Goal: Complete Application Form: Complete application form

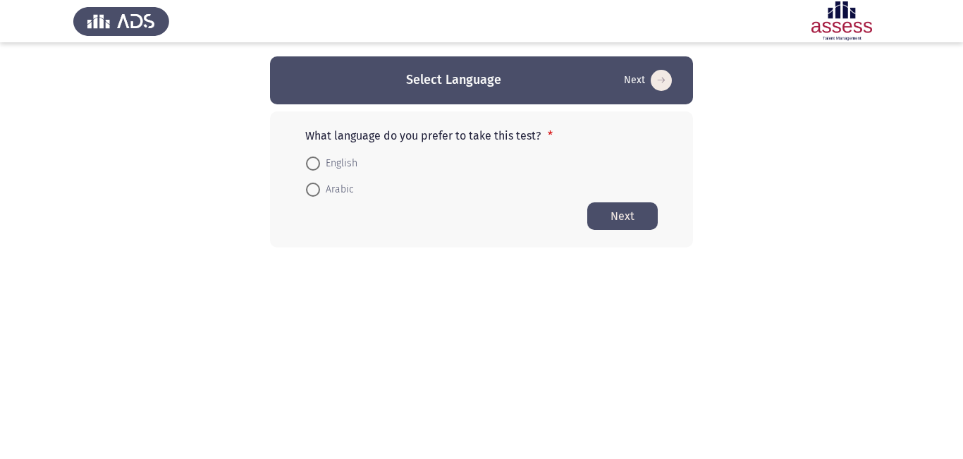
click at [317, 189] on span at bounding box center [313, 190] width 14 height 14
click at [317, 189] on input "Arabic" at bounding box center [313, 190] width 14 height 14
radio input "true"
click at [317, 189] on span at bounding box center [313, 189] width 14 height 14
click at [317, 189] on input "Arabic" at bounding box center [313, 189] width 14 height 14
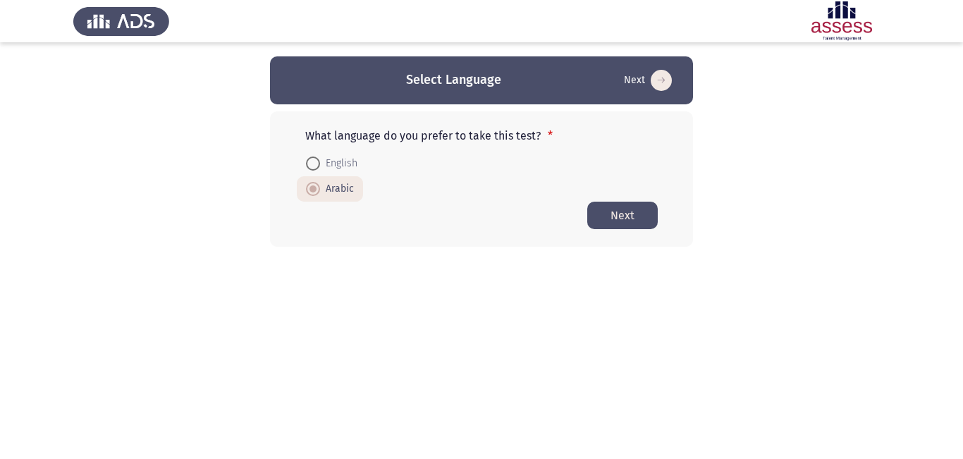
click at [611, 215] on button "Next" at bounding box center [623, 216] width 71 height 28
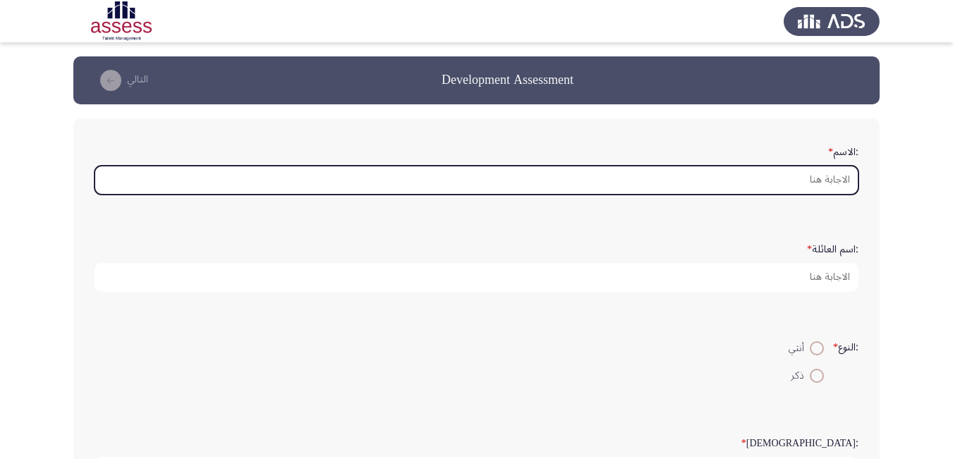
click at [801, 174] on input ":الاسم *" at bounding box center [477, 180] width 764 height 29
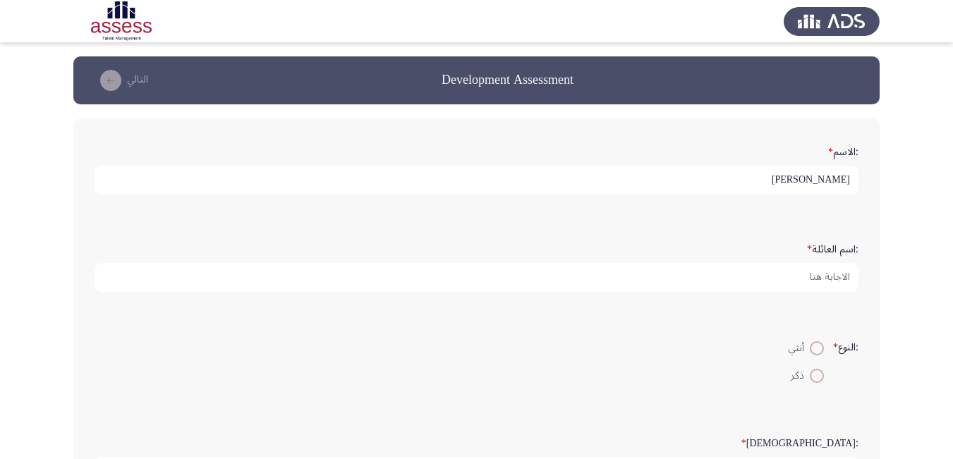
type input "[PERSON_NAME]"
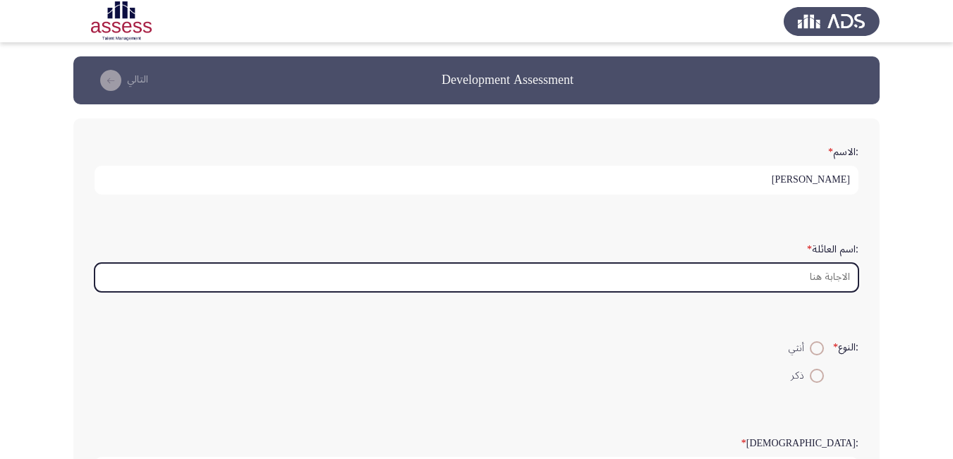
click at [828, 275] on input ":اسم العائلة *" at bounding box center [477, 277] width 764 height 29
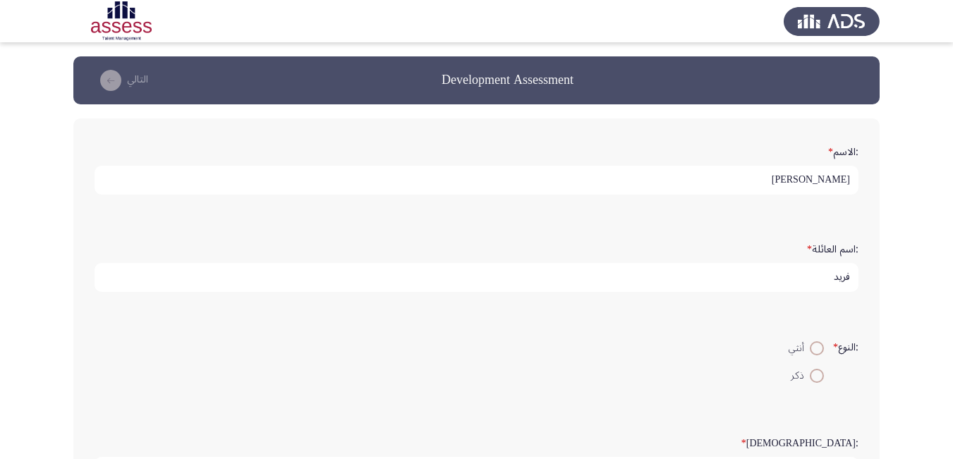
type input "فريد"
click at [817, 374] on span at bounding box center [817, 376] width 14 height 14
click at [817, 374] on input "ذكر" at bounding box center [817, 376] width 14 height 14
radio input "true"
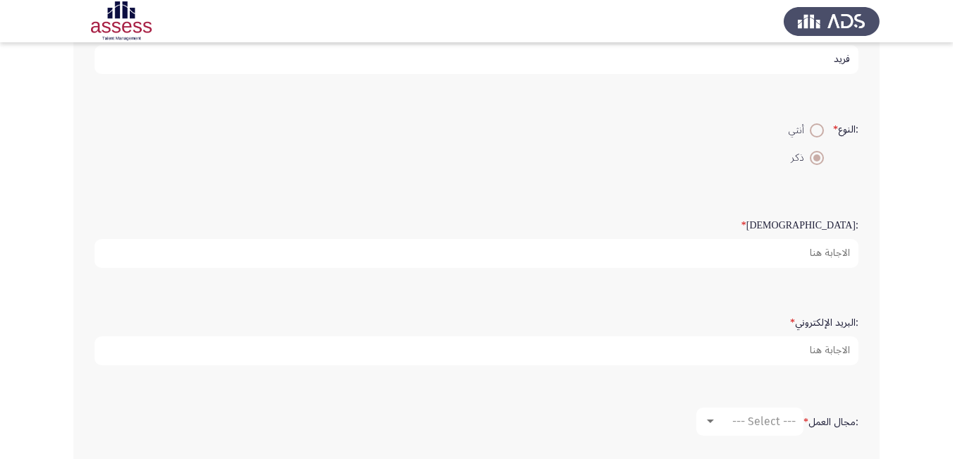
scroll to position [226, 0]
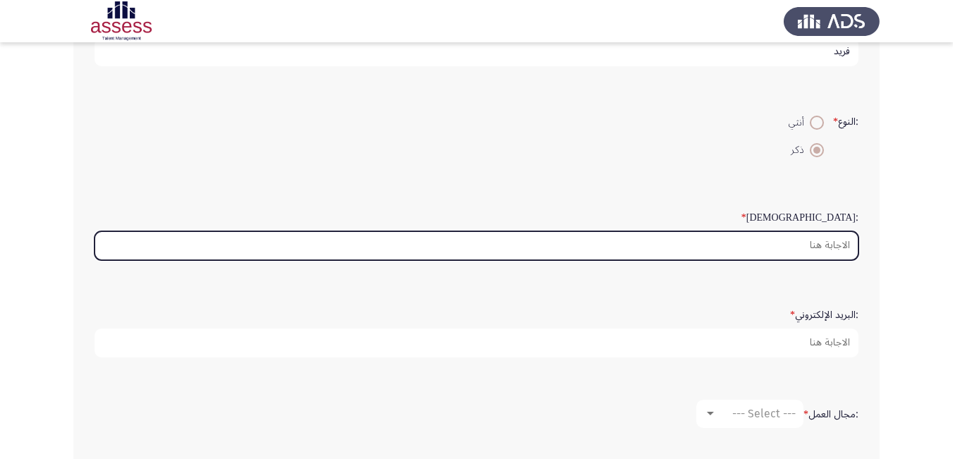
click at [820, 244] on input ":السن *" at bounding box center [477, 245] width 764 height 29
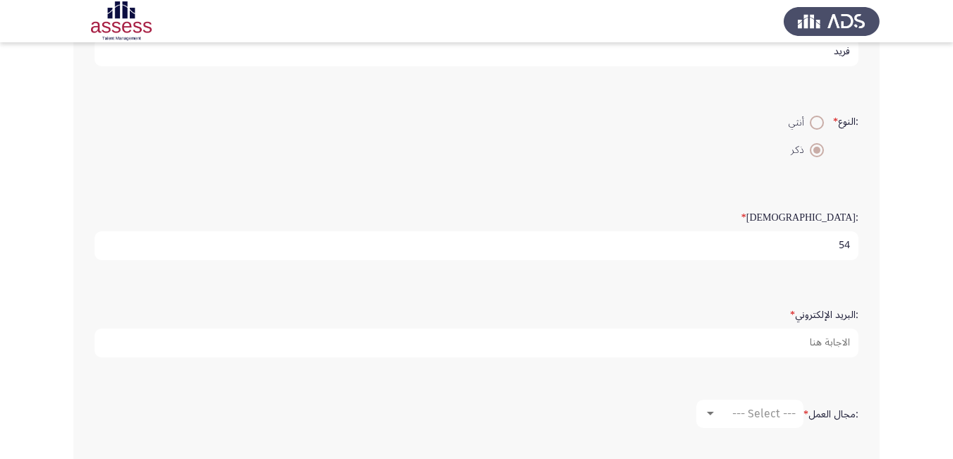
type input "54"
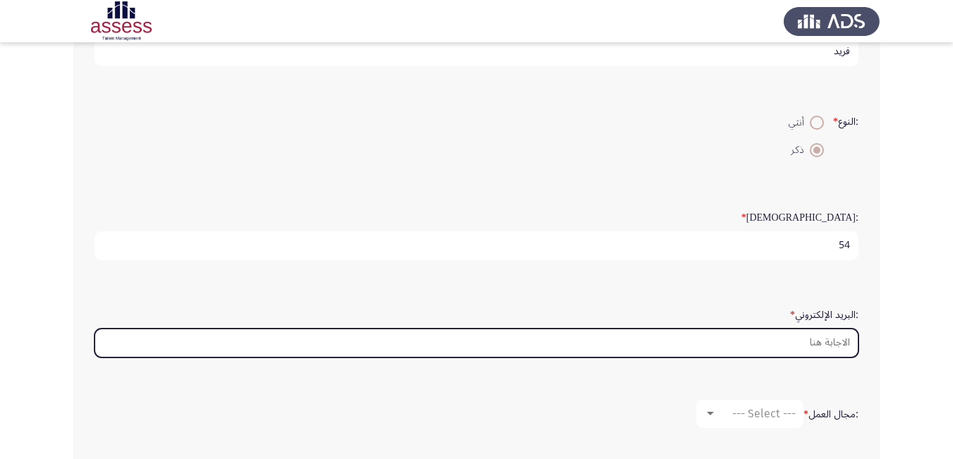
click at [818, 329] on input ":البريد الإلكتروني *" at bounding box center [477, 343] width 764 height 29
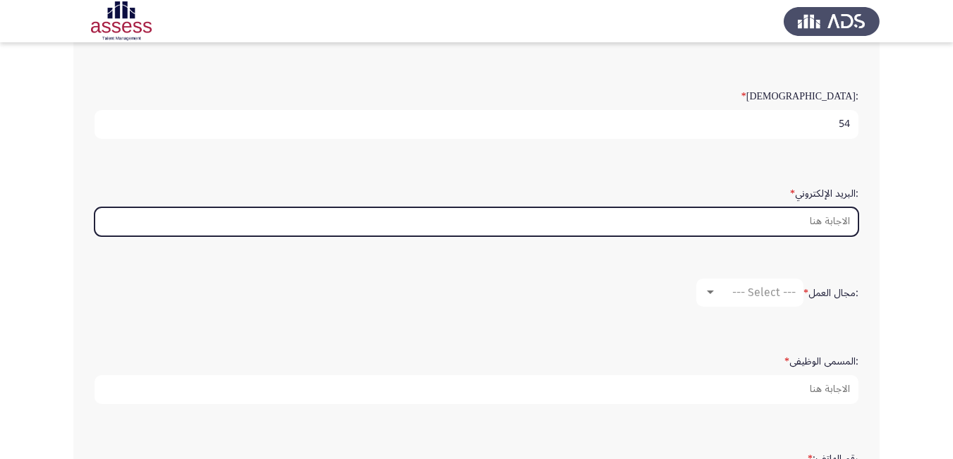
scroll to position [367, 0]
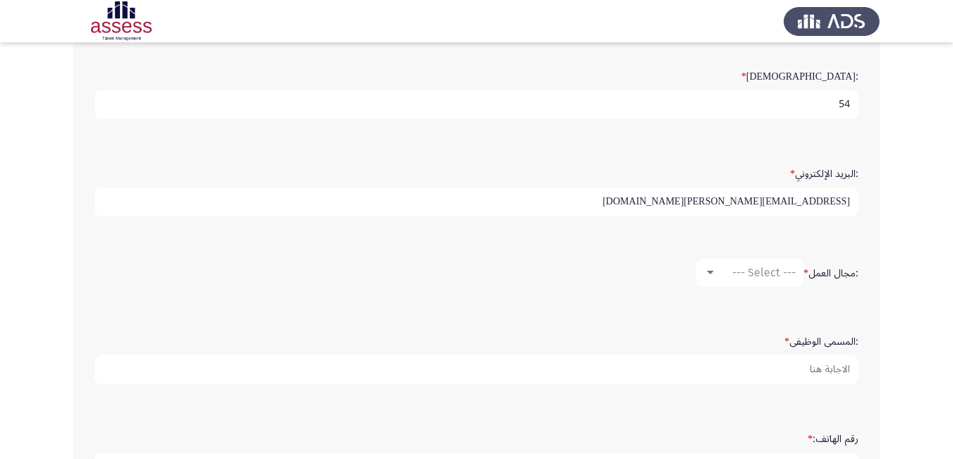
type input "[EMAIL_ADDRESS][PERSON_NAME][DOMAIN_NAME]"
click at [709, 274] on div at bounding box center [710, 273] width 7 height 4
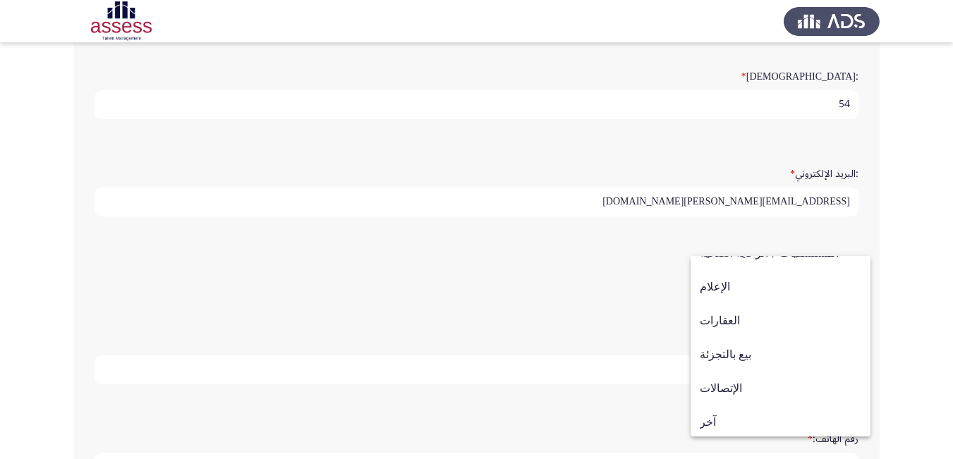
scroll to position [463, 0]
click at [707, 415] on span "آخر" at bounding box center [781, 420] width 162 height 34
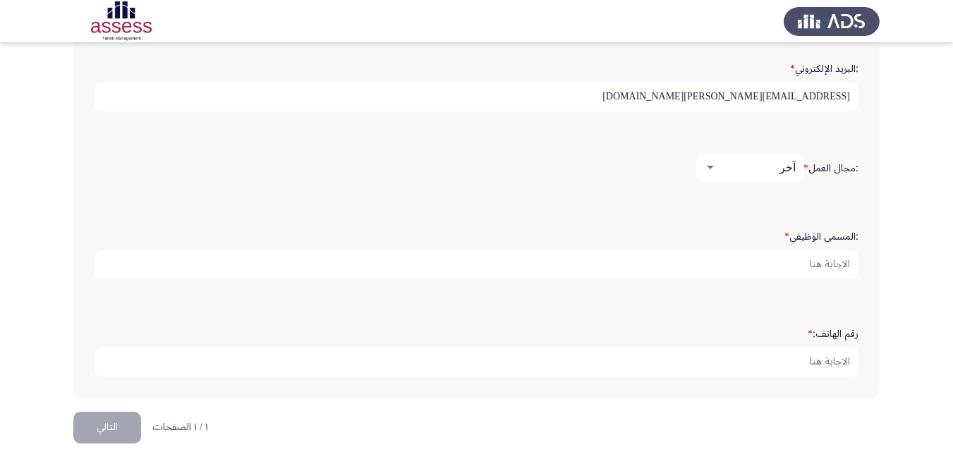
scroll to position [481, 0]
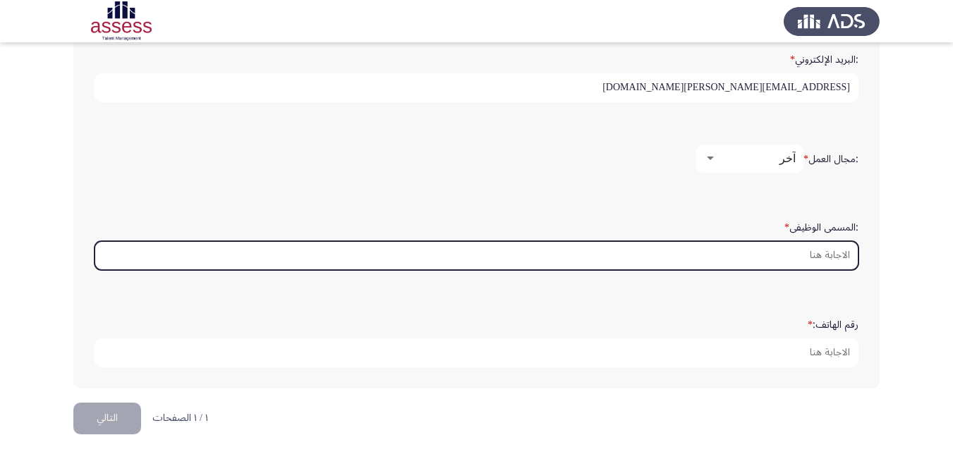
click at [824, 256] on input ":المسمى الوظيفى *" at bounding box center [477, 255] width 764 height 29
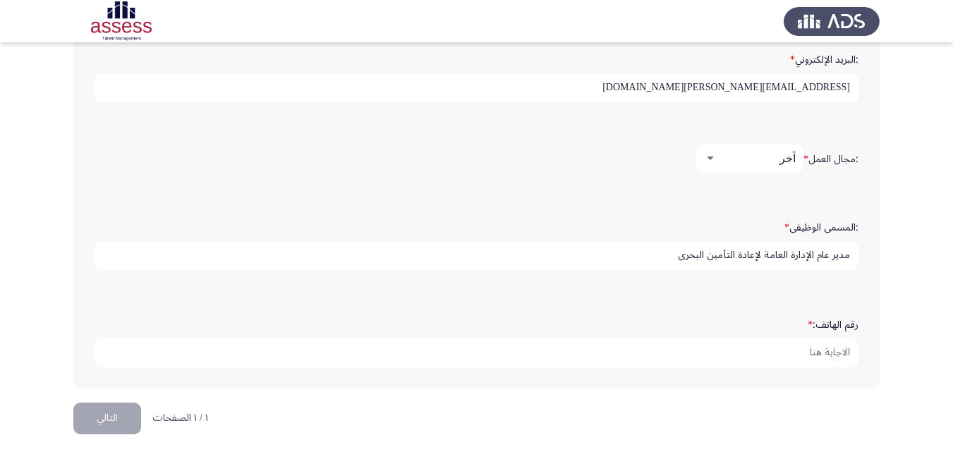
type input "مدير عام الإدارة العامة لإعادة التأمين البحرى"
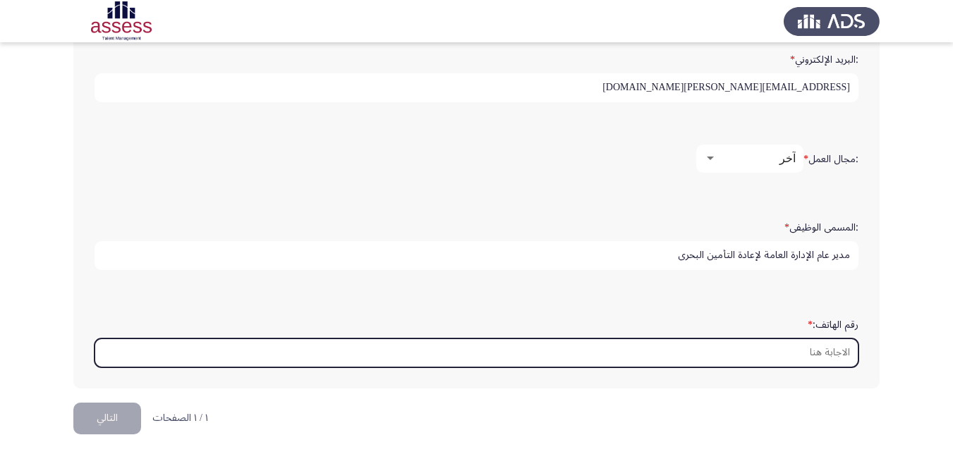
click at [827, 351] on input "رقم الهاتف: *" at bounding box center [477, 353] width 764 height 29
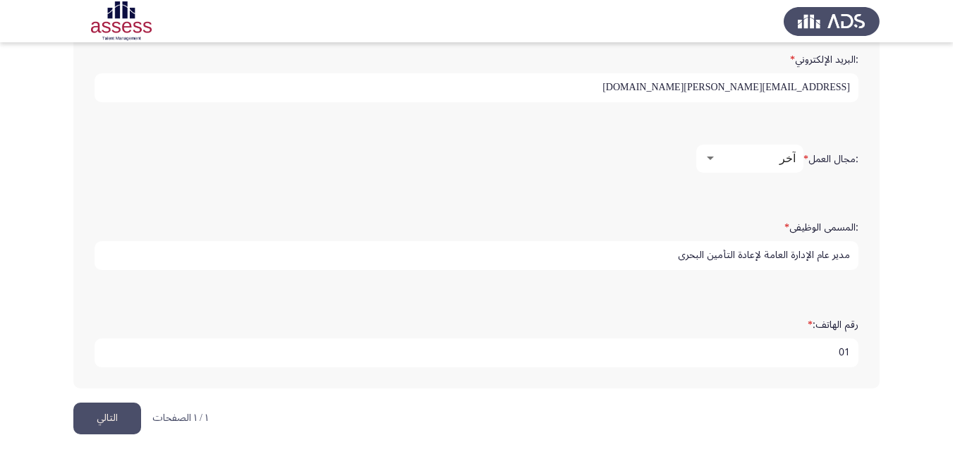
type input "0"
type input "01006687453"
click at [114, 412] on button "التالي" at bounding box center [107, 419] width 68 height 32
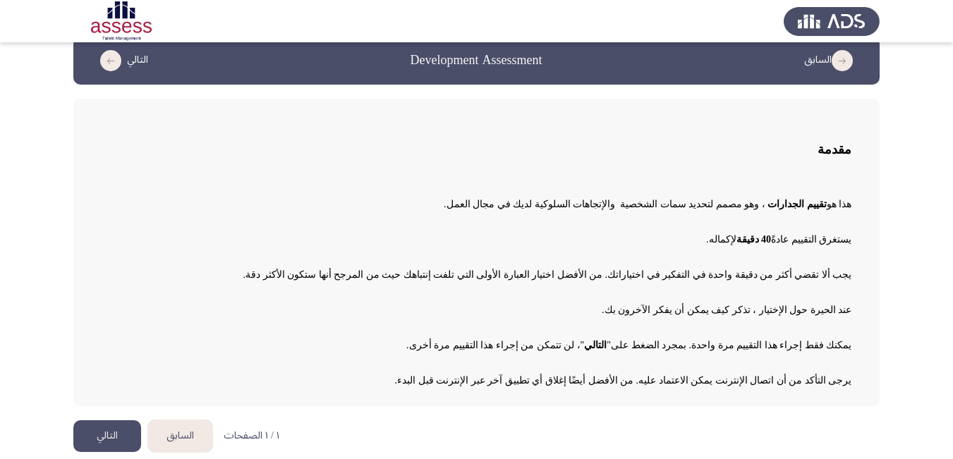
scroll to position [27, 0]
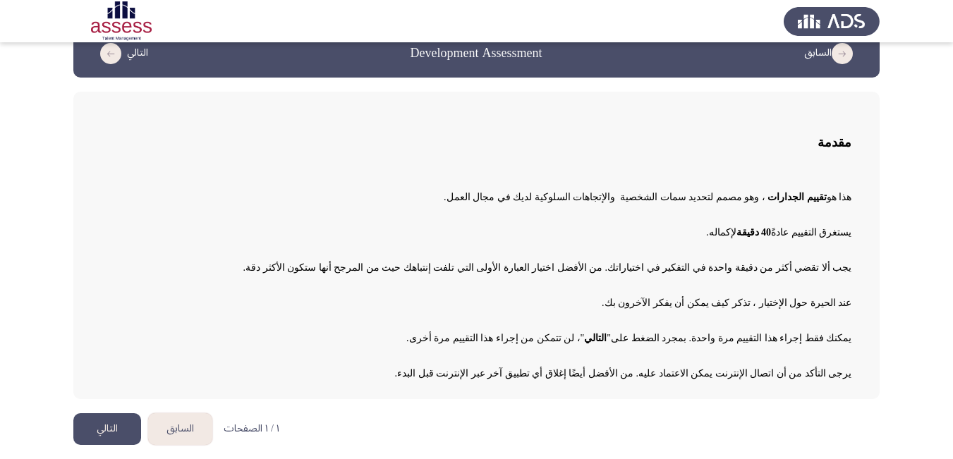
click at [111, 430] on button "التالي" at bounding box center [107, 429] width 68 height 32
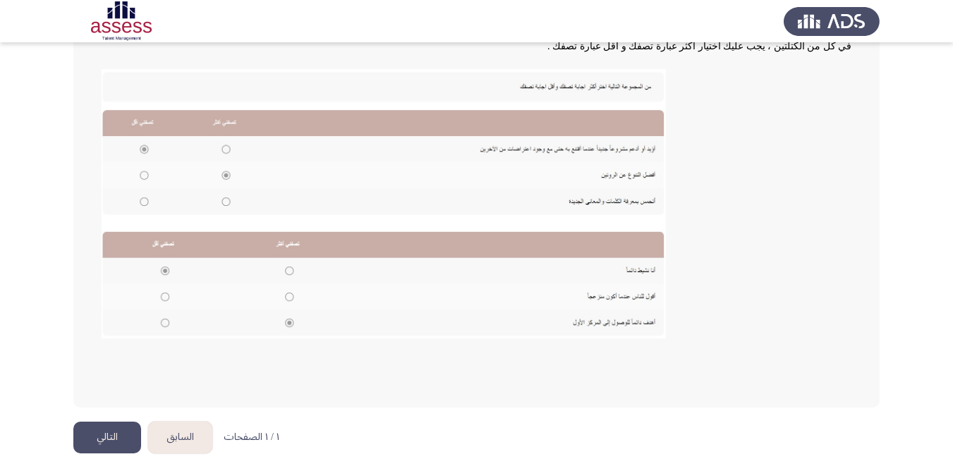
scroll to position [269, 0]
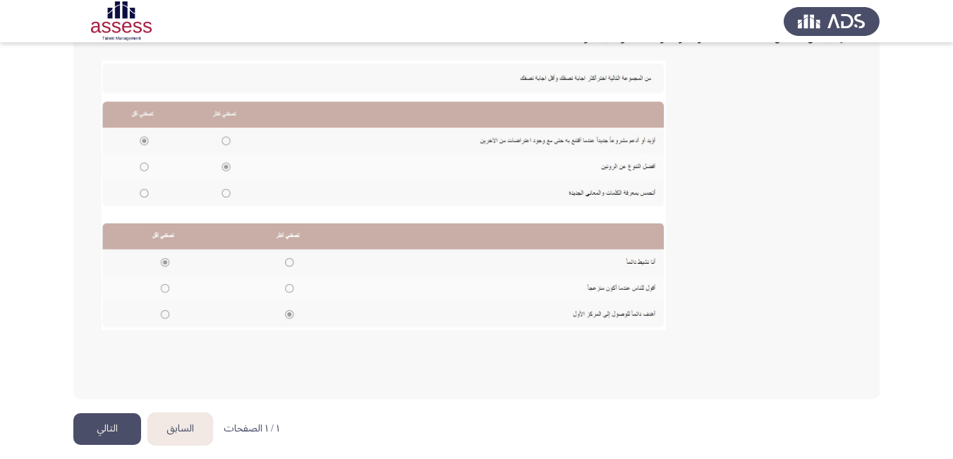
click at [108, 427] on button "التالي" at bounding box center [107, 429] width 68 height 32
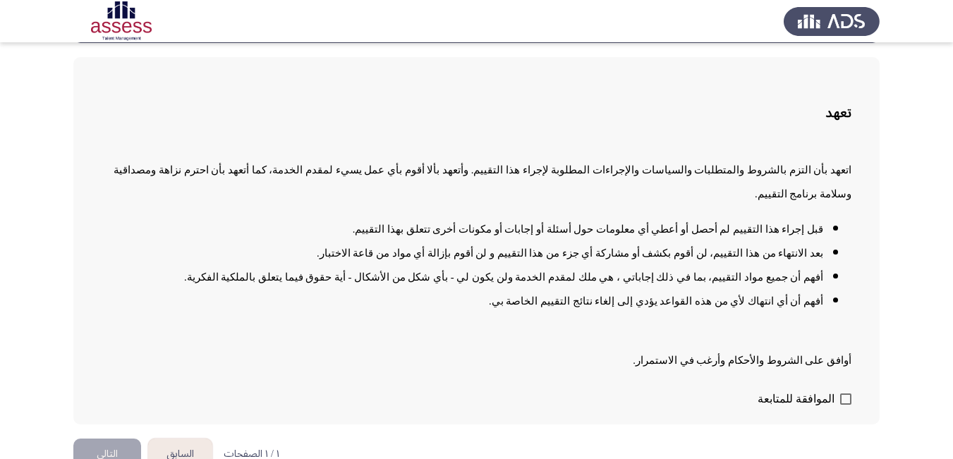
scroll to position [63, 0]
click at [846, 392] on span at bounding box center [845, 397] width 11 height 11
click at [846, 403] on input "الموافقة للمتابعة" at bounding box center [845, 403] width 1 height 1
checkbox input "true"
click at [110, 437] on button "التالي" at bounding box center [107, 453] width 68 height 32
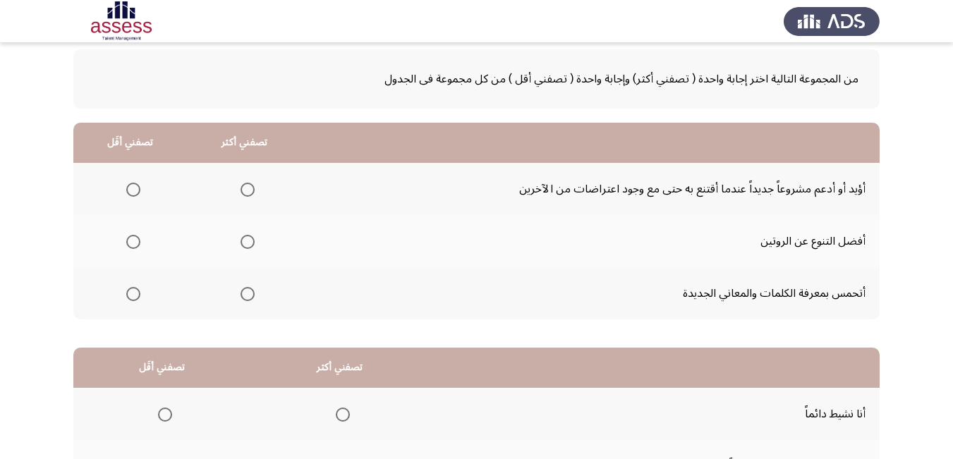
scroll to position [85, 0]
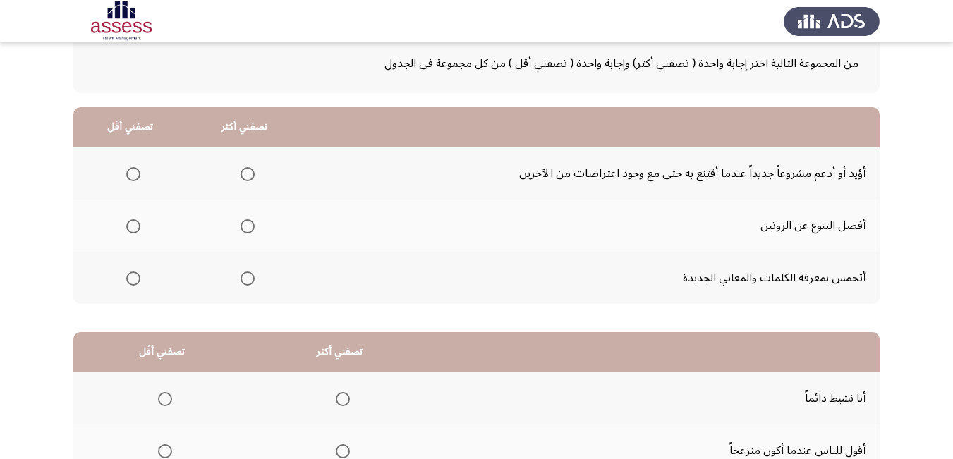
click at [244, 176] on span "Select an option" at bounding box center [248, 174] width 14 height 14
click at [244, 176] on input "Select an option" at bounding box center [248, 174] width 14 height 14
click at [131, 282] on span "Select an option" at bounding box center [133, 279] width 14 height 14
click at [131, 282] on input "Select an option" at bounding box center [133, 279] width 14 height 14
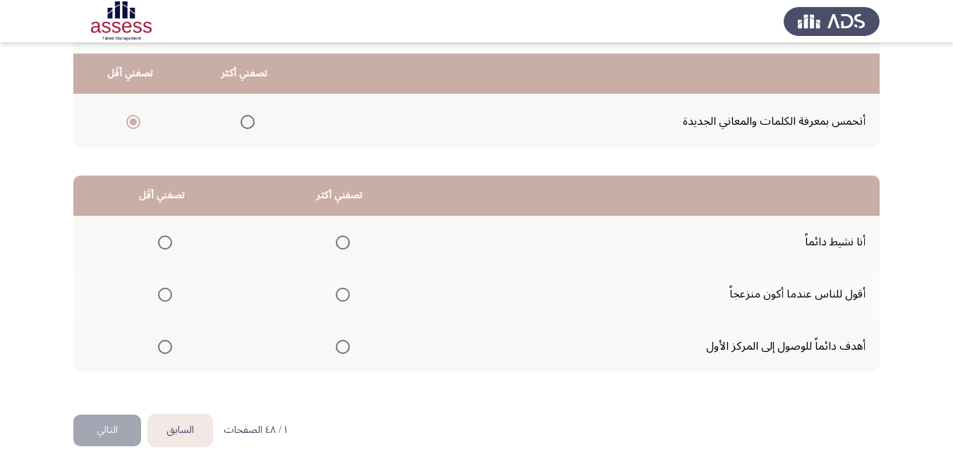
scroll to position [253, 0]
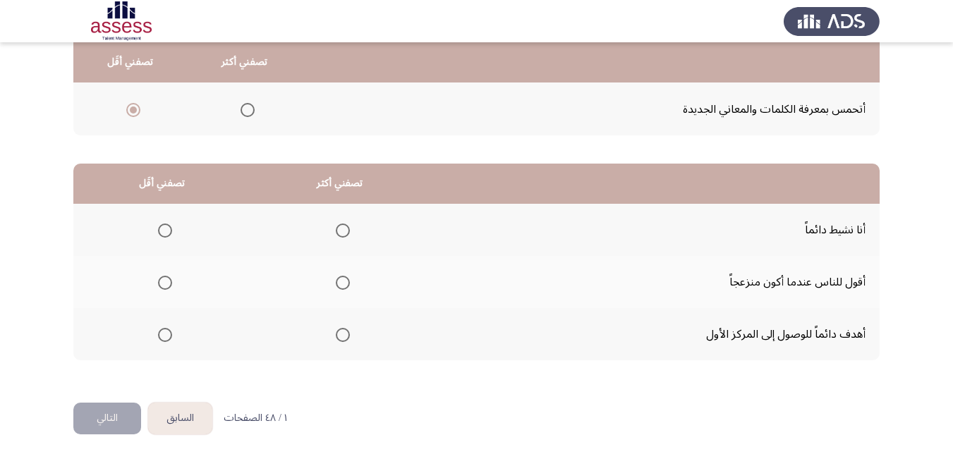
click at [343, 231] on span "Select an option" at bounding box center [343, 231] width 14 height 14
click at [343, 231] on input "Select an option" at bounding box center [343, 231] width 14 height 14
click at [163, 337] on span "Select an option" at bounding box center [165, 335] width 14 height 14
click at [163, 337] on input "Select an option" at bounding box center [165, 335] width 14 height 14
click at [108, 415] on button "التالي" at bounding box center [107, 419] width 68 height 32
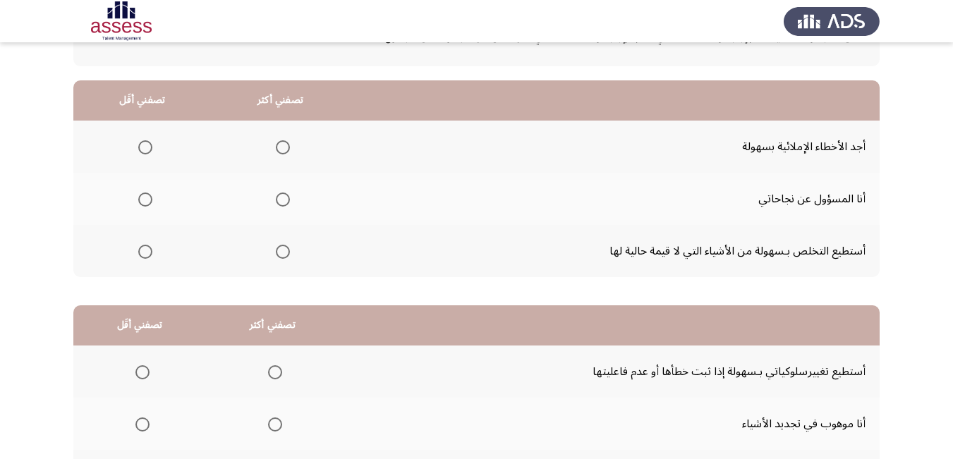
scroll to position [113, 0]
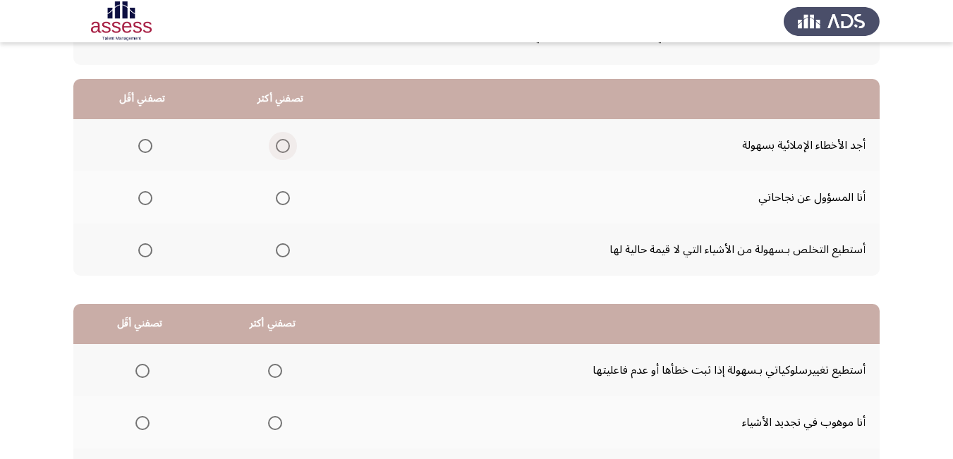
click at [283, 146] on span "Select an option" at bounding box center [283, 146] width 0 height 0
click at [281, 145] on input "Select an option" at bounding box center [283, 146] width 14 height 14
click at [144, 197] on span "Select an option" at bounding box center [145, 198] width 14 height 14
click at [144, 197] on input "Select an option" at bounding box center [145, 198] width 14 height 14
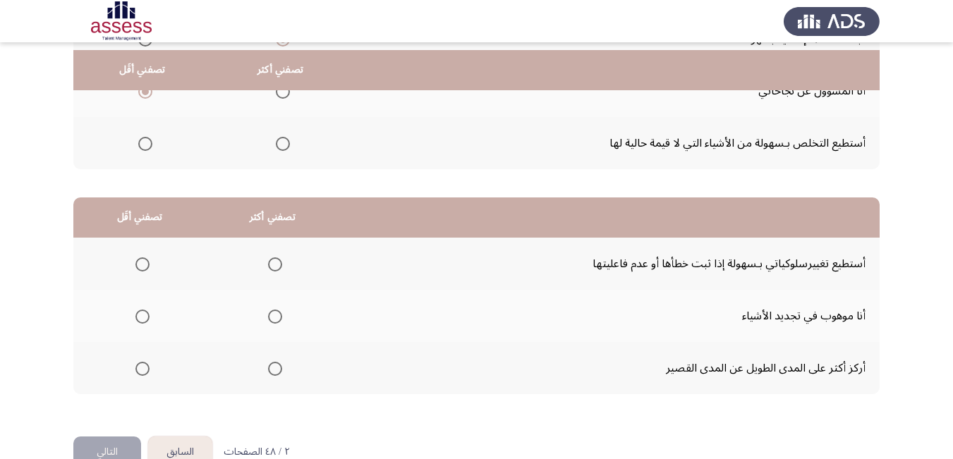
scroll to position [253, 0]
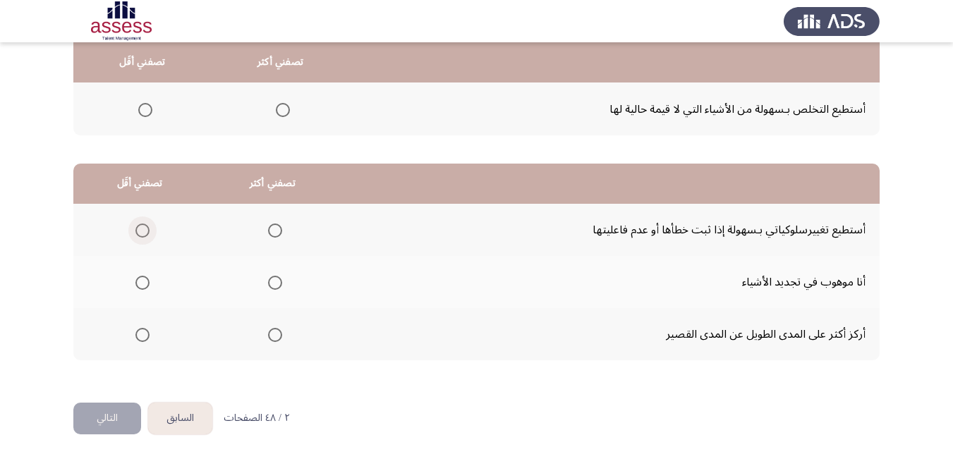
click at [142, 229] on span "Select an option" at bounding box center [142, 231] width 14 height 14
click at [142, 229] on input "Select an option" at bounding box center [142, 231] width 14 height 14
click at [273, 337] on span "Select an option" at bounding box center [275, 335] width 14 height 14
click at [273, 337] on input "Select an option" at bounding box center [275, 335] width 14 height 14
click at [105, 415] on button "التالي" at bounding box center [107, 419] width 68 height 32
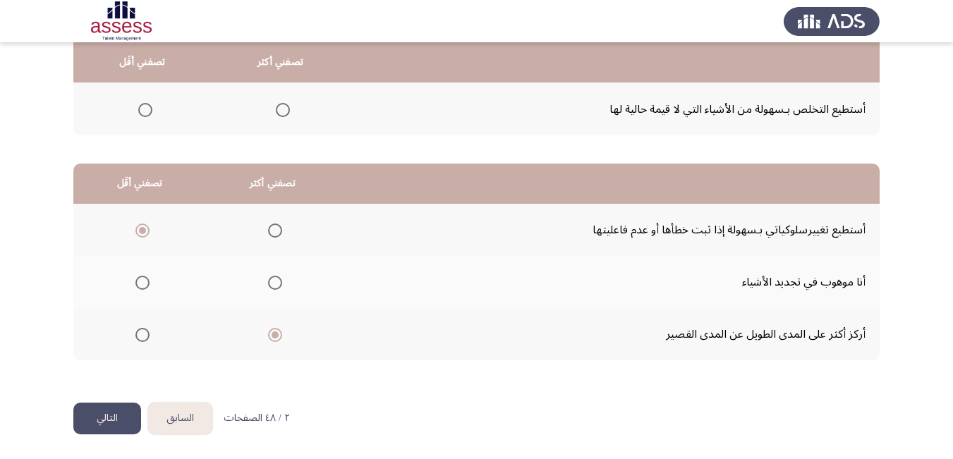
scroll to position [0, 0]
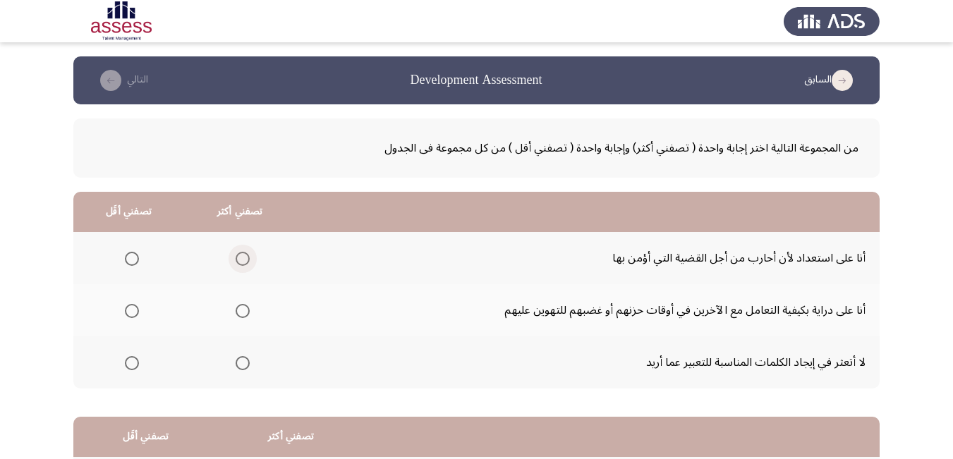
click at [243, 261] on span "Select an option" at bounding box center [243, 259] width 14 height 14
click at [243, 261] on input "Select an option" at bounding box center [243, 259] width 14 height 14
click at [132, 363] on span "Select an option" at bounding box center [132, 363] width 0 height 0
click at [131, 363] on input "Select an option" at bounding box center [132, 363] width 14 height 14
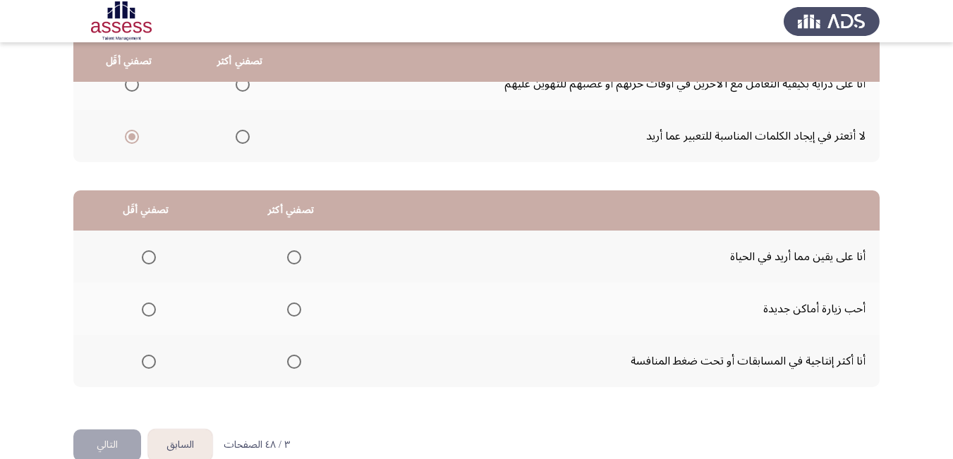
scroll to position [253, 0]
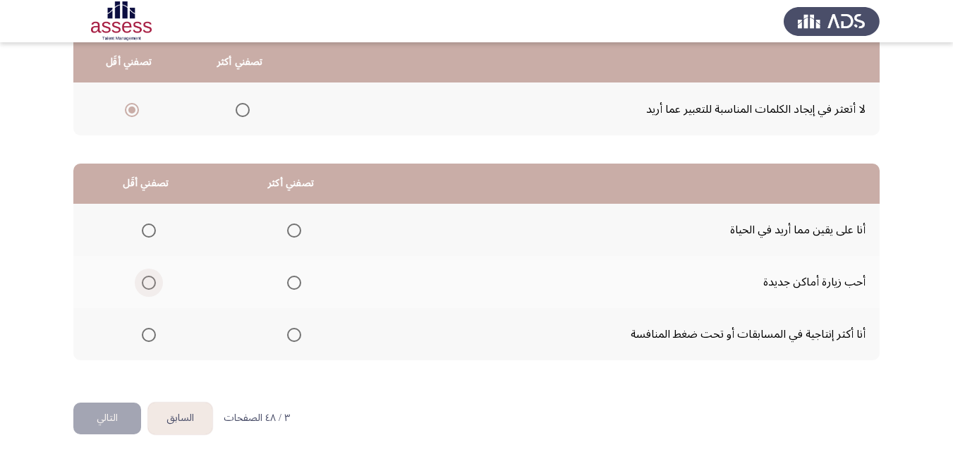
click at [147, 284] on span "Select an option" at bounding box center [149, 283] width 14 height 14
click at [147, 284] on input "Select an option" at bounding box center [149, 283] width 14 height 14
click at [291, 337] on span "Select an option" at bounding box center [294, 335] width 14 height 14
click at [291, 337] on input "Select an option" at bounding box center [294, 335] width 14 height 14
click at [106, 418] on button "التالي" at bounding box center [107, 419] width 68 height 32
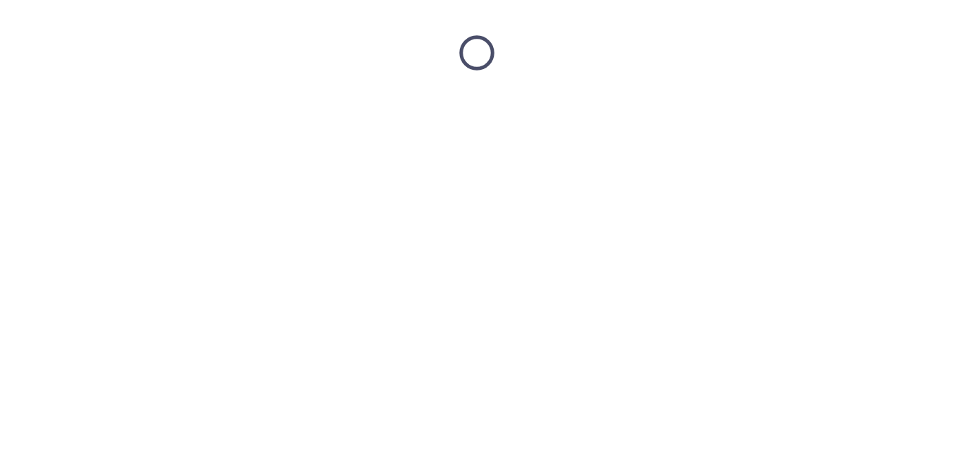
scroll to position [0, 0]
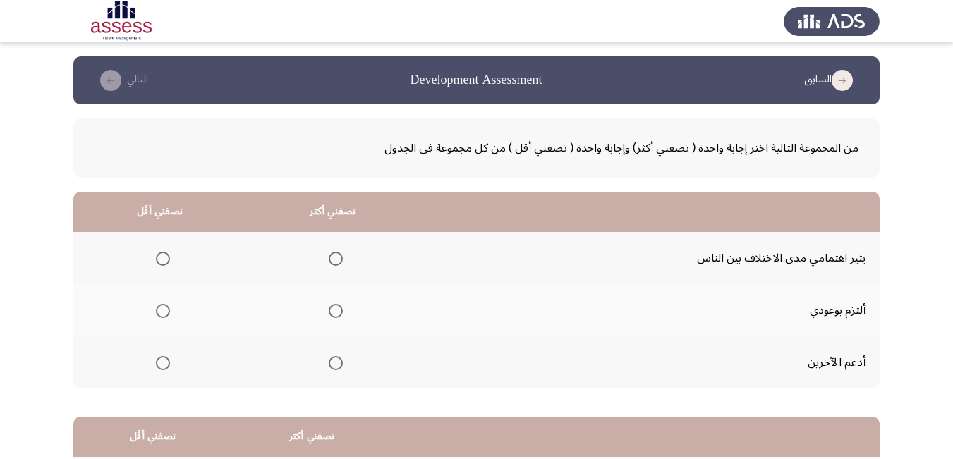
click at [336, 364] on span "Select an option" at bounding box center [336, 363] width 14 height 14
click at [336, 364] on input "Select an option" at bounding box center [336, 363] width 14 height 14
click at [159, 260] on span "Select an option" at bounding box center [163, 259] width 14 height 14
click at [159, 260] on input "Select an option" at bounding box center [163, 259] width 14 height 14
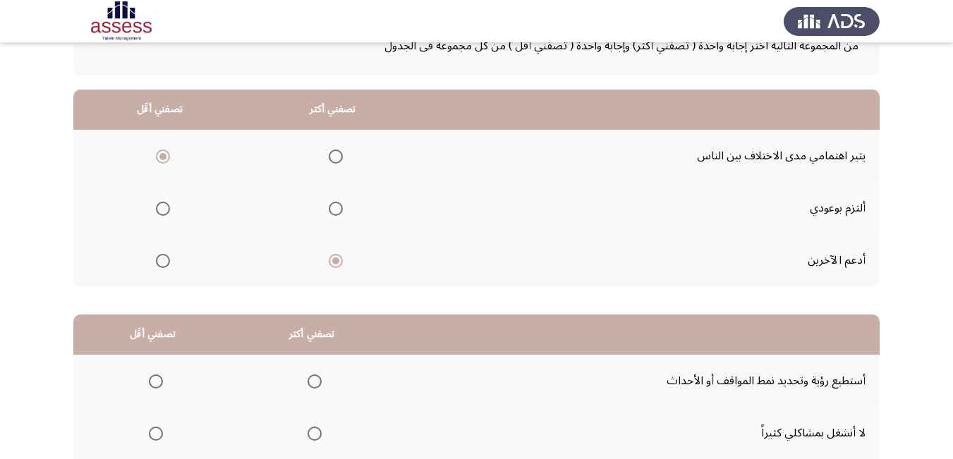
scroll to position [113, 0]
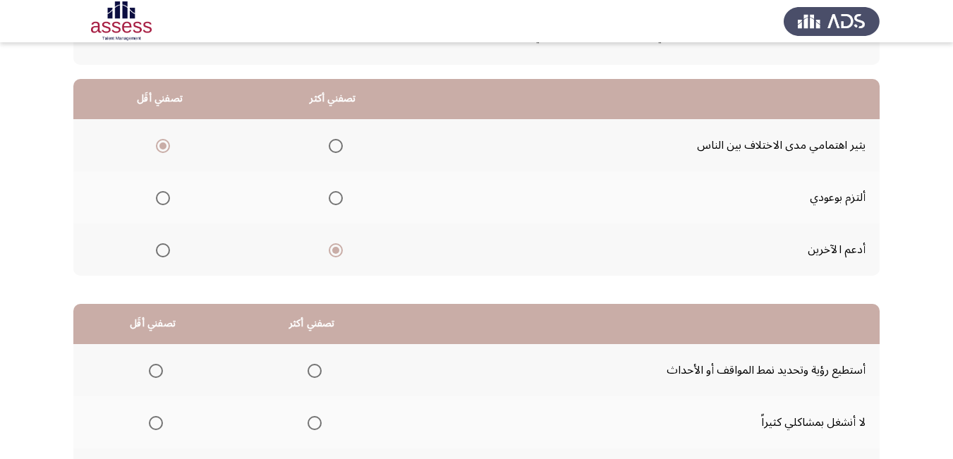
click at [331, 202] on span "Select an option" at bounding box center [336, 198] width 14 height 14
click at [331, 202] on input "Select an option" at bounding box center [336, 198] width 14 height 14
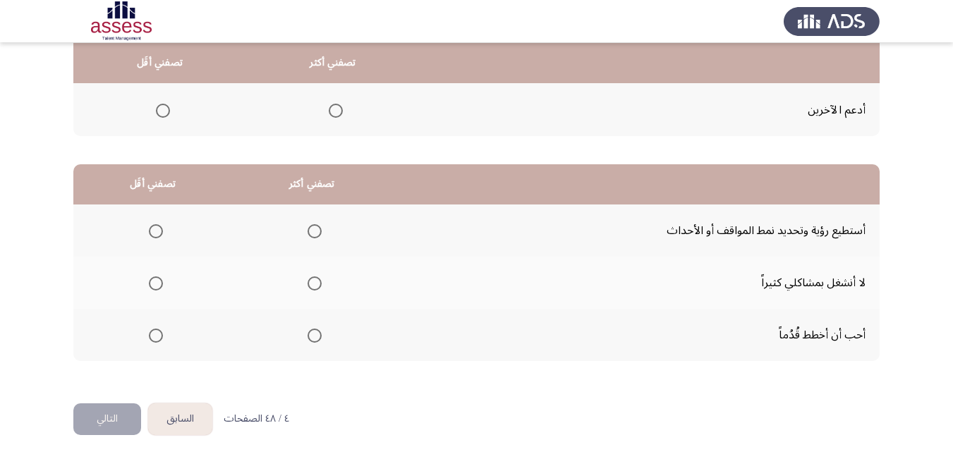
scroll to position [253, 0]
click at [311, 234] on span "Select an option" at bounding box center [315, 231] width 14 height 14
click at [311, 234] on input "Select an option" at bounding box center [315, 231] width 14 height 14
click at [150, 334] on span "Select an option" at bounding box center [156, 335] width 14 height 14
click at [150, 334] on input "Select an option" at bounding box center [156, 335] width 14 height 14
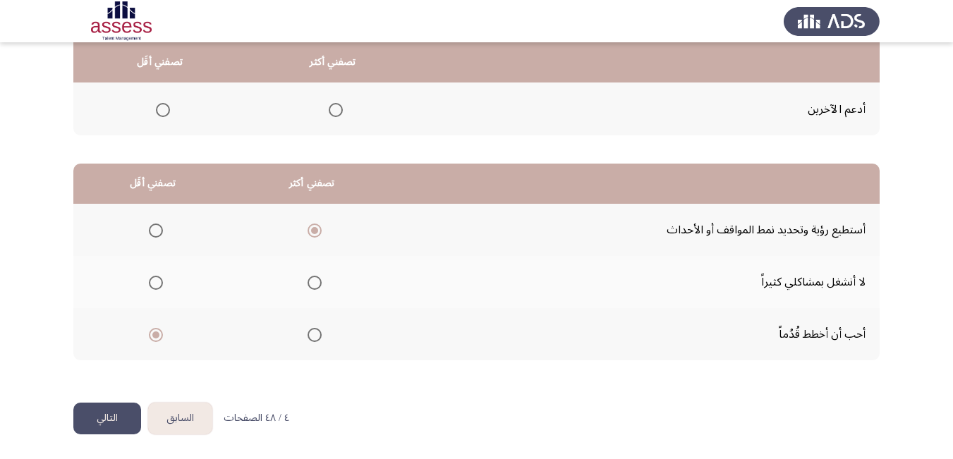
click at [109, 420] on button "التالي" at bounding box center [107, 419] width 68 height 32
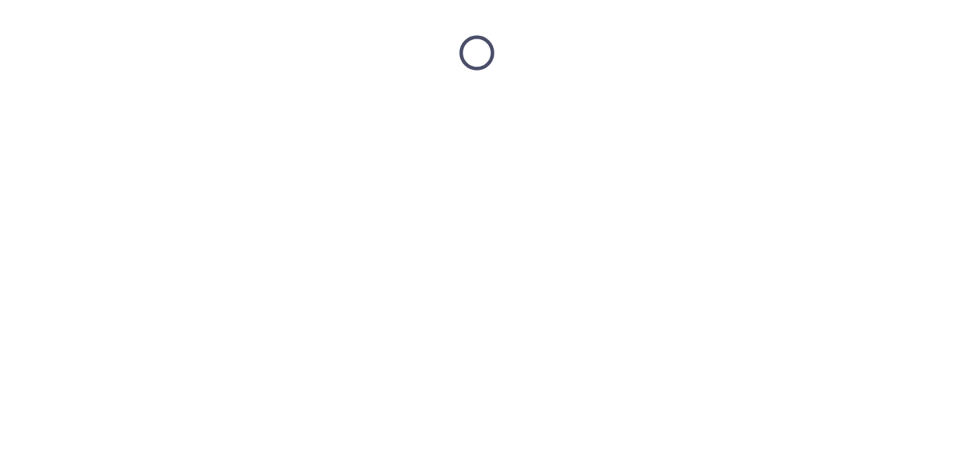
scroll to position [0, 0]
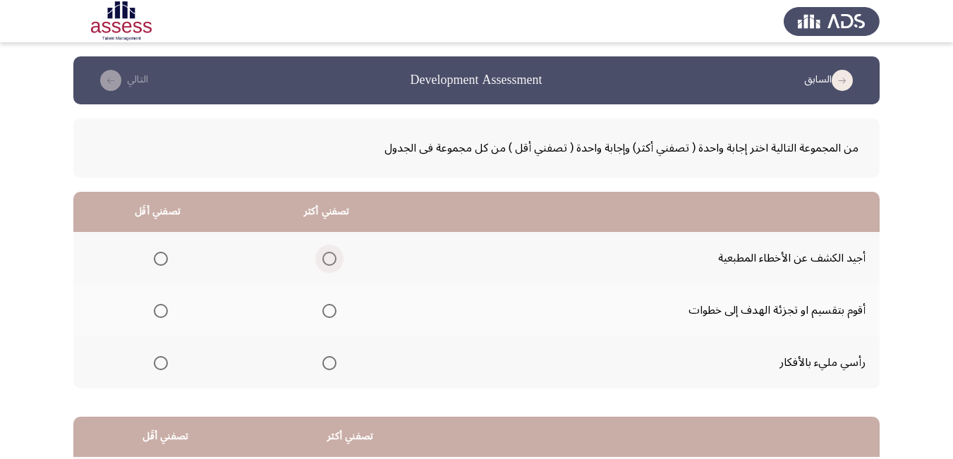
click at [331, 259] on span "Select an option" at bounding box center [329, 259] width 14 height 14
click at [331, 259] on input "Select an option" at bounding box center [329, 259] width 14 height 14
click at [160, 365] on span "Select an option" at bounding box center [161, 363] width 14 height 14
click at [160, 365] on input "Select an option" at bounding box center [161, 363] width 14 height 14
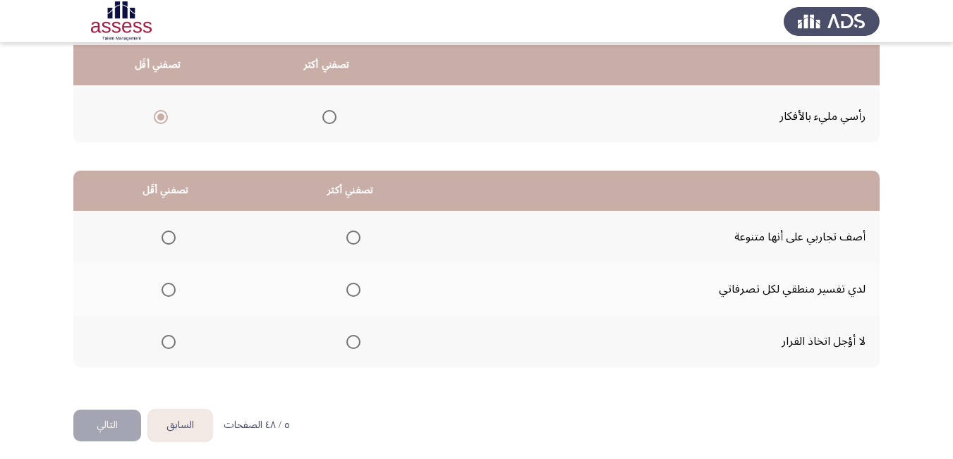
scroll to position [253, 0]
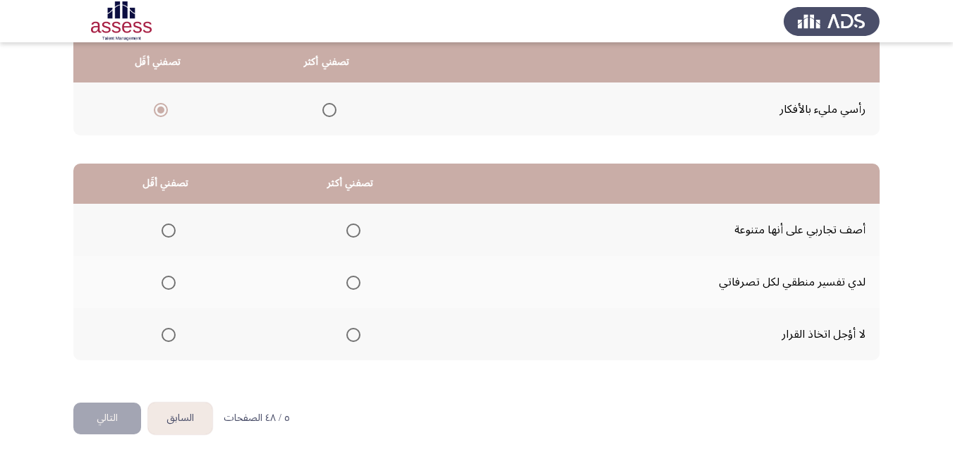
click at [357, 230] on span "Select an option" at bounding box center [353, 231] width 14 height 14
click at [357, 230] on input "Select an option" at bounding box center [353, 231] width 14 height 14
click at [169, 334] on span "Select an option" at bounding box center [169, 335] width 14 height 14
click at [169, 334] on input "Select an option" at bounding box center [169, 335] width 14 height 14
click at [108, 418] on button "التالي" at bounding box center [107, 419] width 68 height 32
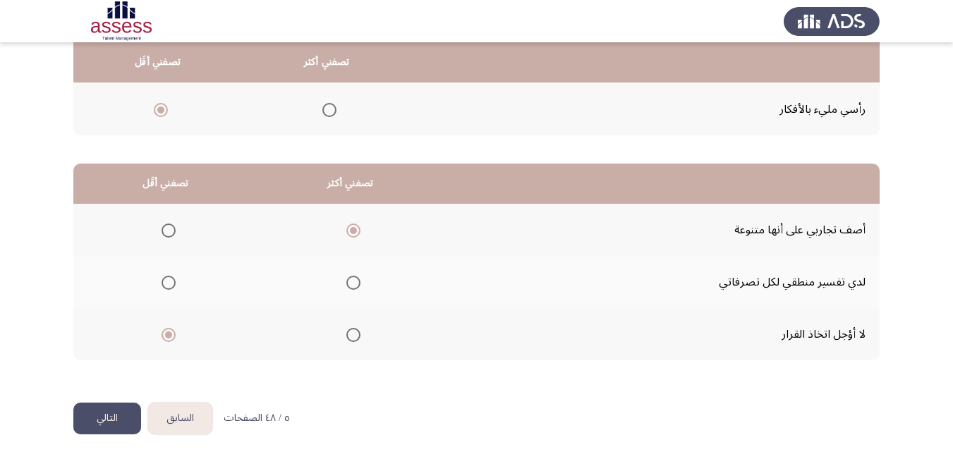
scroll to position [0, 0]
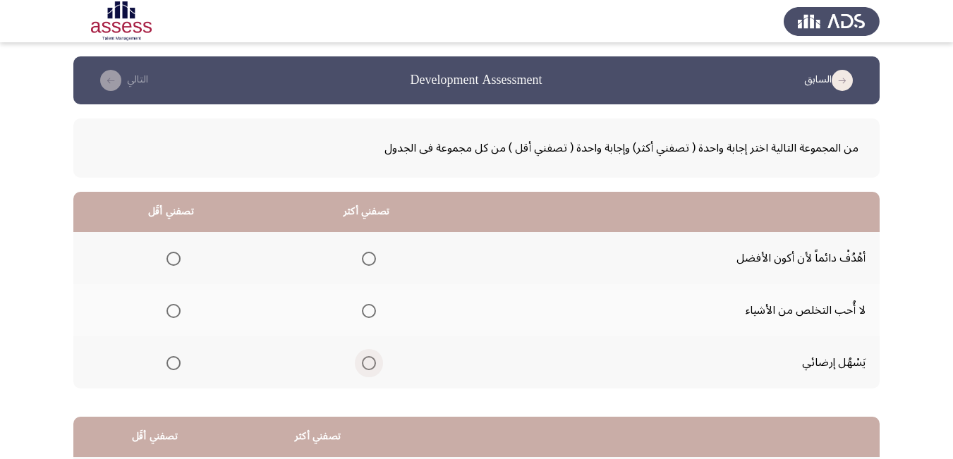
click at [369, 365] on span "Select an option" at bounding box center [369, 363] width 14 height 14
click at [369, 365] on input "Select an option" at bounding box center [369, 363] width 14 height 14
click at [174, 307] on span "Select an option" at bounding box center [173, 311] width 14 height 14
click at [174, 307] on input "Select an option" at bounding box center [173, 311] width 14 height 14
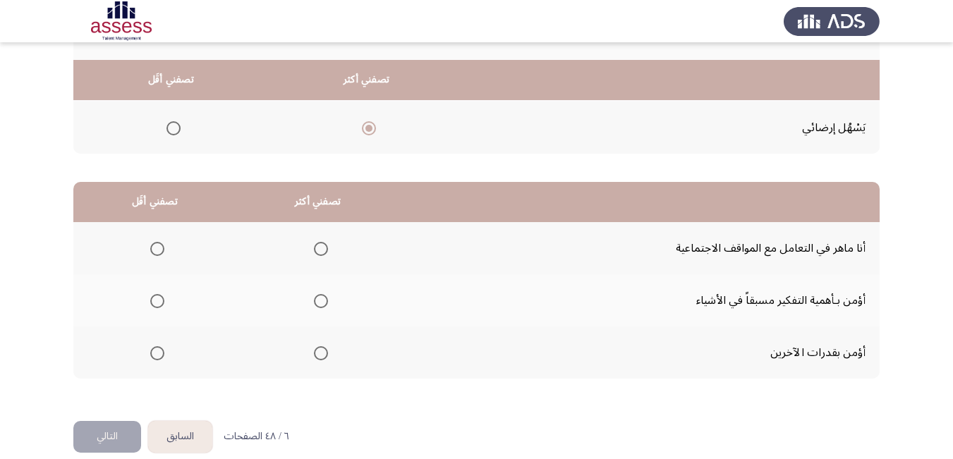
scroll to position [253, 0]
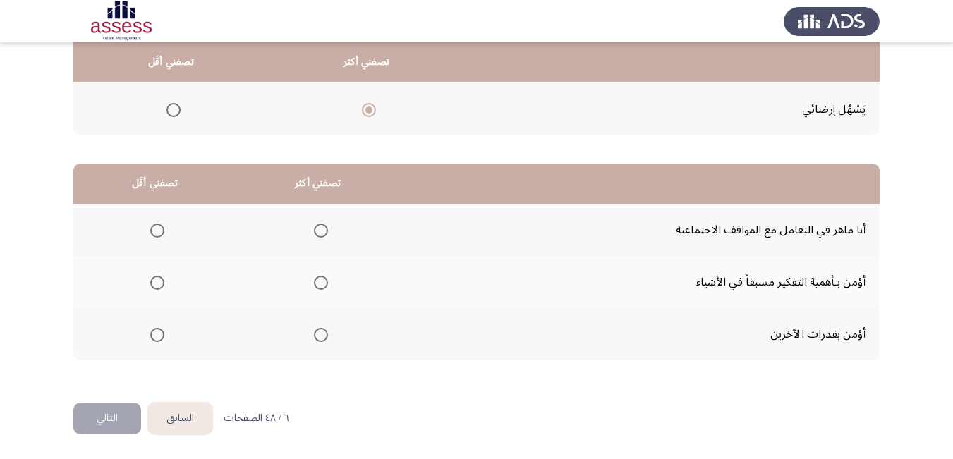
click at [319, 336] on span "Select an option" at bounding box center [321, 335] width 14 height 14
click at [319, 336] on input "Select an option" at bounding box center [321, 335] width 14 height 14
click at [159, 281] on span "Select an option" at bounding box center [157, 283] width 14 height 14
click at [159, 281] on input "Select an option" at bounding box center [157, 283] width 14 height 14
click at [116, 411] on button "التالي" at bounding box center [107, 419] width 68 height 32
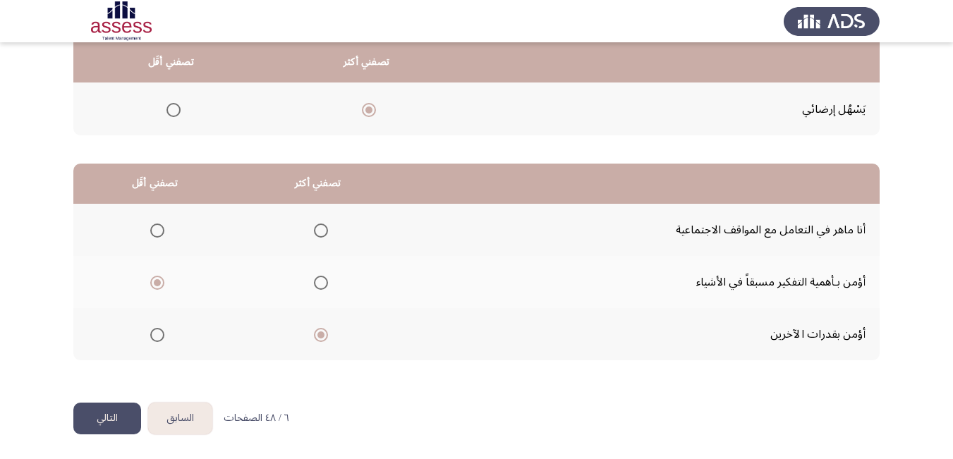
scroll to position [0, 0]
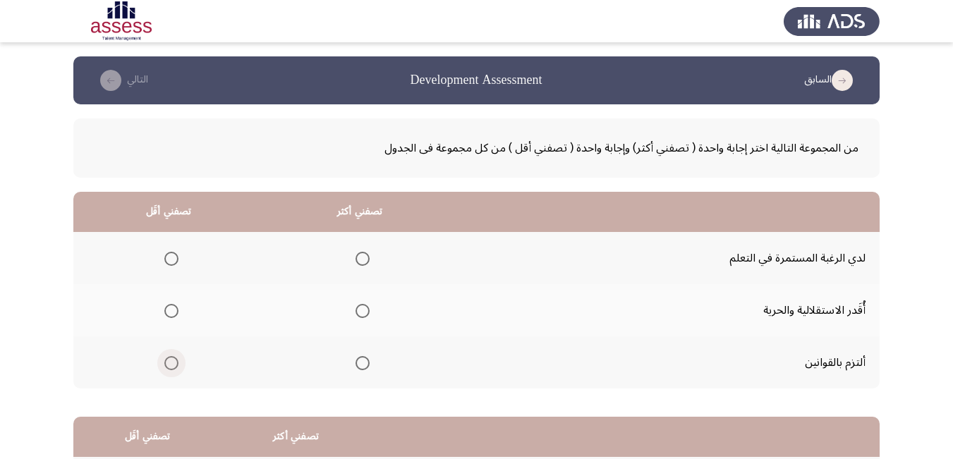
click at [168, 360] on span "Select an option" at bounding box center [171, 363] width 14 height 14
click at [168, 360] on input "Select an option" at bounding box center [171, 363] width 14 height 14
click at [363, 311] on span "Select an option" at bounding box center [362, 311] width 14 height 14
click at [363, 311] on input "Select an option" at bounding box center [362, 311] width 14 height 14
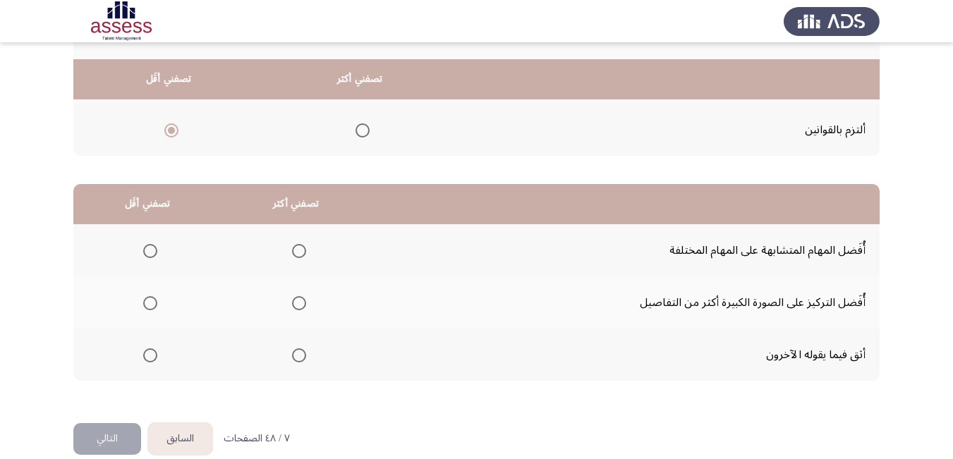
scroll to position [253, 0]
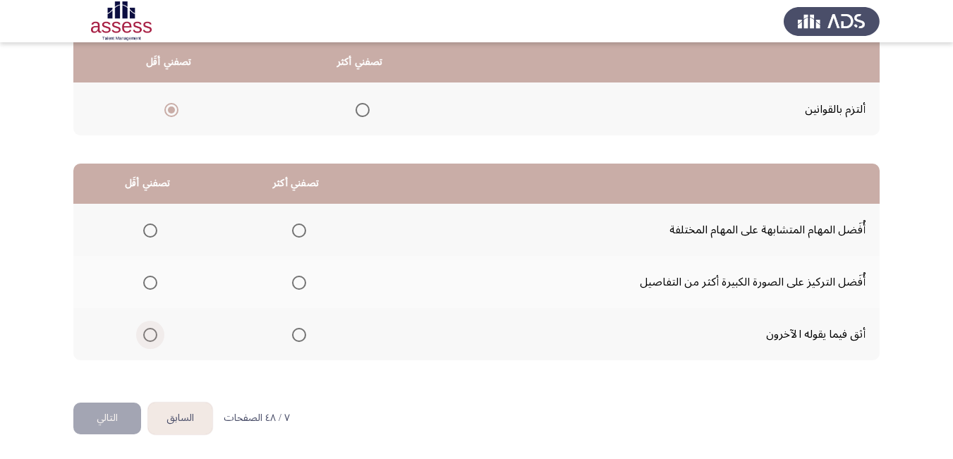
click at [152, 337] on span "Select an option" at bounding box center [150, 335] width 14 height 14
click at [152, 337] on input "Select an option" at bounding box center [150, 335] width 14 height 14
click at [298, 277] on span "Select an option" at bounding box center [299, 283] width 14 height 14
click at [298, 277] on input "Select an option" at bounding box center [299, 283] width 14 height 14
click at [109, 422] on button "التالي" at bounding box center [107, 419] width 68 height 32
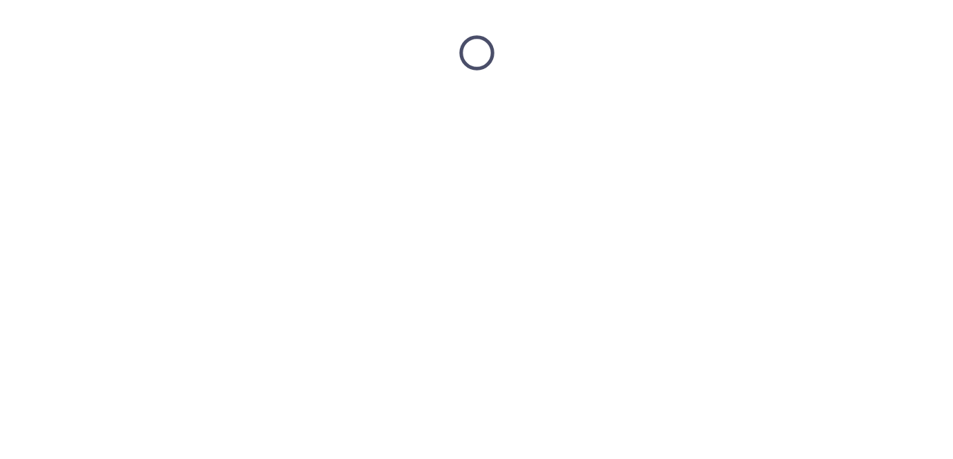
scroll to position [0, 0]
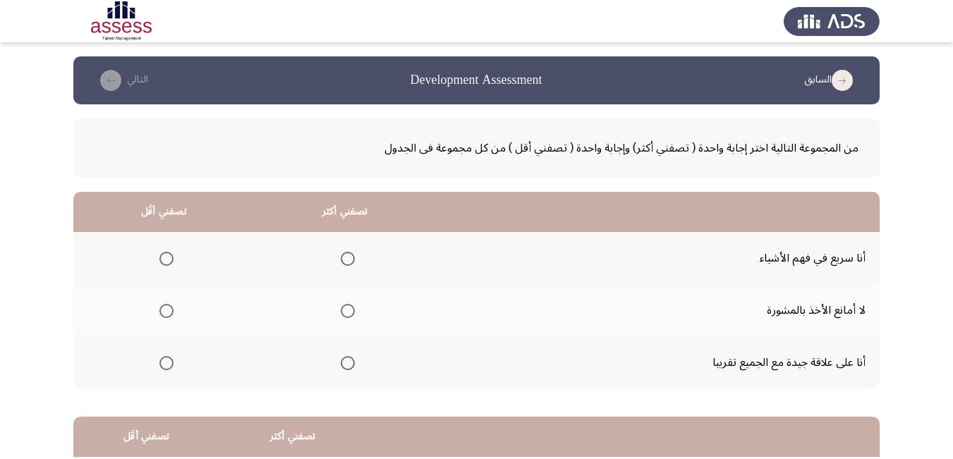
click at [343, 363] on span "Select an option" at bounding box center [348, 363] width 14 height 14
click at [343, 363] on input "Select an option" at bounding box center [348, 363] width 14 height 14
click at [168, 260] on span "Select an option" at bounding box center [166, 259] width 14 height 14
click at [168, 260] on input "Select an option" at bounding box center [166, 259] width 14 height 14
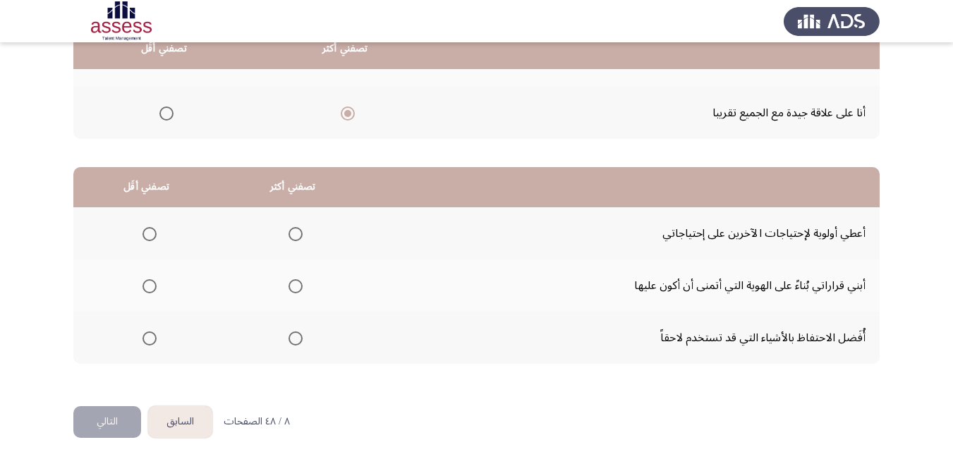
scroll to position [253, 0]
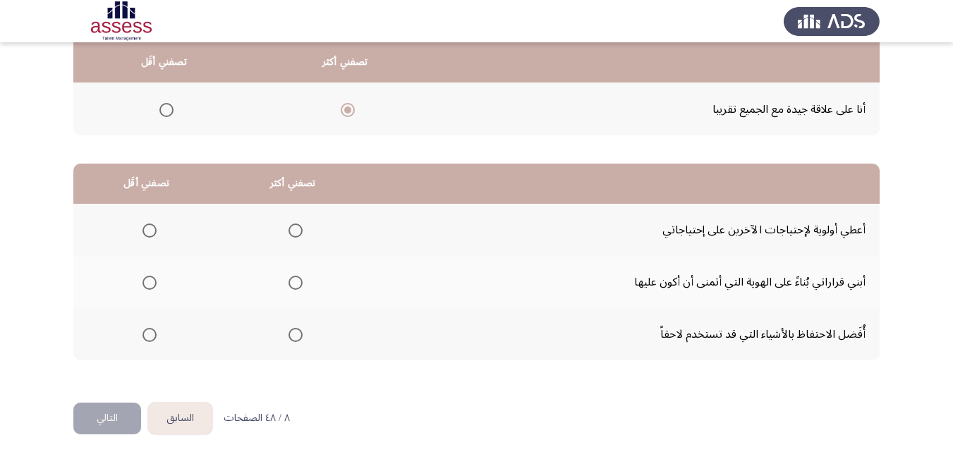
click at [292, 232] on span "Select an option" at bounding box center [295, 231] width 14 height 14
click at [292, 232] on input "Select an option" at bounding box center [295, 231] width 14 height 14
click at [149, 336] on span "Select an option" at bounding box center [149, 335] width 14 height 14
click at [149, 336] on input "Select an option" at bounding box center [149, 335] width 14 height 14
click at [104, 420] on button "التالي" at bounding box center [107, 419] width 68 height 32
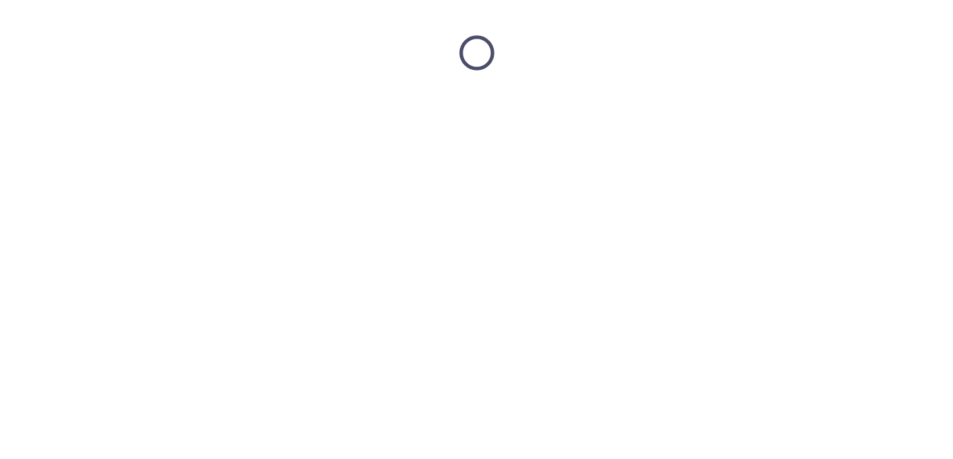
scroll to position [0, 0]
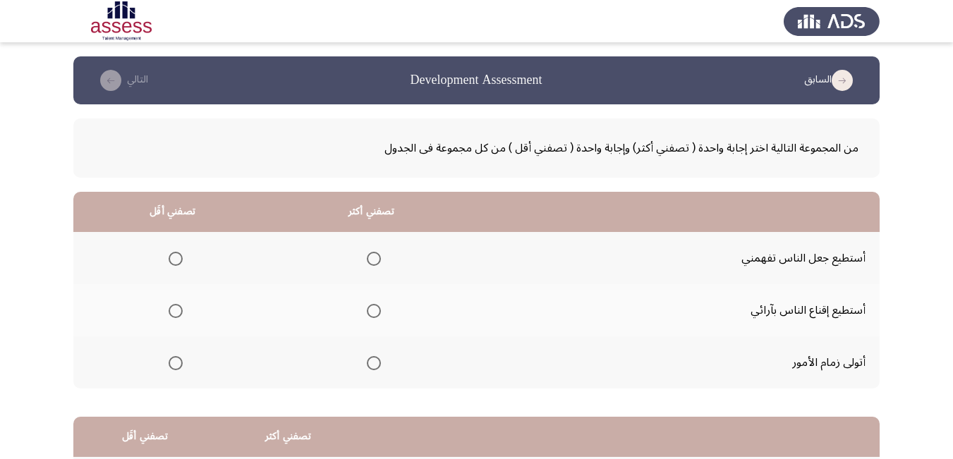
click at [373, 311] on span "Select an option" at bounding box center [374, 311] width 14 height 14
click at [373, 311] on input "Select an option" at bounding box center [374, 311] width 14 height 14
click at [178, 365] on span "Select an option" at bounding box center [176, 363] width 14 height 14
click at [178, 365] on input "Select an option" at bounding box center [176, 363] width 14 height 14
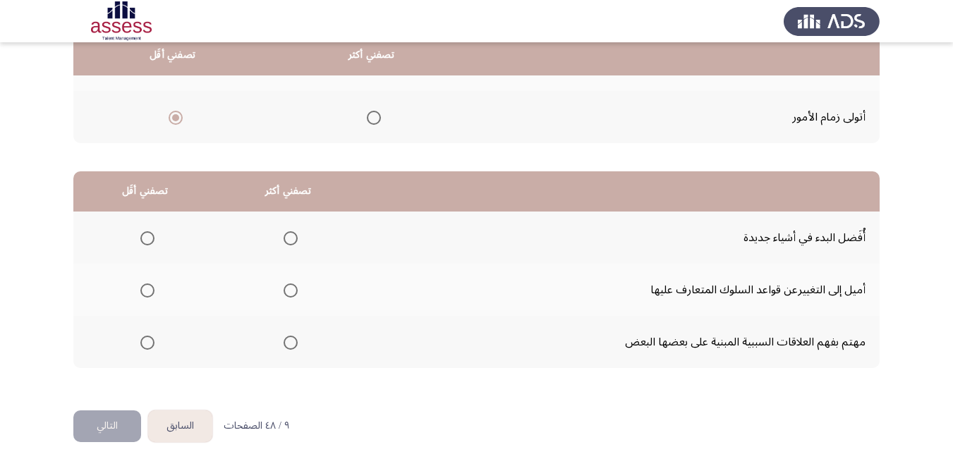
scroll to position [253, 0]
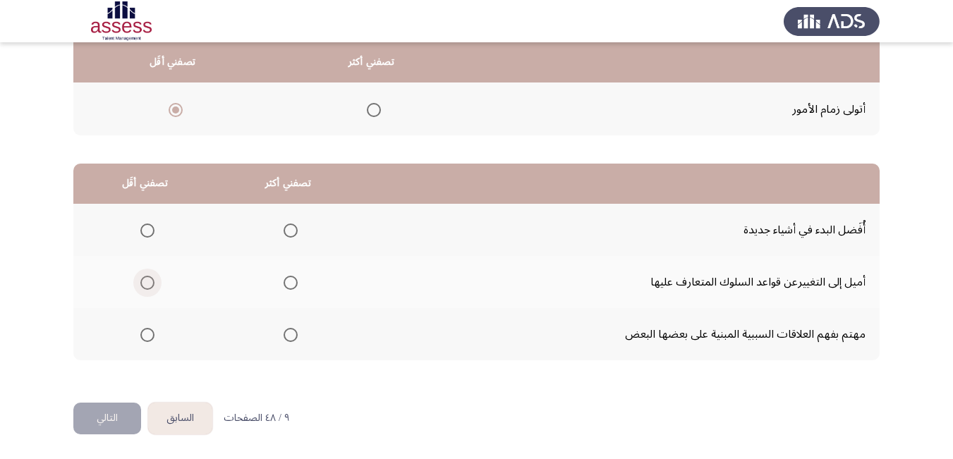
click at [147, 283] on span "Select an option" at bounding box center [147, 283] width 14 height 14
click at [147, 283] on input "Select an option" at bounding box center [147, 283] width 14 height 14
click at [287, 229] on span "Select an option" at bounding box center [291, 231] width 14 height 14
click at [287, 229] on input "Select an option" at bounding box center [291, 231] width 14 height 14
click at [114, 413] on button "التالي" at bounding box center [107, 419] width 68 height 32
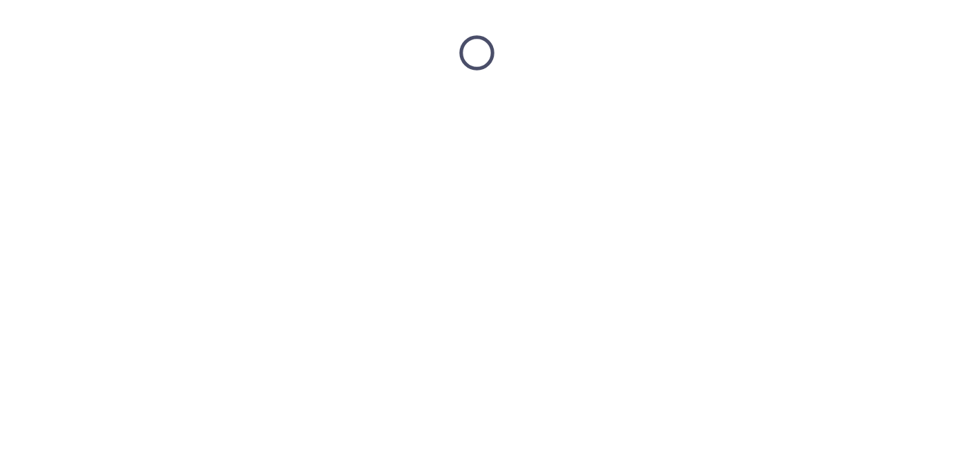
scroll to position [0, 0]
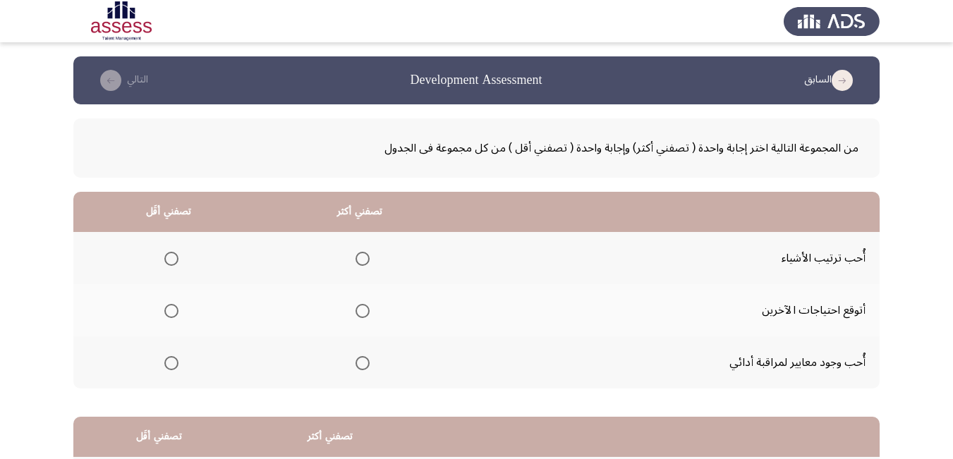
click at [359, 262] on span "Select an option" at bounding box center [362, 259] width 14 height 14
click at [359, 262] on input "Select an option" at bounding box center [362, 259] width 14 height 14
click at [360, 316] on span "Select an option" at bounding box center [362, 311] width 14 height 14
click at [360, 316] on input "Select an option" at bounding box center [362, 311] width 14 height 14
click at [171, 259] on span "Select an option" at bounding box center [171, 259] width 0 height 0
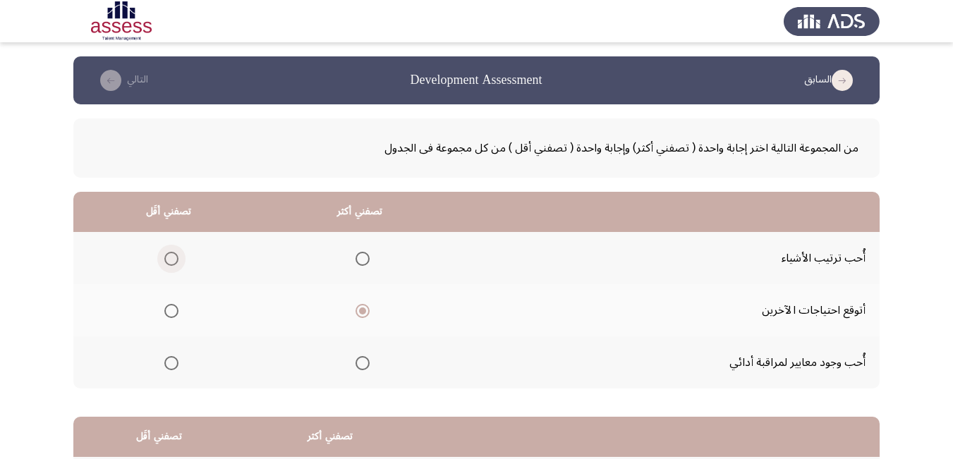
click at [171, 259] on input "Select an option" at bounding box center [171, 259] width 14 height 14
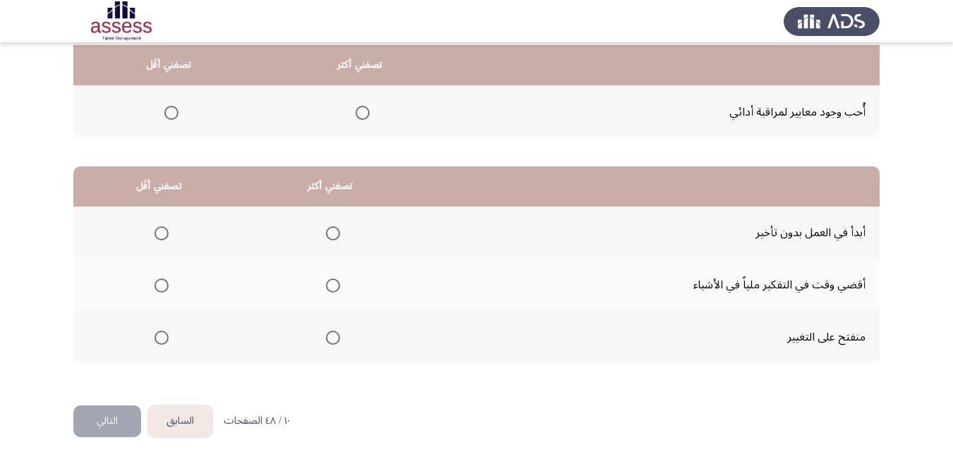
scroll to position [253, 0]
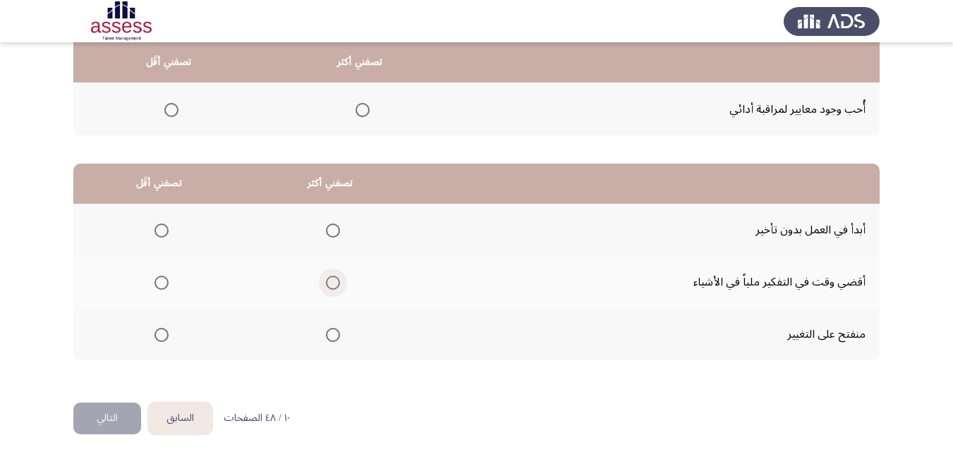
click at [333, 282] on span "Select an option" at bounding box center [333, 283] width 14 height 14
click at [333, 282] on input "Select an option" at bounding box center [333, 283] width 14 height 14
click at [162, 335] on span "Select an option" at bounding box center [162, 335] width 0 height 0
click at [161, 334] on input "Select an option" at bounding box center [161, 335] width 14 height 14
click at [106, 415] on button "التالي" at bounding box center [107, 419] width 68 height 32
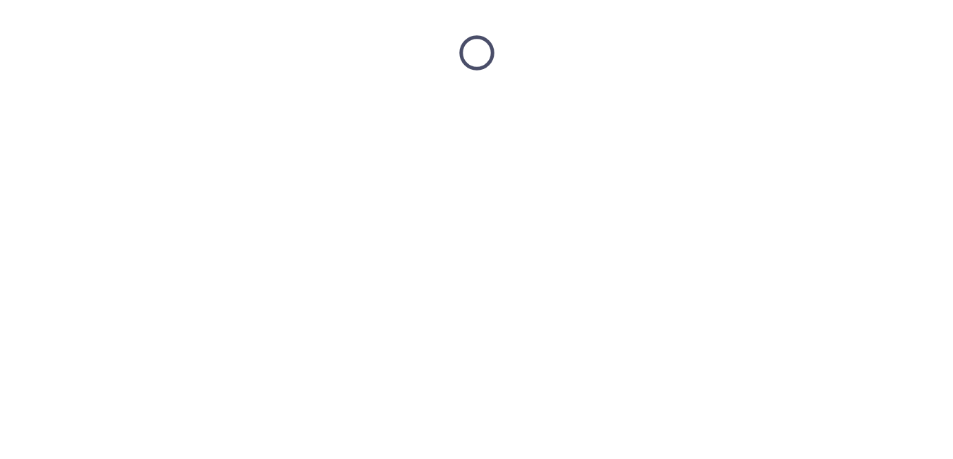
scroll to position [0, 0]
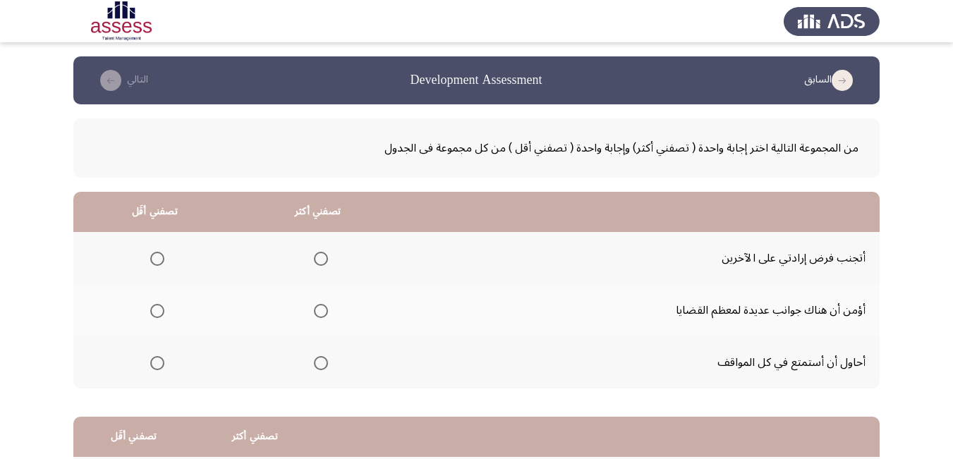
click at [318, 312] on span "Select an option" at bounding box center [321, 311] width 14 height 14
click at [318, 312] on input "Select an option" at bounding box center [321, 311] width 14 height 14
click at [154, 365] on span "Select an option" at bounding box center [157, 363] width 14 height 14
click at [154, 365] on input "Select an option" at bounding box center [157, 363] width 14 height 14
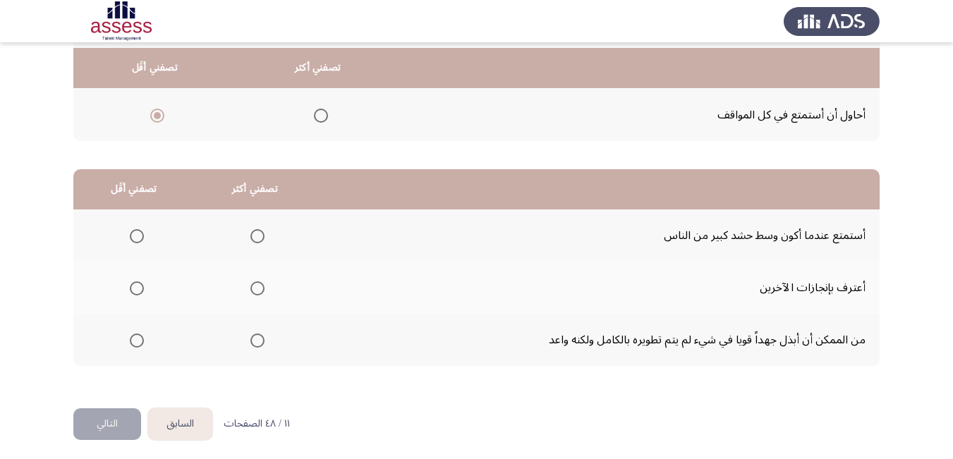
scroll to position [253, 0]
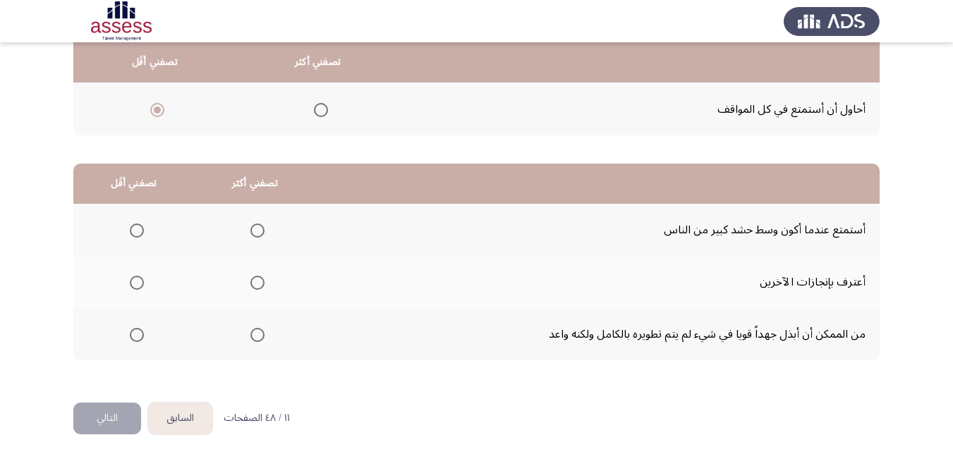
click at [257, 284] on span "Select an option" at bounding box center [257, 283] width 14 height 14
click at [257, 284] on input "Select an option" at bounding box center [257, 283] width 14 height 14
click at [138, 231] on span "Select an option" at bounding box center [137, 231] width 14 height 14
click at [138, 231] on input "Select an option" at bounding box center [137, 231] width 14 height 14
click at [106, 420] on button "التالي" at bounding box center [107, 419] width 68 height 32
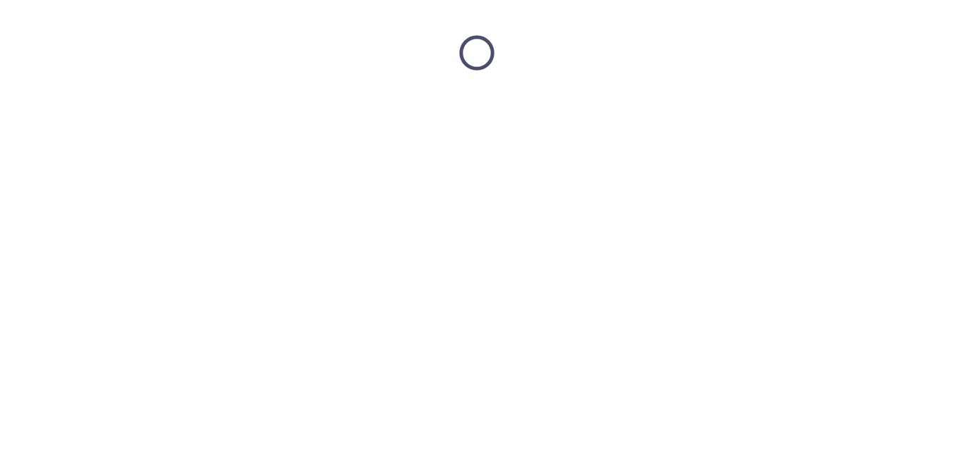
scroll to position [0, 0]
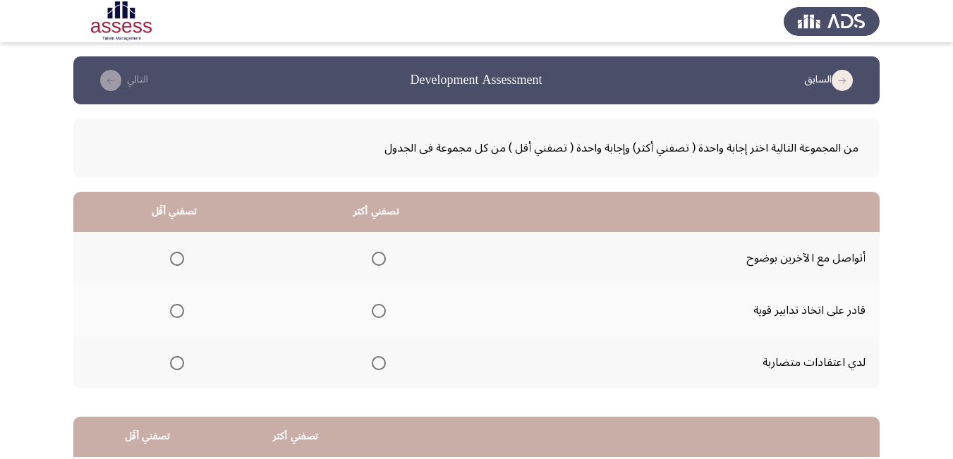
click at [376, 315] on span "Select an option" at bounding box center [379, 311] width 14 height 14
click at [376, 315] on input "Select an option" at bounding box center [379, 311] width 14 height 14
click at [181, 262] on span "Select an option" at bounding box center [177, 259] width 14 height 14
click at [181, 262] on input "Select an option" at bounding box center [177, 259] width 14 height 14
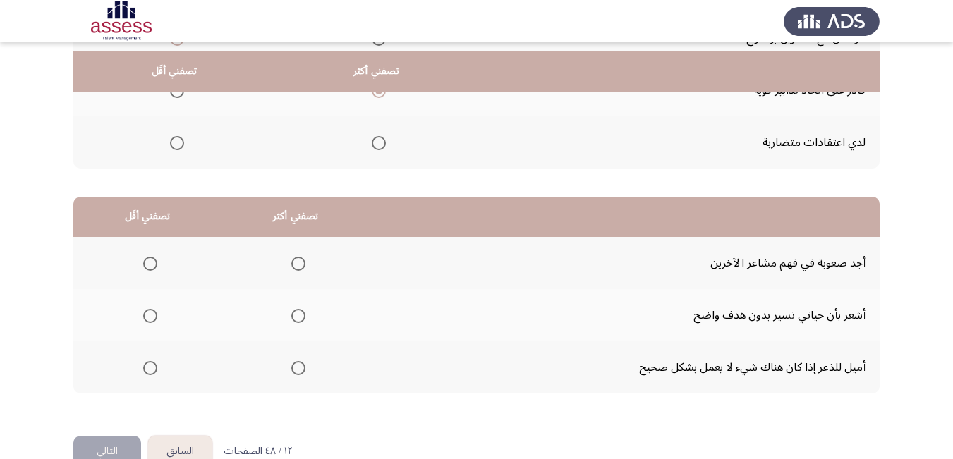
scroll to position [253, 0]
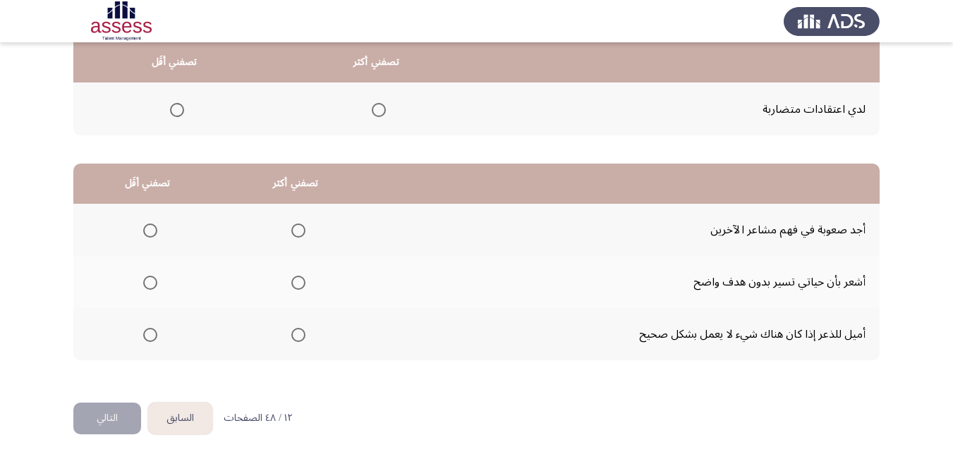
click at [293, 230] on span "Select an option" at bounding box center [298, 231] width 14 height 14
click at [293, 230] on input "Select an option" at bounding box center [298, 231] width 14 height 14
click at [151, 335] on span "Select an option" at bounding box center [150, 335] width 14 height 14
click at [151, 335] on input "Select an option" at bounding box center [150, 335] width 14 height 14
click at [104, 413] on button "التالي" at bounding box center [107, 419] width 68 height 32
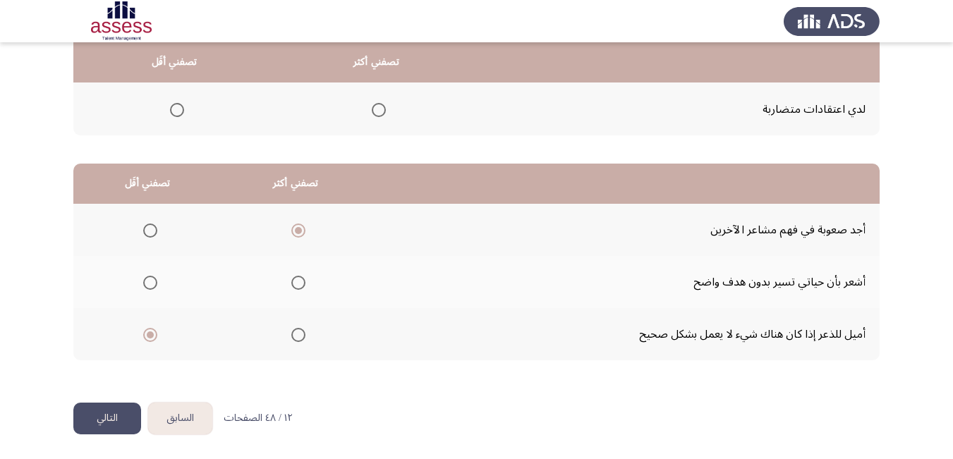
scroll to position [0, 0]
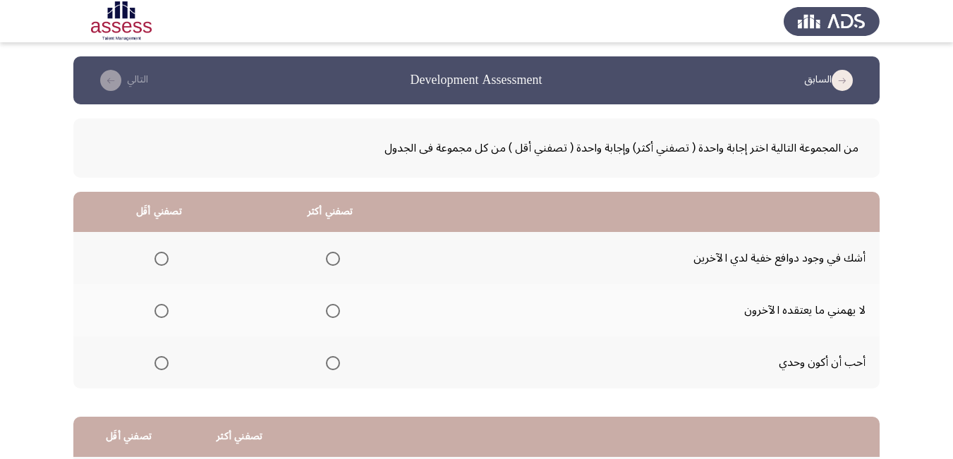
click at [332, 364] on span "Select an option" at bounding box center [333, 363] width 14 height 14
click at [332, 364] on input "Select an option" at bounding box center [333, 363] width 14 height 14
click at [162, 310] on span "Select an option" at bounding box center [161, 311] width 14 height 14
click at [162, 310] on input "Select an option" at bounding box center [161, 311] width 14 height 14
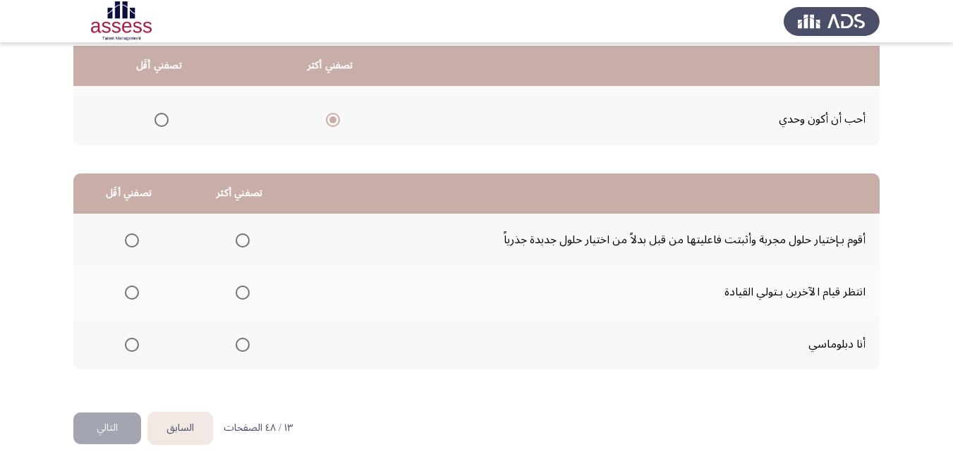
scroll to position [253, 0]
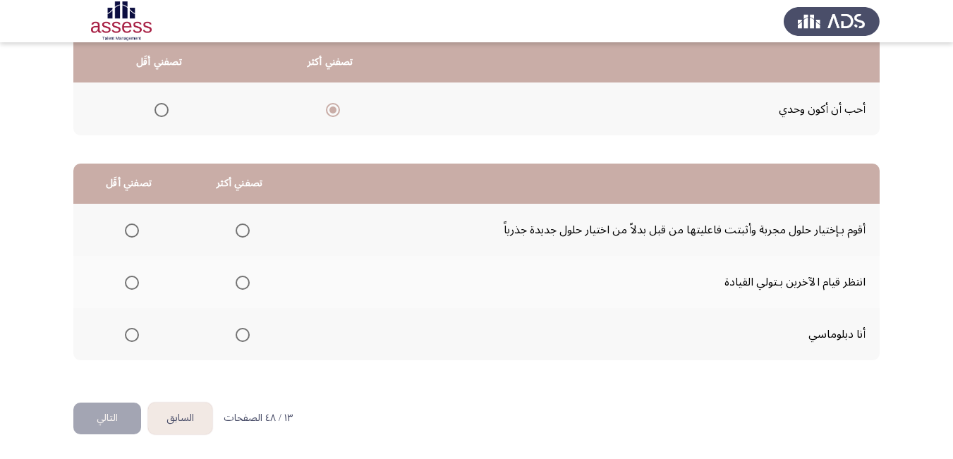
click at [132, 338] on span "Select an option" at bounding box center [132, 335] width 14 height 14
click at [132, 338] on input "Select an option" at bounding box center [132, 335] width 14 height 14
click at [244, 230] on span "Select an option" at bounding box center [243, 231] width 14 height 14
click at [244, 230] on input "Select an option" at bounding box center [243, 231] width 14 height 14
click at [106, 418] on button "التالي" at bounding box center [107, 419] width 68 height 32
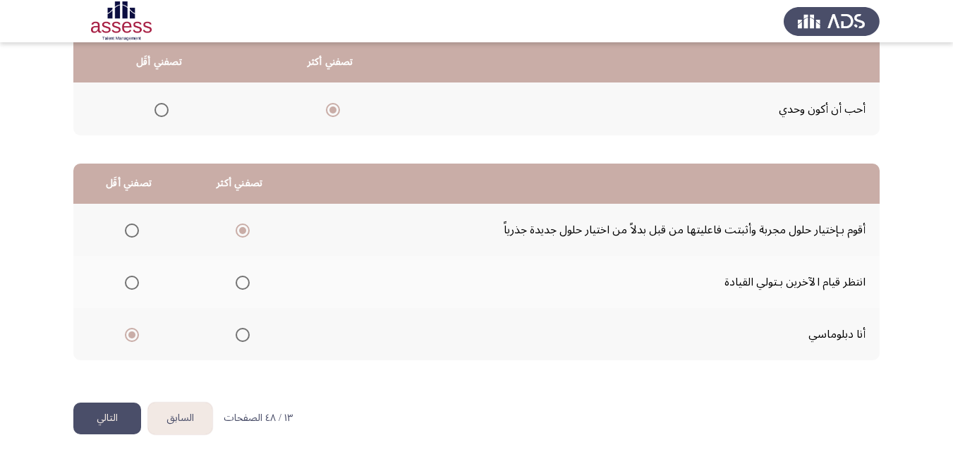
scroll to position [0, 0]
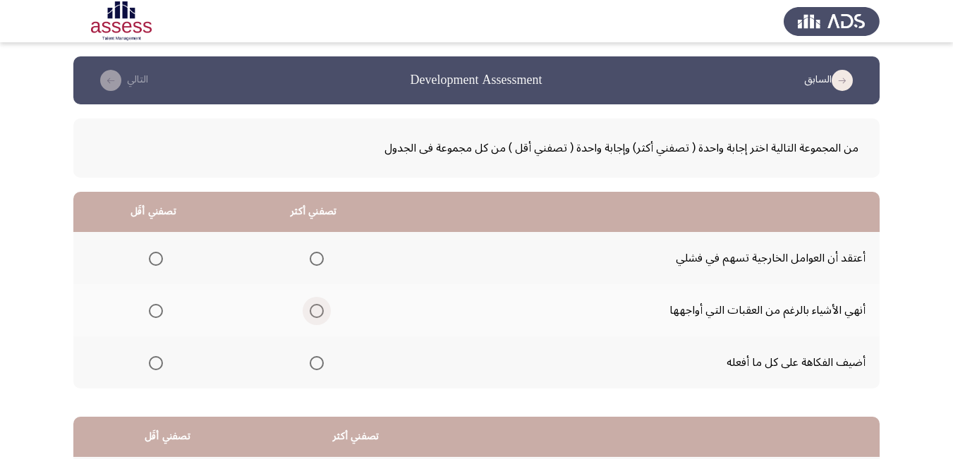
click at [315, 312] on span "Select an option" at bounding box center [317, 311] width 14 height 14
click at [315, 312] on input "Select an option" at bounding box center [317, 311] width 14 height 14
click at [154, 258] on span "Select an option" at bounding box center [156, 259] width 14 height 14
click at [154, 258] on input "Select an option" at bounding box center [156, 259] width 14 height 14
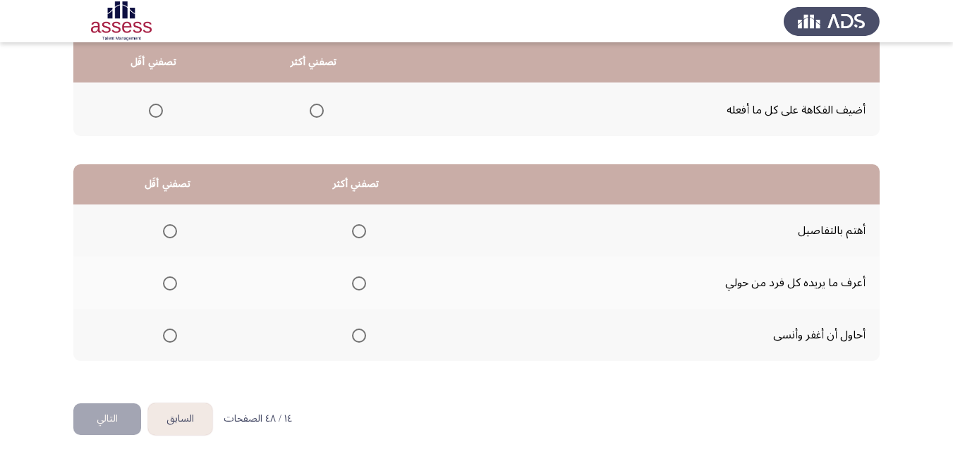
scroll to position [253, 0]
click at [355, 337] on span "Select an option" at bounding box center [359, 335] width 14 height 14
click at [355, 337] on input "Select an option" at bounding box center [359, 335] width 14 height 14
click at [170, 284] on span "Select an option" at bounding box center [170, 283] width 14 height 14
click at [170, 284] on input "Select an option" at bounding box center [170, 283] width 14 height 14
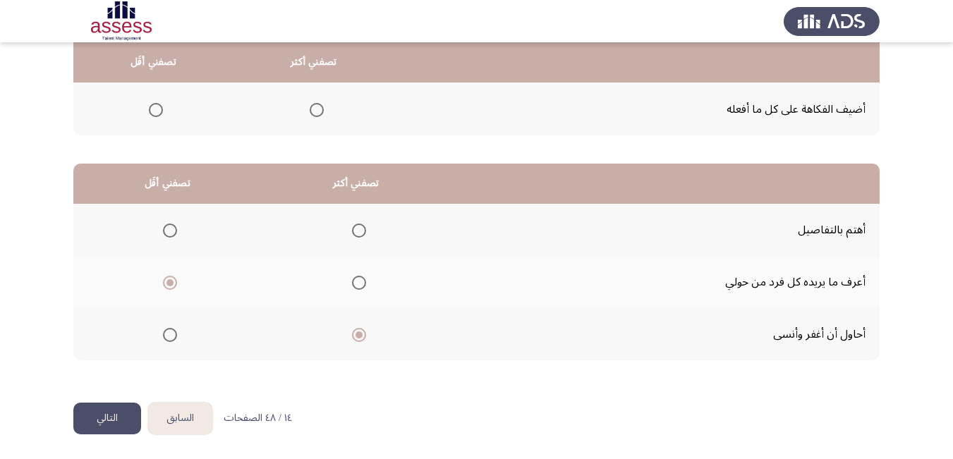
click at [110, 410] on button "التالي" at bounding box center [107, 419] width 68 height 32
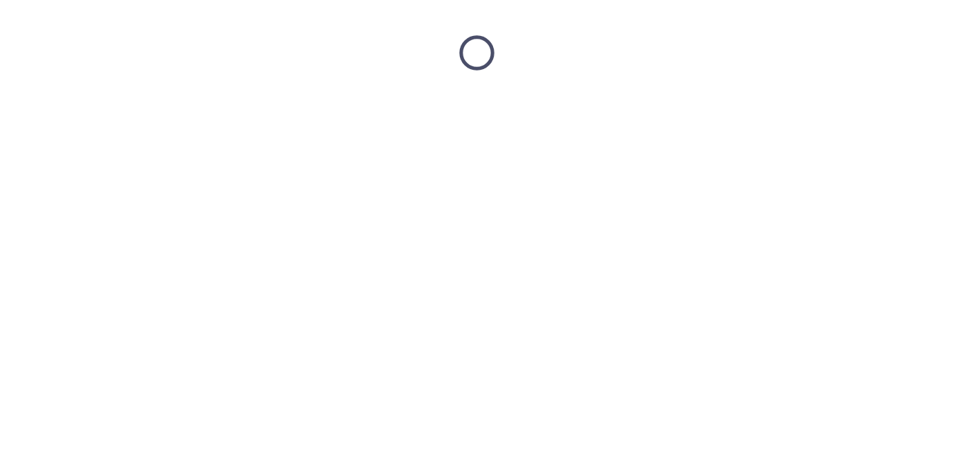
scroll to position [0, 0]
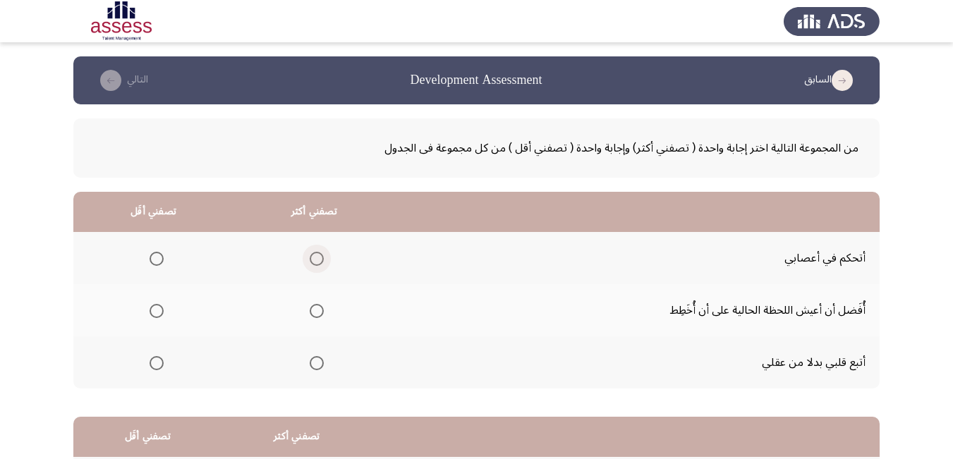
click at [311, 260] on span "Select an option" at bounding box center [317, 259] width 14 height 14
click at [311, 260] on input "Select an option" at bounding box center [317, 259] width 14 height 14
click at [154, 308] on span "Select an option" at bounding box center [157, 311] width 14 height 14
click at [154, 308] on input "Select an option" at bounding box center [157, 311] width 14 height 14
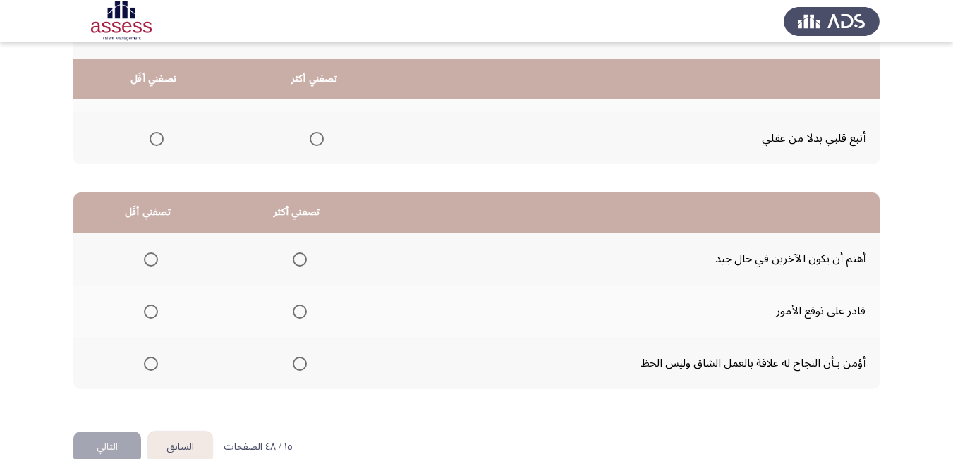
scroll to position [253, 0]
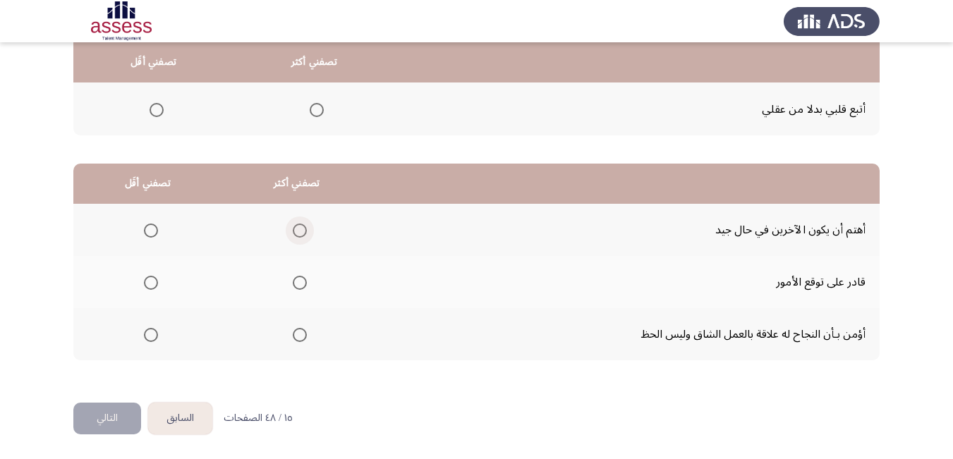
click at [298, 231] on span "Select an option" at bounding box center [300, 231] width 14 height 14
click at [298, 231] on input "Select an option" at bounding box center [300, 231] width 14 height 14
click at [150, 336] on span "Select an option" at bounding box center [151, 335] width 14 height 14
click at [150, 336] on input "Select an option" at bounding box center [151, 335] width 14 height 14
click at [119, 414] on button "التالي" at bounding box center [107, 419] width 68 height 32
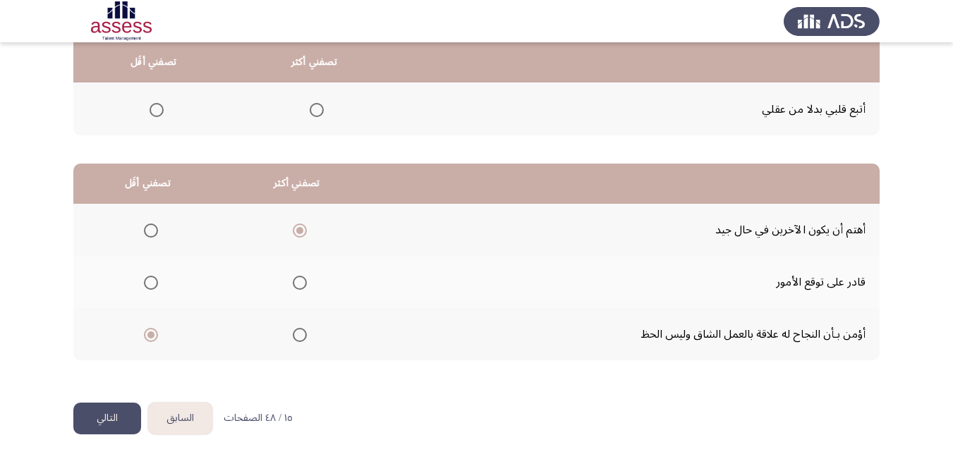
scroll to position [0, 0]
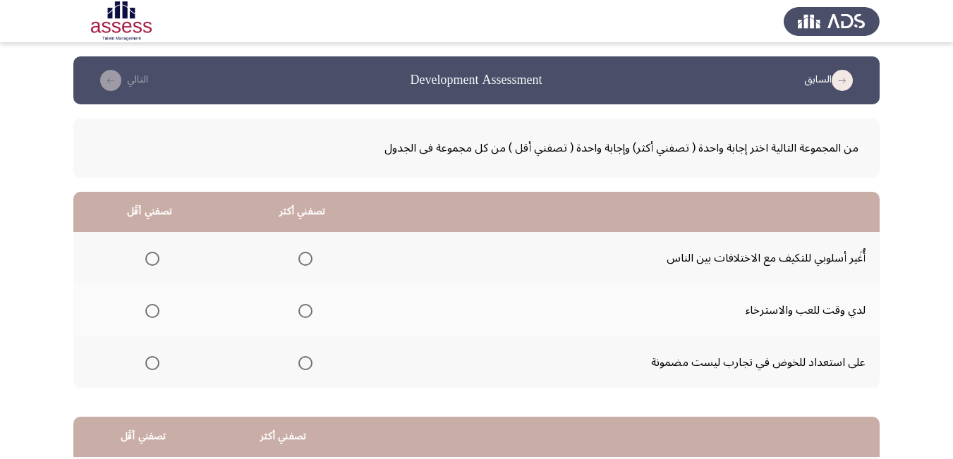
click at [301, 312] on span "Select an option" at bounding box center [305, 311] width 14 height 14
click at [301, 312] on input "Select an option" at bounding box center [305, 311] width 14 height 14
click at [153, 261] on span "Select an option" at bounding box center [152, 259] width 14 height 14
click at [153, 261] on input "Select an option" at bounding box center [152, 259] width 14 height 14
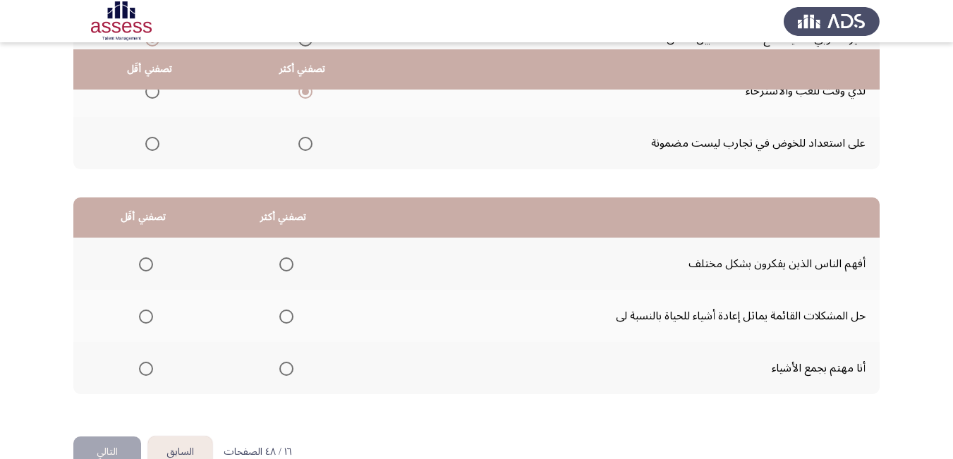
scroll to position [253, 0]
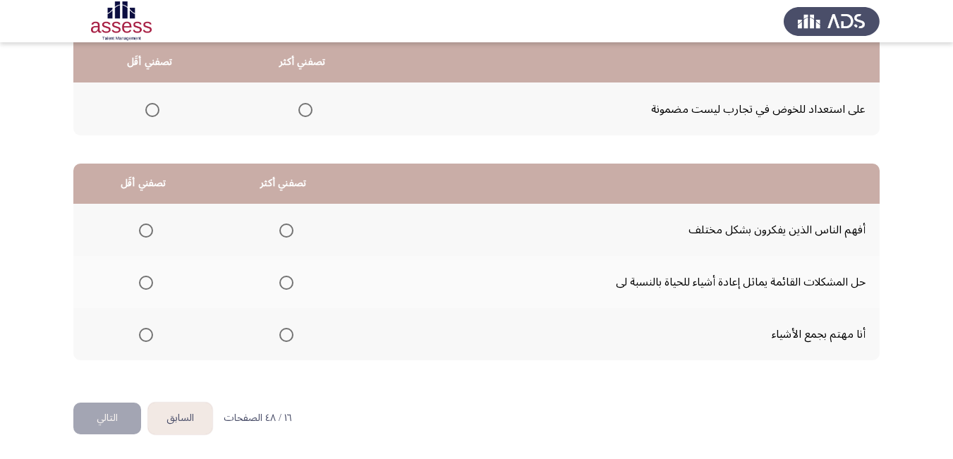
click at [283, 231] on span "Select an option" at bounding box center [286, 231] width 14 height 14
click at [283, 231] on input "Select an option" at bounding box center [286, 231] width 14 height 14
click at [149, 333] on span "Select an option" at bounding box center [146, 335] width 14 height 14
click at [149, 333] on input "Select an option" at bounding box center [146, 335] width 14 height 14
click at [111, 413] on button "التالي" at bounding box center [107, 419] width 68 height 32
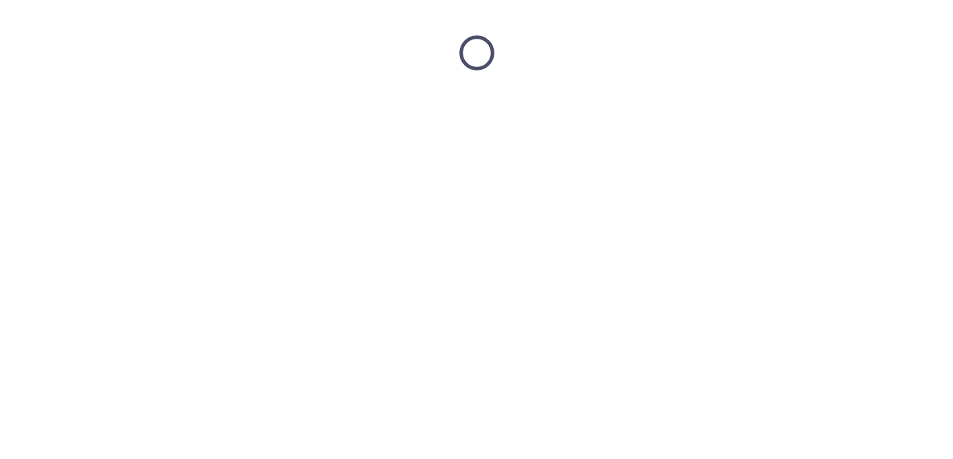
scroll to position [0, 0]
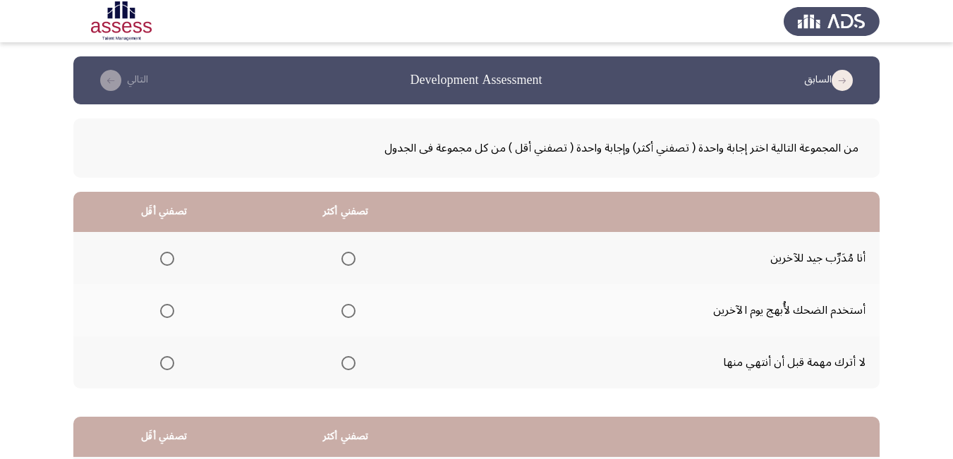
click at [346, 257] on span "Select an option" at bounding box center [348, 259] width 14 height 14
click at [346, 257] on input "Select an option" at bounding box center [348, 259] width 14 height 14
click at [169, 312] on span "Select an option" at bounding box center [167, 311] width 14 height 14
click at [169, 312] on input "Select an option" at bounding box center [167, 311] width 14 height 14
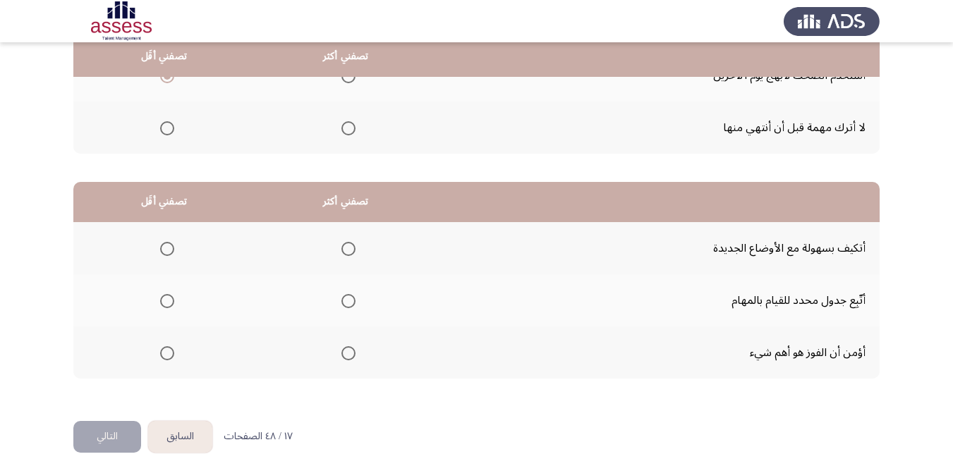
scroll to position [253, 0]
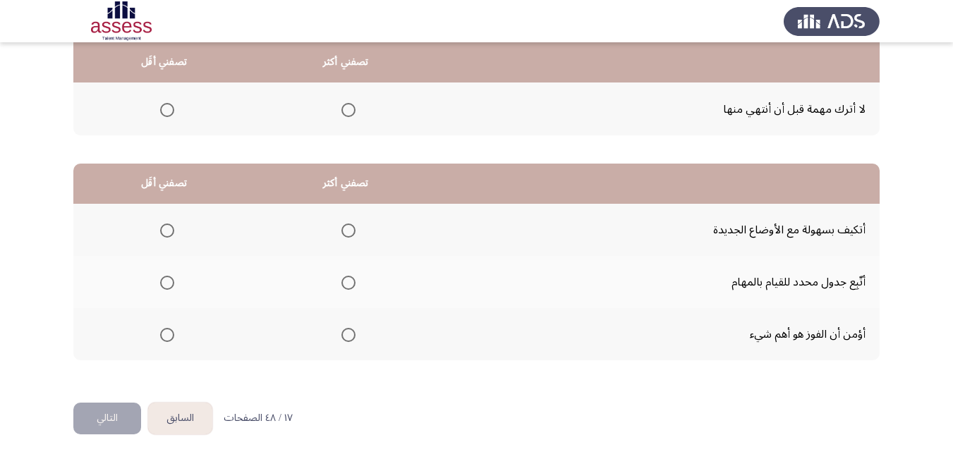
click at [348, 229] on span "Select an option" at bounding box center [348, 231] width 14 height 14
click at [348, 229] on input "Select an option" at bounding box center [348, 231] width 14 height 14
click at [166, 280] on span "Select an option" at bounding box center [167, 283] width 14 height 14
click at [166, 280] on input "Select an option" at bounding box center [167, 283] width 14 height 14
click at [112, 415] on button "التالي" at bounding box center [107, 419] width 68 height 32
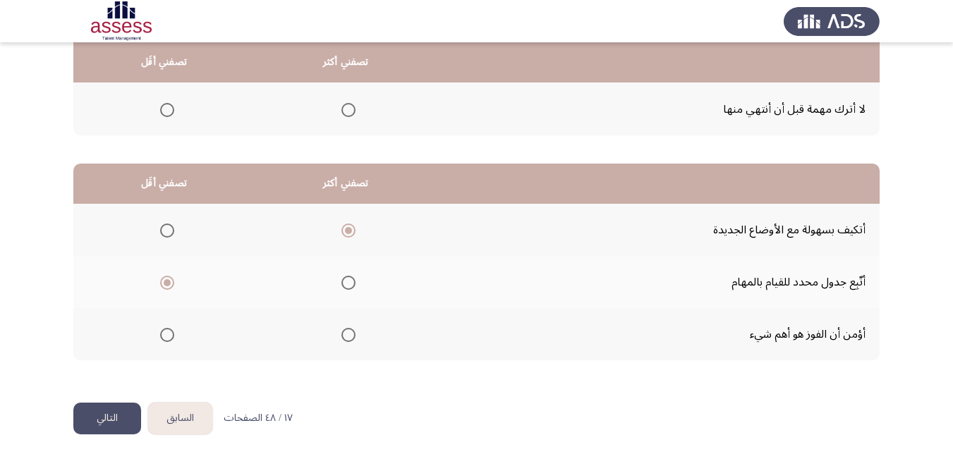
scroll to position [0, 0]
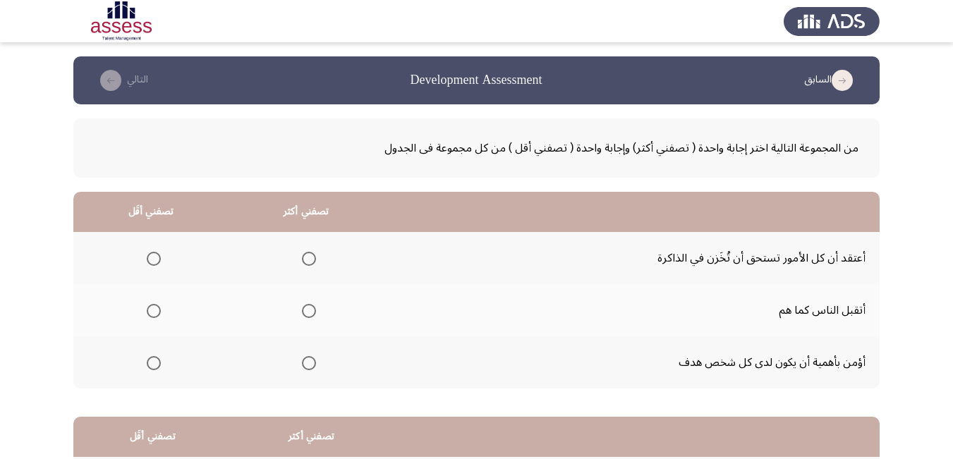
click at [311, 310] on span "Select an option" at bounding box center [309, 311] width 14 height 14
click at [311, 310] on input "Select an option" at bounding box center [309, 311] width 14 height 14
click at [154, 363] on span "Select an option" at bounding box center [154, 363] width 0 height 0
click at [154, 363] on input "Select an option" at bounding box center [154, 363] width 14 height 14
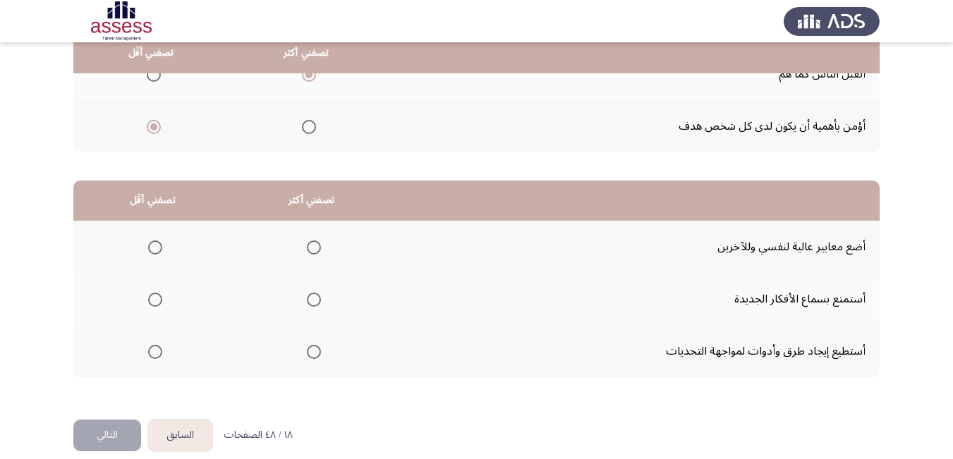
scroll to position [253, 0]
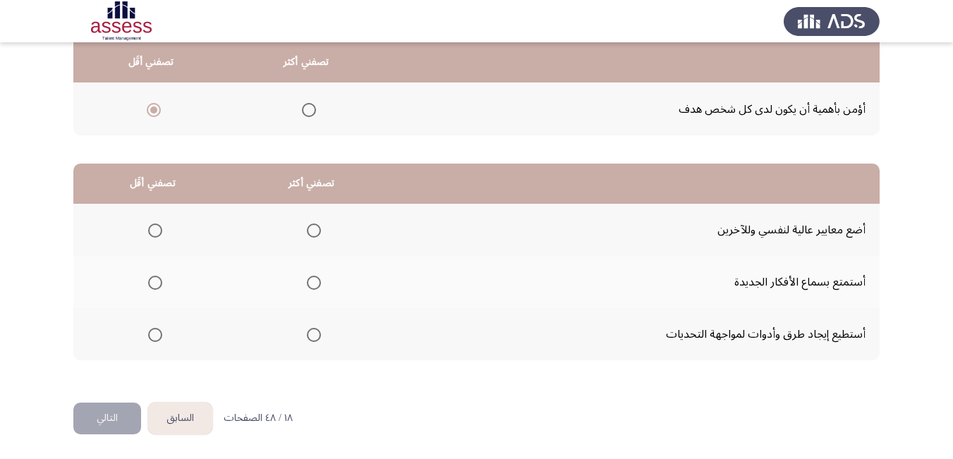
click at [313, 337] on span "Select an option" at bounding box center [314, 335] width 14 height 14
click at [313, 337] on input "Select an option" at bounding box center [314, 335] width 14 height 14
click at [154, 232] on span "Select an option" at bounding box center [155, 231] width 14 height 14
click at [154, 232] on input "Select an option" at bounding box center [155, 231] width 14 height 14
click at [116, 414] on button "التالي" at bounding box center [107, 419] width 68 height 32
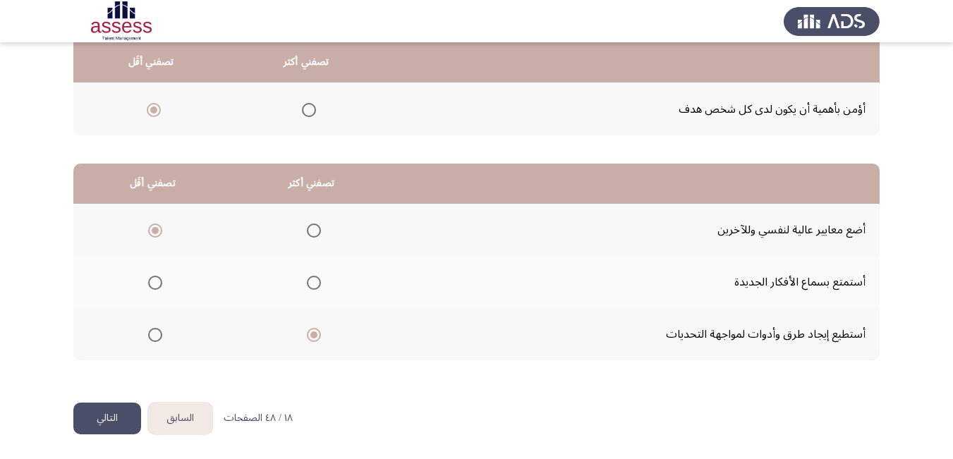
scroll to position [0, 0]
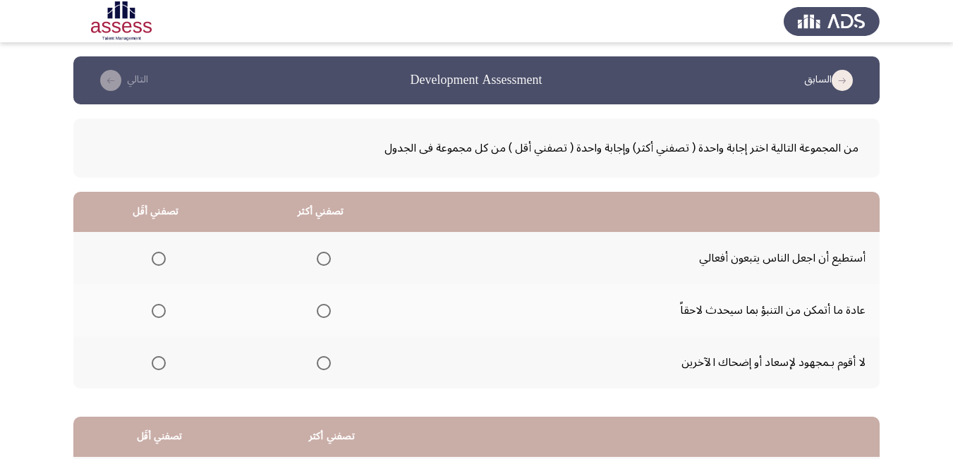
click at [319, 307] on span "Select an option" at bounding box center [324, 311] width 14 height 14
click at [319, 307] on input "Select an option" at bounding box center [324, 311] width 14 height 14
click at [154, 257] on span "Select an option" at bounding box center [159, 259] width 14 height 14
click at [154, 257] on input "Select an option" at bounding box center [159, 259] width 14 height 14
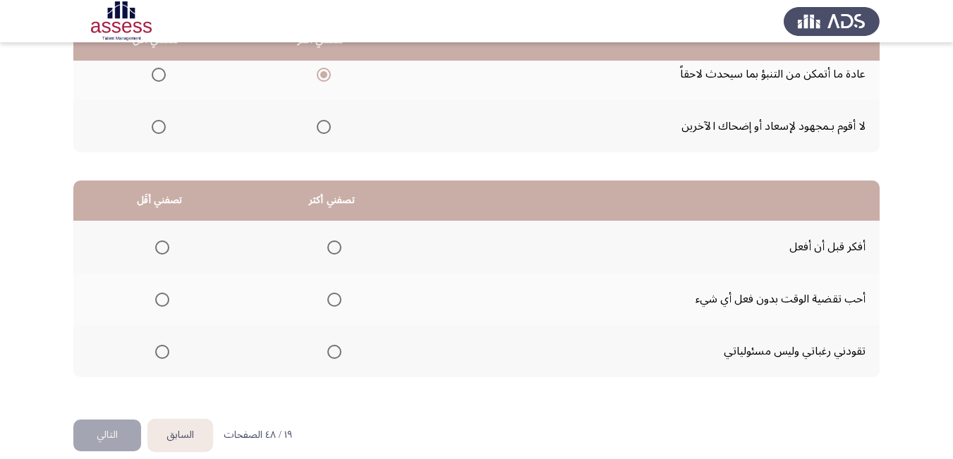
scroll to position [253, 0]
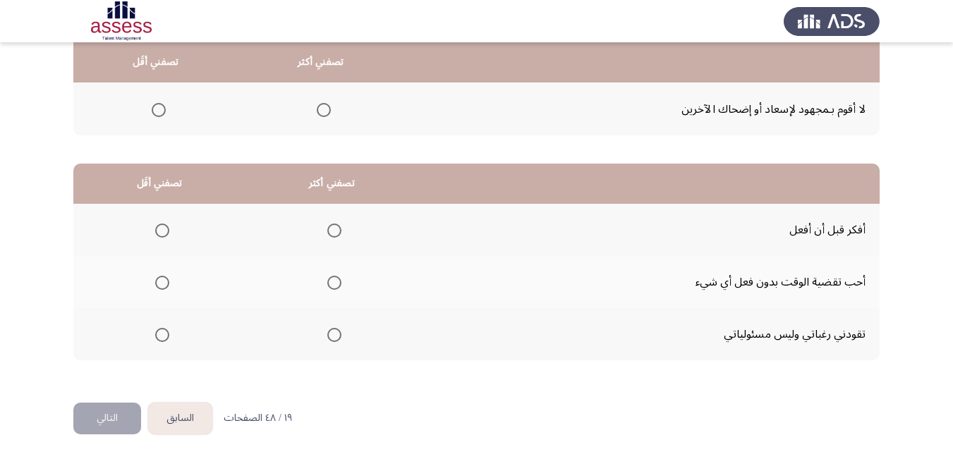
click at [161, 336] on span "Select an option" at bounding box center [162, 335] width 14 height 14
click at [161, 336] on input "Select an option" at bounding box center [162, 335] width 14 height 14
click at [333, 233] on span "Select an option" at bounding box center [334, 231] width 14 height 14
click at [333, 233] on input "Select an option" at bounding box center [334, 231] width 14 height 14
click at [121, 416] on button "التالي" at bounding box center [107, 419] width 68 height 32
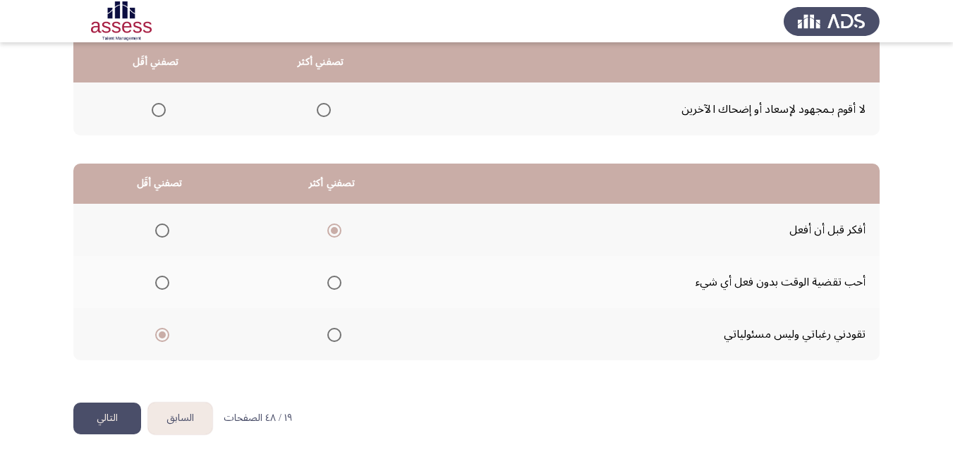
scroll to position [0, 0]
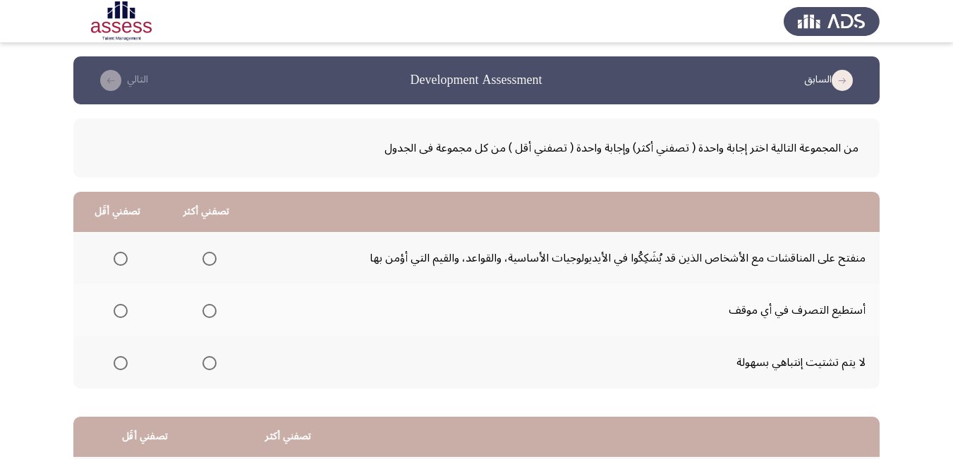
click at [207, 365] on span "Select an option" at bounding box center [209, 363] width 14 height 14
click at [207, 365] on input "Select an option" at bounding box center [209, 363] width 14 height 14
click at [120, 315] on span "Select an option" at bounding box center [121, 311] width 14 height 14
click at [120, 315] on input "Select an option" at bounding box center [121, 311] width 14 height 14
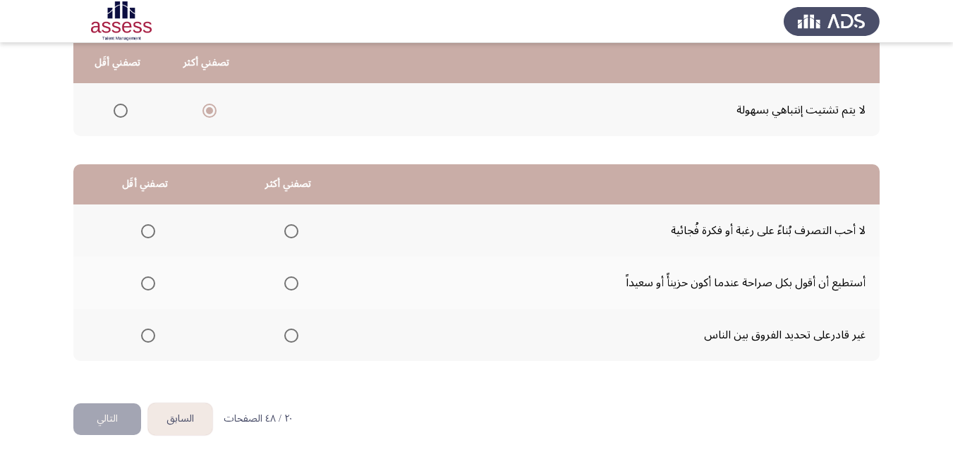
scroll to position [253, 0]
click at [290, 279] on span "Select an option" at bounding box center [291, 283] width 14 height 14
click at [290, 279] on input "Select an option" at bounding box center [291, 283] width 14 height 14
click at [148, 231] on span "Select an option" at bounding box center [148, 231] width 0 height 0
click at [147, 231] on input "Select an option" at bounding box center [148, 231] width 14 height 14
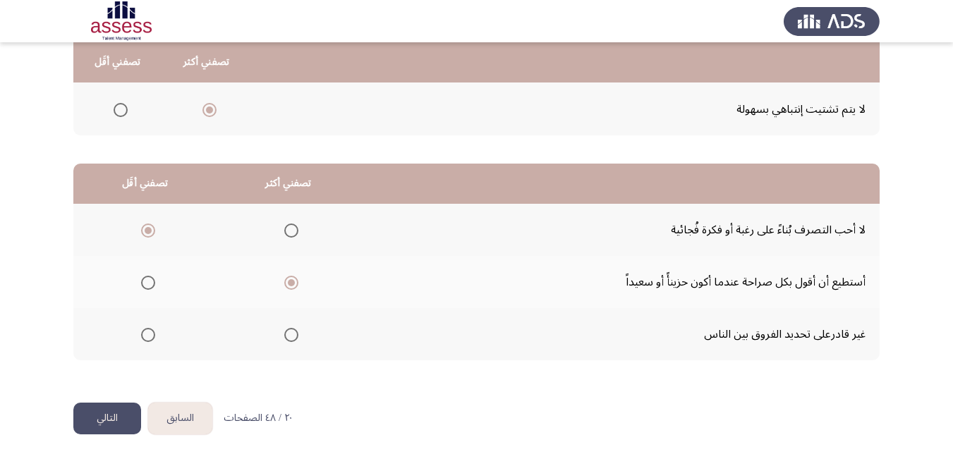
click at [107, 421] on button "التالي" at bounding box center [107, 419] width 68 height 32
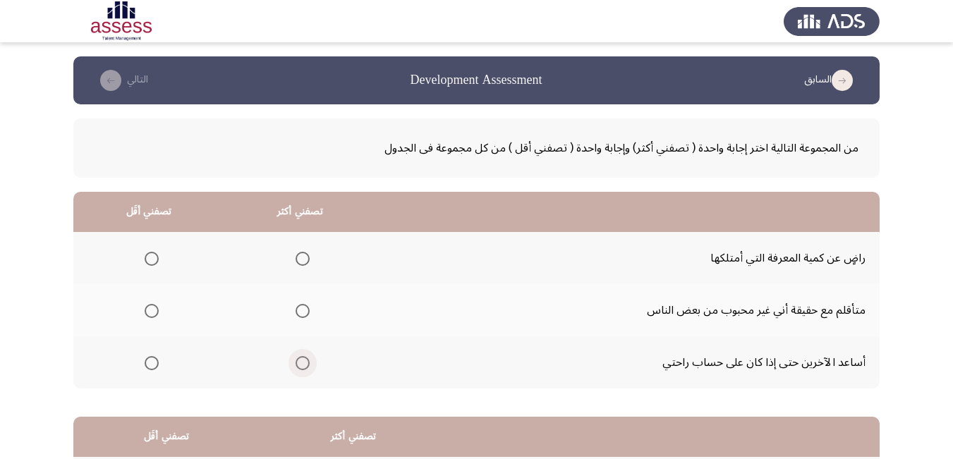
click at [299, 365] on span "Select an option" at bounding box center [303, 363] width 14 height 14
click at [299, 365] on input "Select an option" at bounding box center [303, 363] width 14 height 14
click at [153, 257] on span "Select an option" at bounding box center [152, 259] width 14 height 14
click at [153, 257] on input "Select an option" at bounding box center [152, 259] width 14 height 14
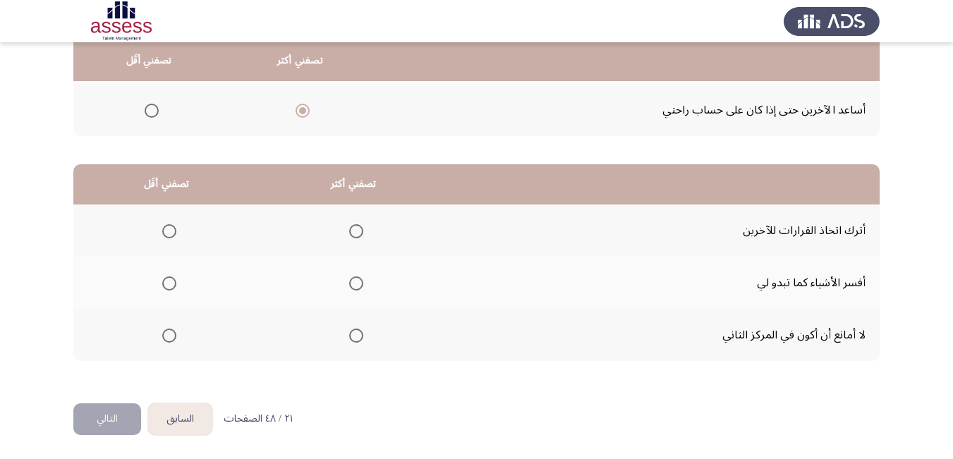
scroll to position [253, 0]
click at [358, 338] on span "Select an option" at bounding box center [356, 335] width 14 height 14
click at [358, 338] on input "Select an option" at bounding box center [356, 335] width 14 height 14
click at [174, 231] on span "Select an option" at bounding box center [169, 231] width 14 height 14
click at [174, 231] on input "Select an option" at bounding box center [169, 231] width 14 height 14
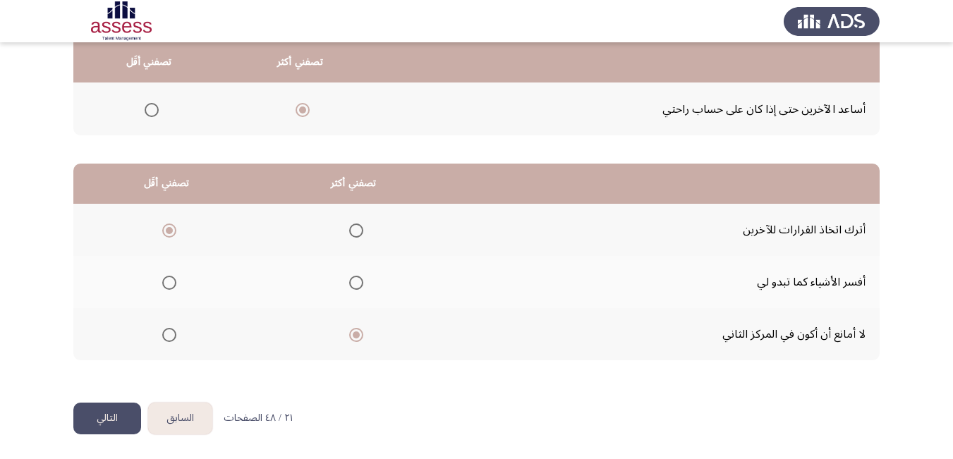
click at [113, 410] on button "التالي" at bounding box center [107, 419] width 68 height 32
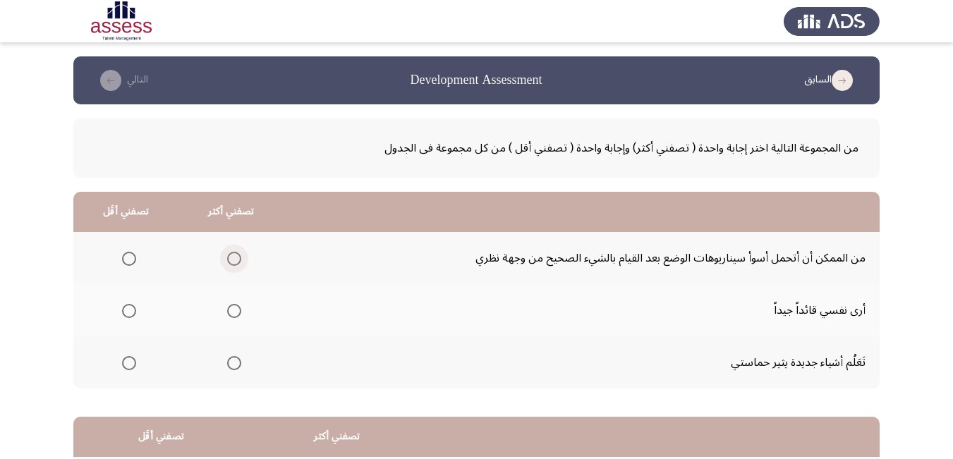
click at [233, 257] on span "Select an option" at bounding box center [234, 259] width 14 height 14
click at [233, 257] on input "Select an option" at bounding box center [234, 259] width 14 height 14
click at [133, 361] on span "Select an option" at bounding box center [129, 363] width 14 height 14
click at [133, 361] on input "Select an option" at bounding box center [129, 363] width 14 height 14
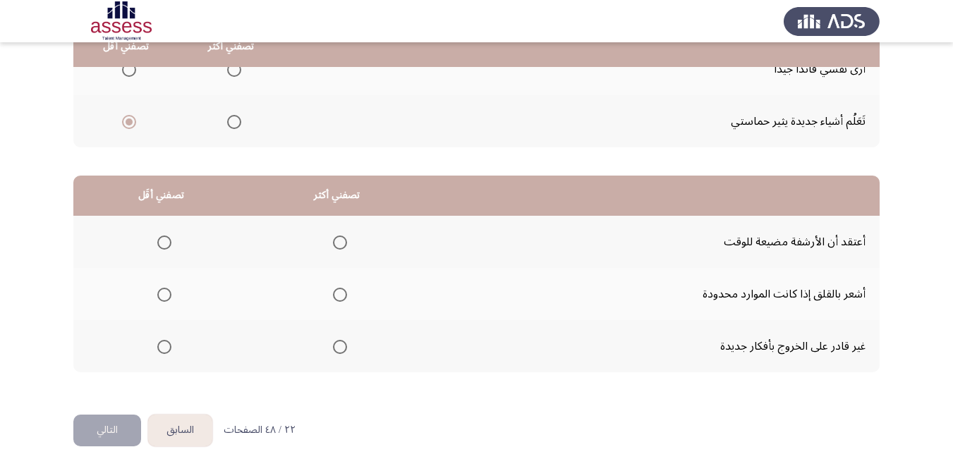
scroll to position [253, 0]
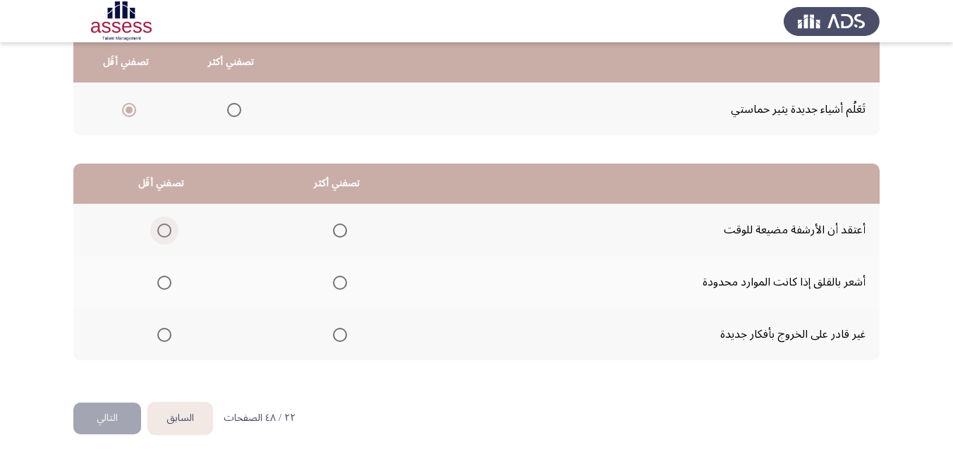
click at [164, 234] on span "Select an option" at bounding box center [164, 231] width 14 height 14
click at [164, 234] on input "Select an option" at bounding box center [164, 231] width 14 height 14
click at [163, 339] on span "Select an option" at bounding box center [164, 335] width 14 height 14
click at [163, 339] on input "Select an option" at bounding box center [164, 335] width 14 height 14
click at [337, 279] on span "Select an option" at bounding box center [340, 283] width 14 height 14
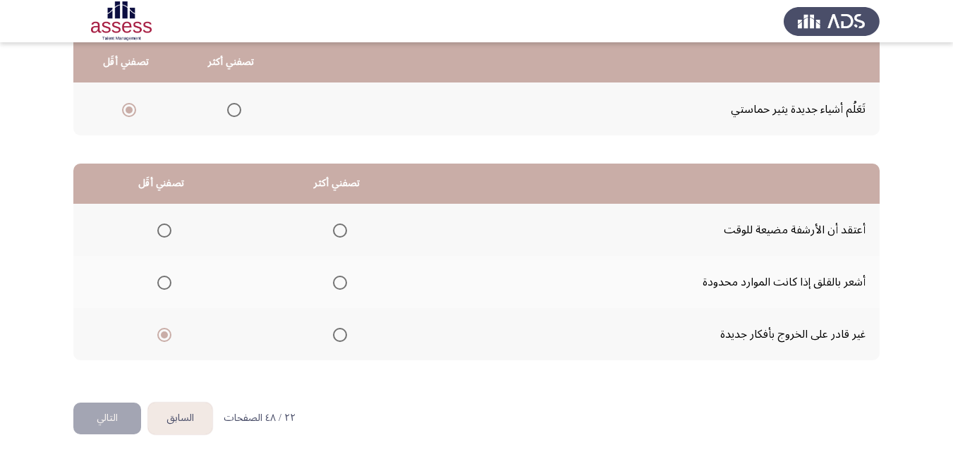
click at [337, 279] on input "Select an option" at bounding box center [340, 283] width 14 height 14
click at [106, 417] on button "التالي" at bounding box center [107, 419] width 68 height 32
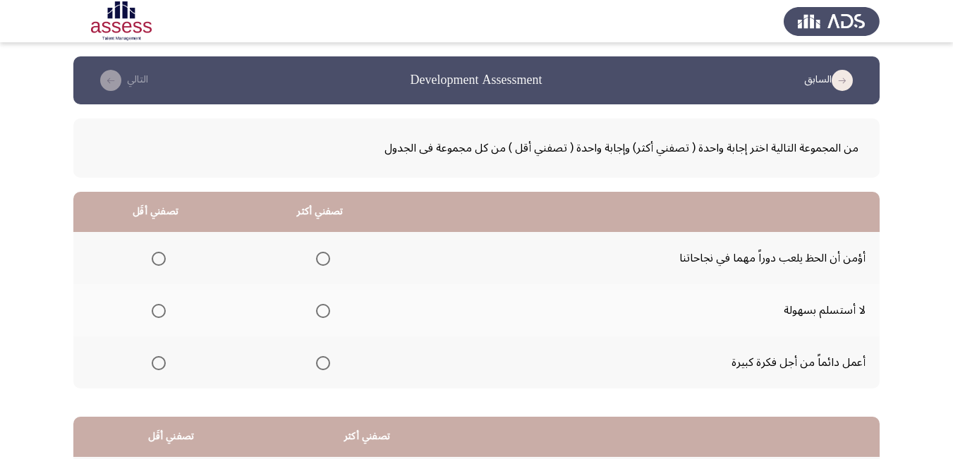
click at [319, 308] on span "Select an option" at bounding box center [323, 311] width 14 height 14
click at [319, 308] on input "Select an option" at bounding box center [323, 311] width 14 height 14
click at [159, 363] on span "Select an option" at bounding box center [159, 363] width 14 height 14
click at [159, 363] on input "Select an option" at bounding box center [159, 363] width 14 height 14
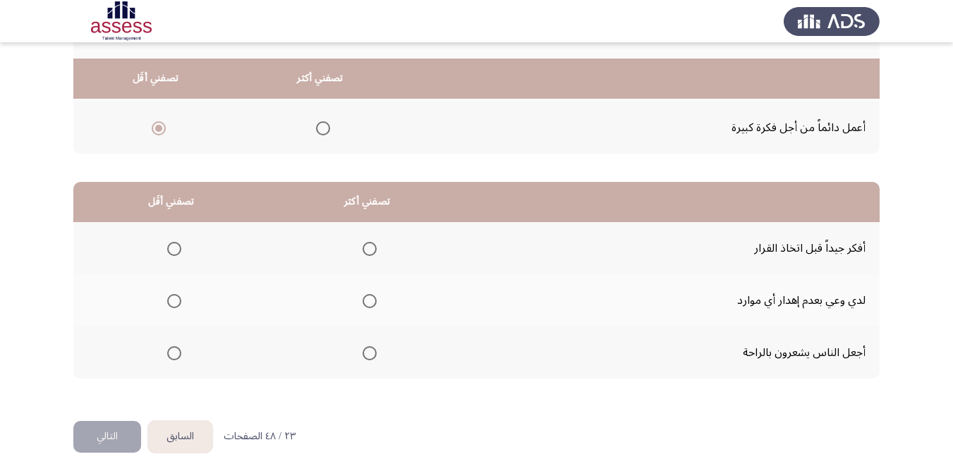
scroll to position [253, 0]
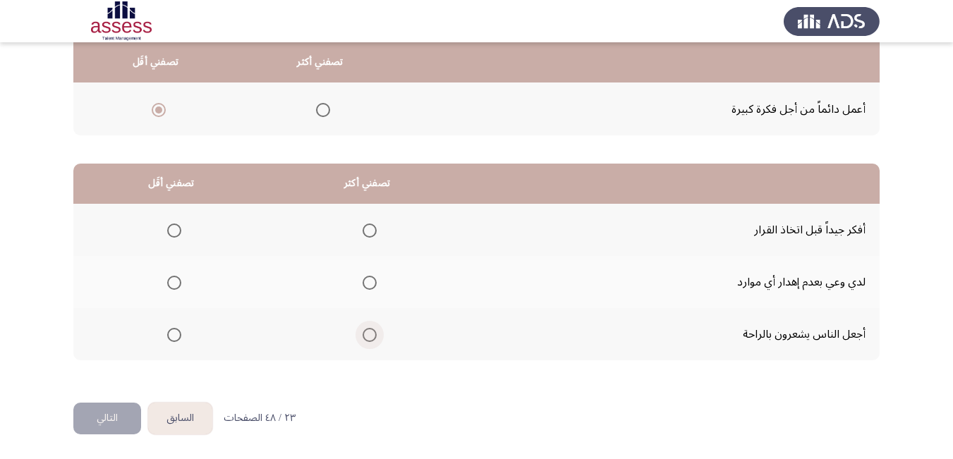
click at [367, 336] on span "Select an option" at bounding box center [370, 335] width 14 height 14
click at [367, 336] on input "Select an option" at bounding box center [370, 335] width 14 height 14
click at [176, 231] on span "Select an option" at bounding box center [174, 231] width 14 height 14
click at [176, 231] on input "Select an option" at bounding box center [174, 231] width 14 height 14
click at [111, 421] on button "التالي" at bounding box center [107, 419] width 68 height 32
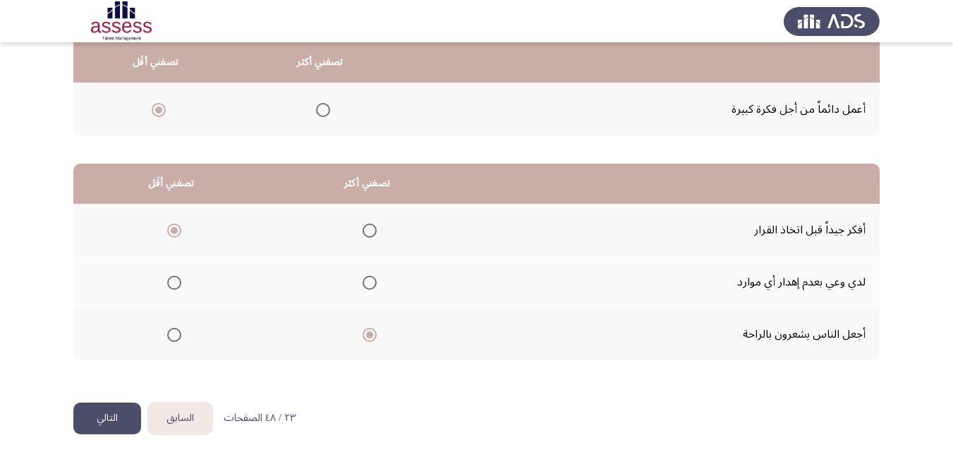
scroll to position [0, 0]
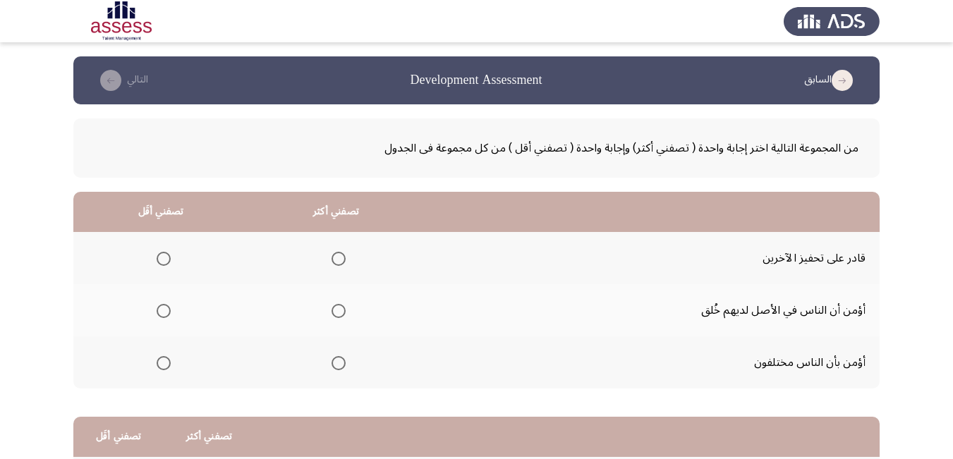
click at [339, 260] on span "Select an option" at bounding box center [338, 259] width 14 height 14
click at [339, 260] on input "Select an option" at bounding box center [338, 259] width 14 height 14
click at [164, 311] on span "Select an option" at bounding box center [164, 311] width 0 height 0
click at [164, 310] on input "Select an option" at bounding box center [164, 311] width 14 height 14
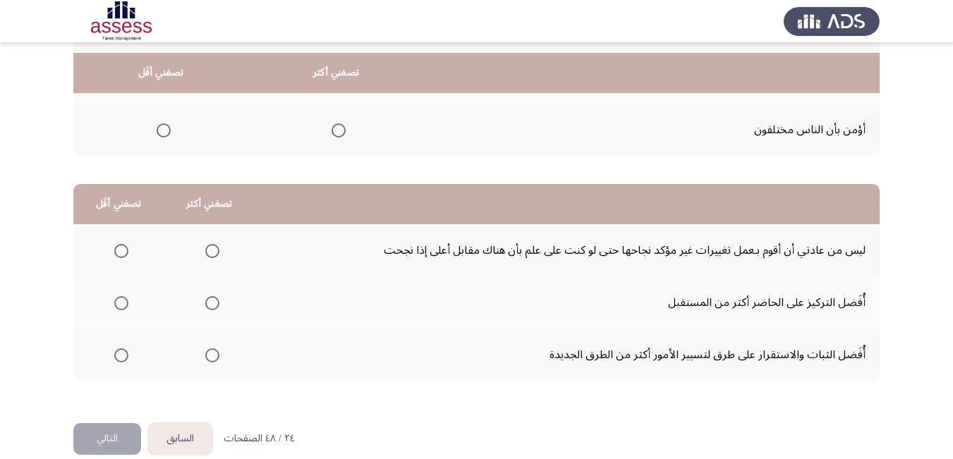
scroll to position [253, 0]
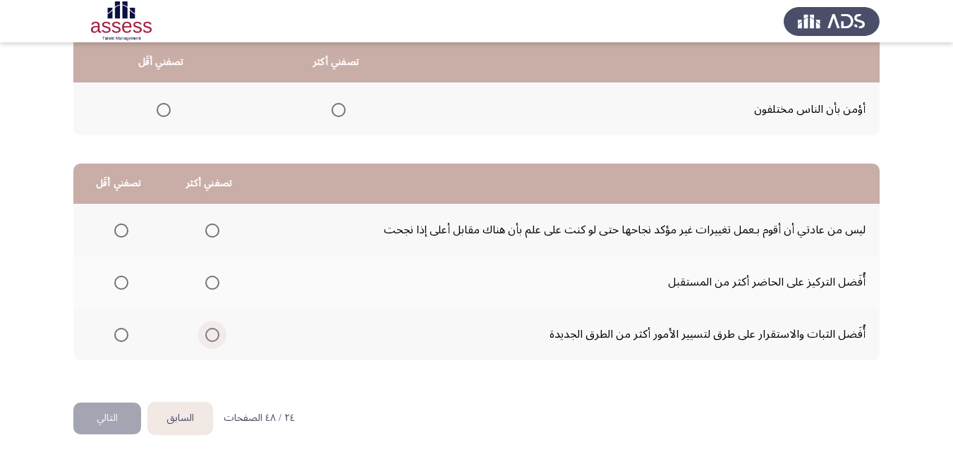
click at [212, 334] on span "Select an option" at bounding box center [212, 335] width 14 height 14
click at [212, 334] on input "Select an option" at bounding box center [212, 335] width 14 height 14
click at [123, 284] on span "Select an option" at bounding box center [121, 283] width 14 height 14
click at [123, 284] on input "Select an option" at bounding box center [121, 283] width 14 height 14
click at [109, 415] on button "التالي" at bounding box center [107, 419] width 68 height 32
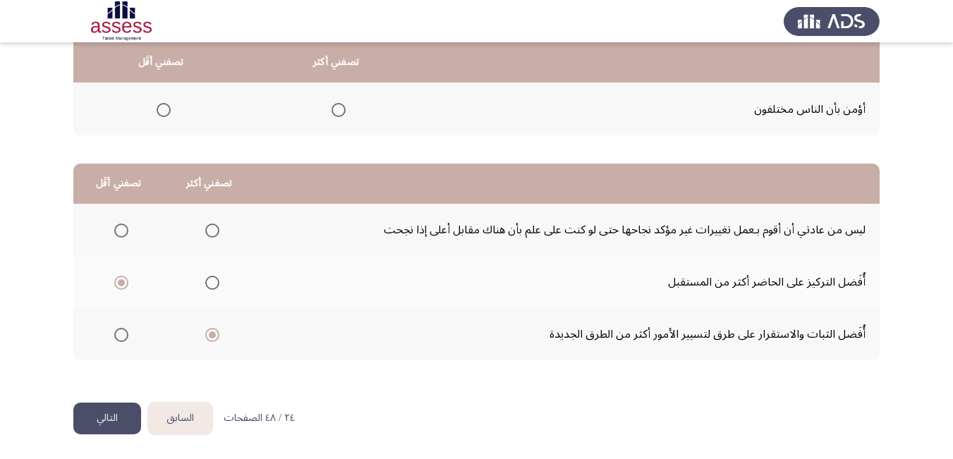
scroll to position [0, 0]
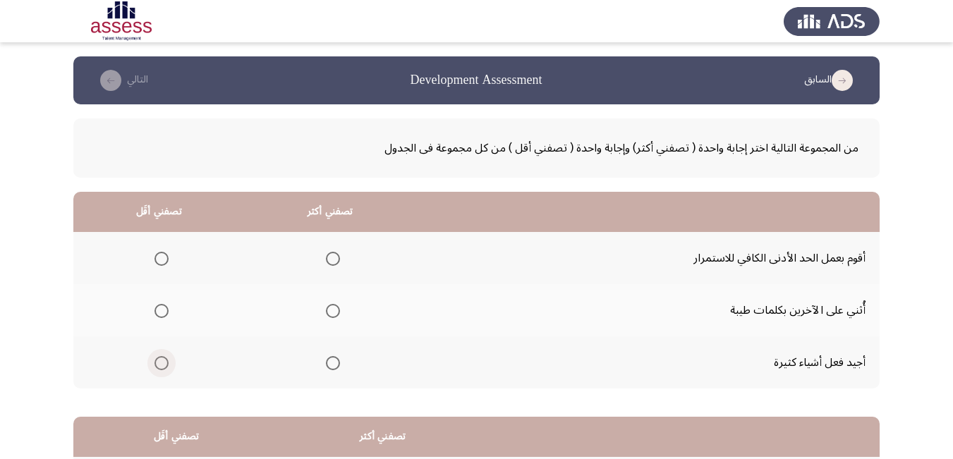
click at [162, 363] on span "Select an option" at bounding box center [162, 363] width 0 height 0
click at [162, 363] on input "Select an option" at bounding box center [161, 363] width 14 height 14
click at [333, 312] on span "Select an option" at bounding box center [333, 311] width 14 height 14
click at [333, 312] on input "Select an option" at bounding box center [333, 311] width 14 height 14
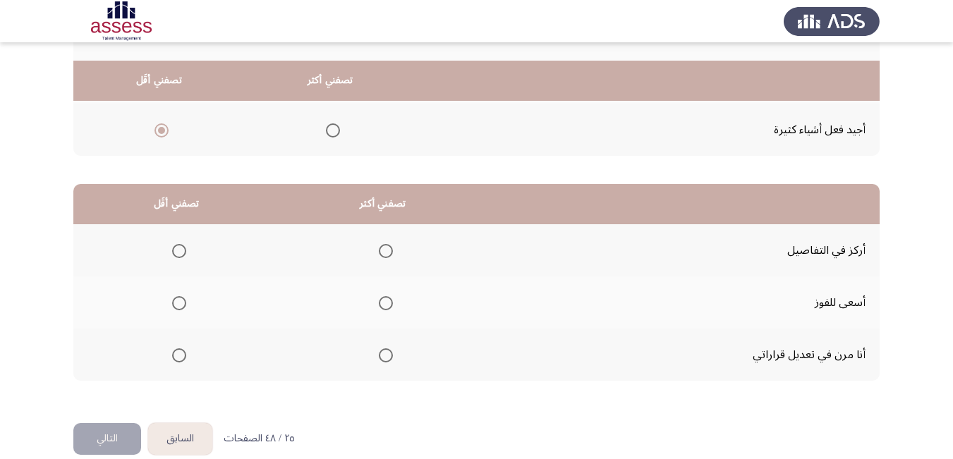
scroll to position [253, 0]
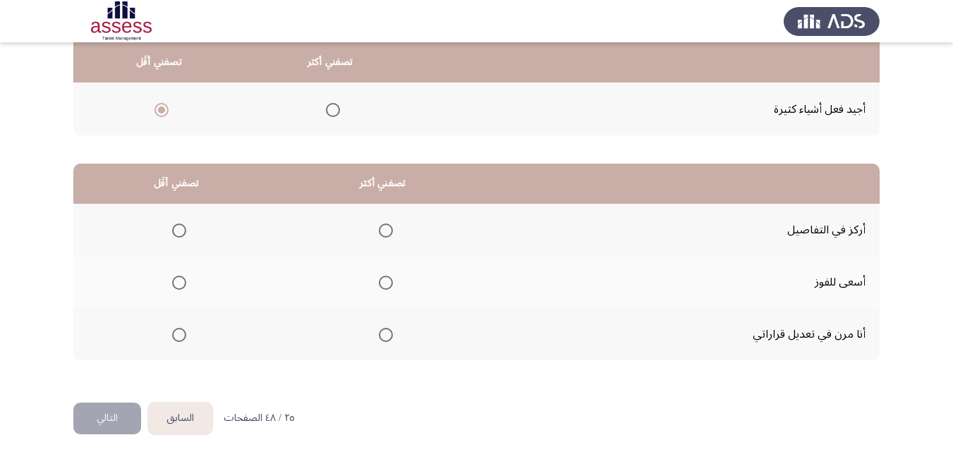
click at [382, 341] on span "Select an option" at bounding box center [386, 335] width 14 height 14
click at [382, 341] on input "Select an option" at bounding box center [386, 335] width 14 height 14
click at [177, 238] on mat-radio-group "Select an option" at bounding box center [176, 230] width 20 height 24
click at [179, 234] on span "Select an option" at bounding box center [179, 231] width 14 height 14
click at [179, 234] on input "Select an option" at bounding box center [179, 231] width 14 height 14
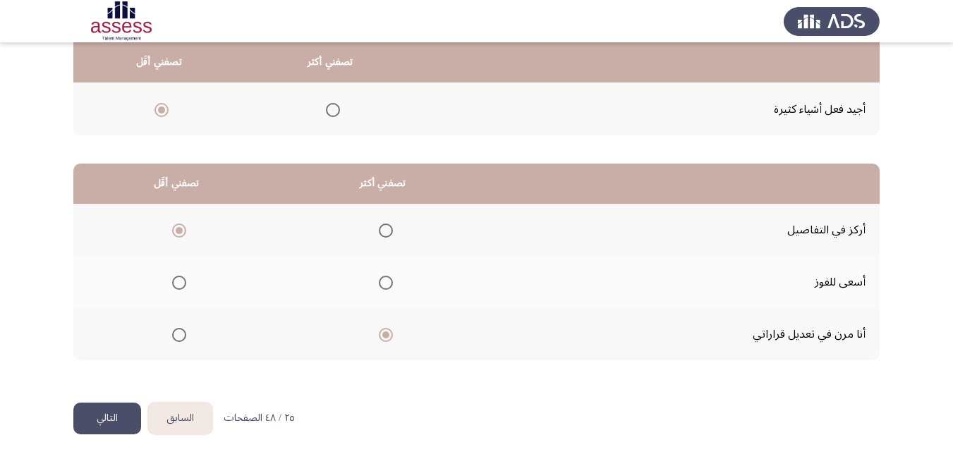
click at [109, 419] on button "التالي" at bounding box center [107, 419] width 68 height 32
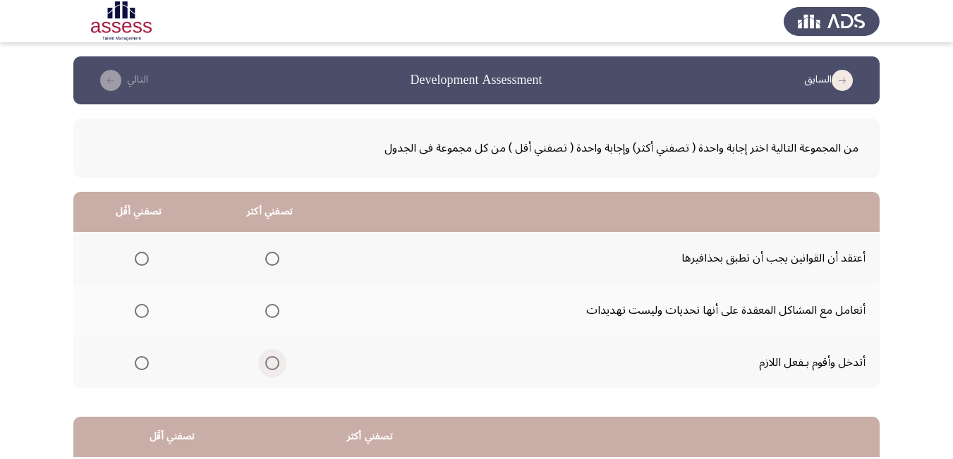
click at [267, 365] on span "Select an option" at bounding box center [272, 363] width 14 height 14
click at [267, 365] on input "Select an option" at bounding box center [272, 363] width 14 height 14
click at [142, 311] on span "Select an option" at bounding box center [142, 311] width 0 height 0
click at [141, 310] on input "Select an option" at bounding box center [142, 311] width 14 height 14
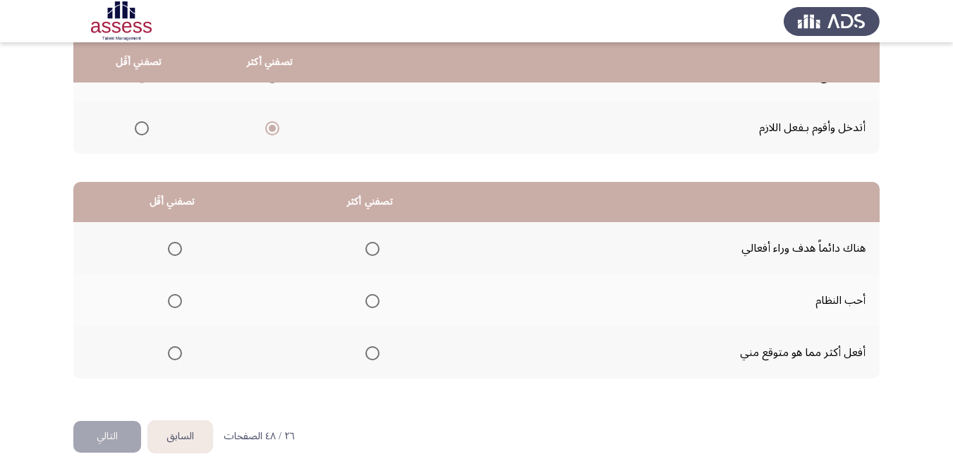
scroll to position [253, 0]
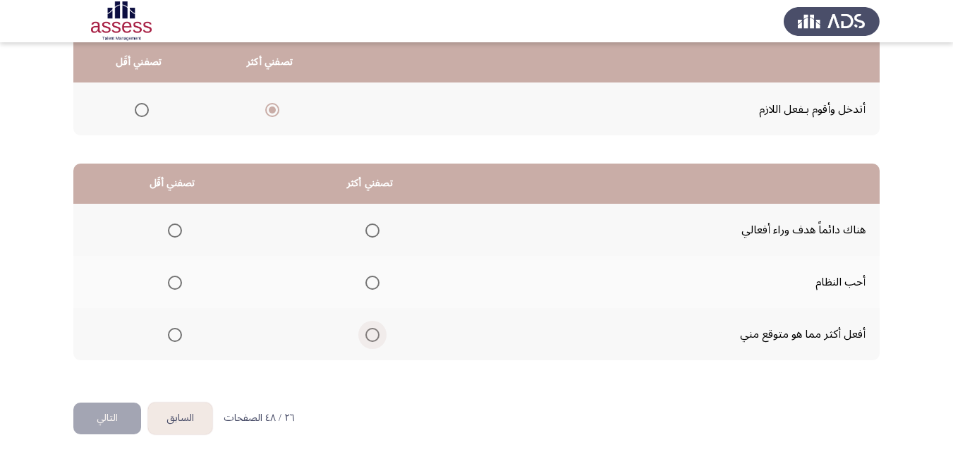
click at [375, 334] on span "Select an option" at bounding box center [372, 335] width 14 height 14
click at [375, 334] on input "Select an option" at bounding box center [372, 335] width 14 height 14
click at [173, 283] on span "Select an option" at bounding box center [175, 283] width 14 height 14
click at [173, 283] on input "Select an option" at bounding box center [175, 283] width 14 height 14
click at [102, 415] on button "التالي" at bounding box center [107, 419] width 68 height 32
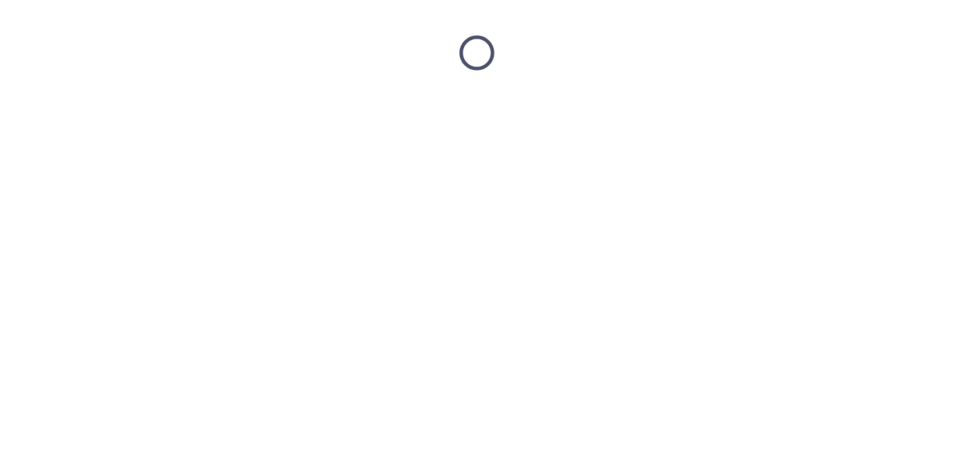
scroll to position [0, 0]
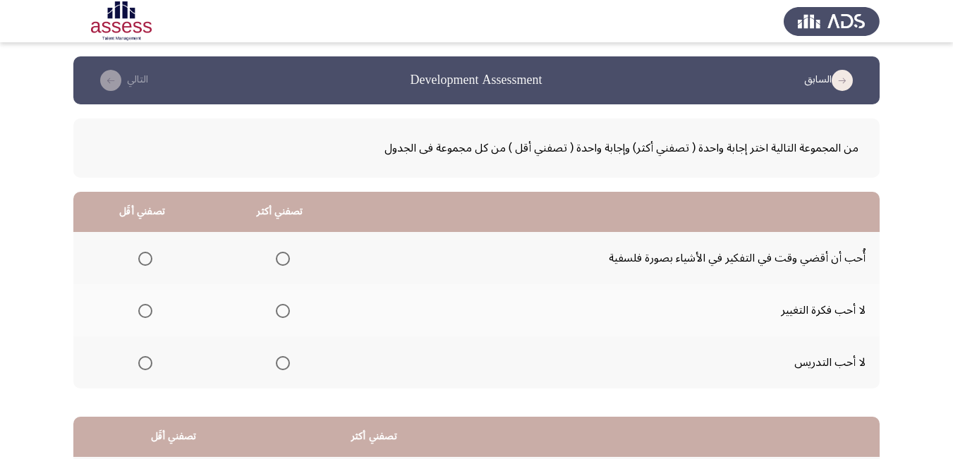
click at [283, 259] on span "Select an option" at bounding box center [283, 259] width 0 height 0
click at [280, 258] on input "Select an option" at bounding box center [283, 259] width 14 height 14
click at [146, 308] on span "Select an option" at bounding box center [145, 311] width 14 height 14
click at [146, 308] on input "Select an option" at bounding box center [145, 311] width 14 height 14
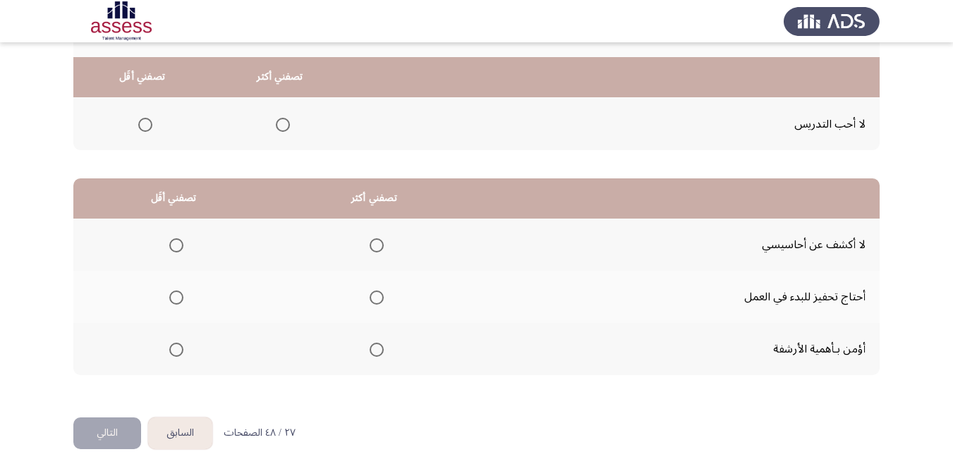
scroll to position [253, 0]
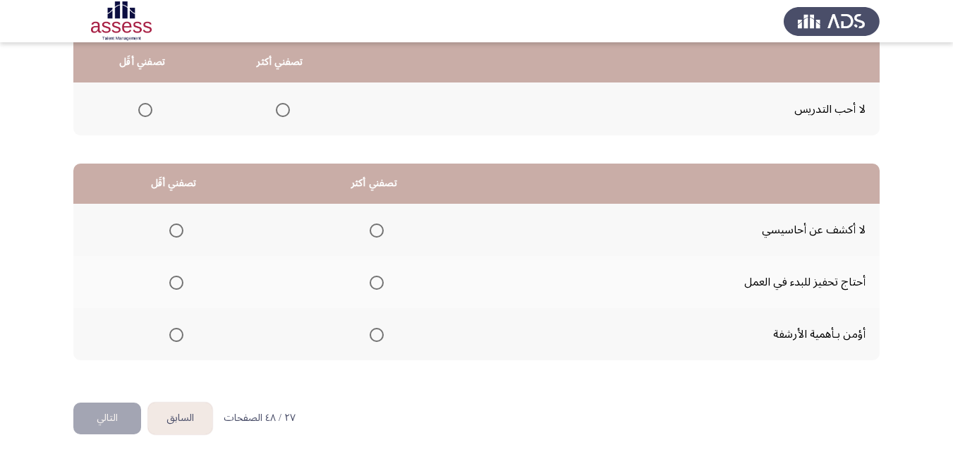
click at [379, 233] on span "Select an option" at bounding box center [377, 231] width 14 height 14
click at [379, 233] on input "Select an option" at bounding box center [377, 231] width 14 height 14
click at [176, 284] on span "Select an option" at bounding box center [176, 283] width 14 height 14
click at [176, 284] on input "Select an option" at bounding box center [176, 283] width 14 height 14
click at [111, 417] on button "التالي" at bounding box center [107, 419] width 68 height 32
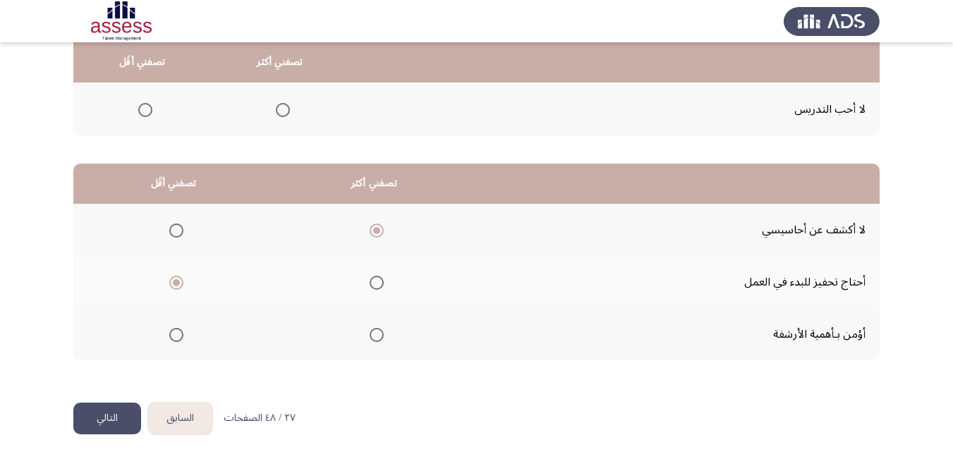
scroll to position [0, 0]
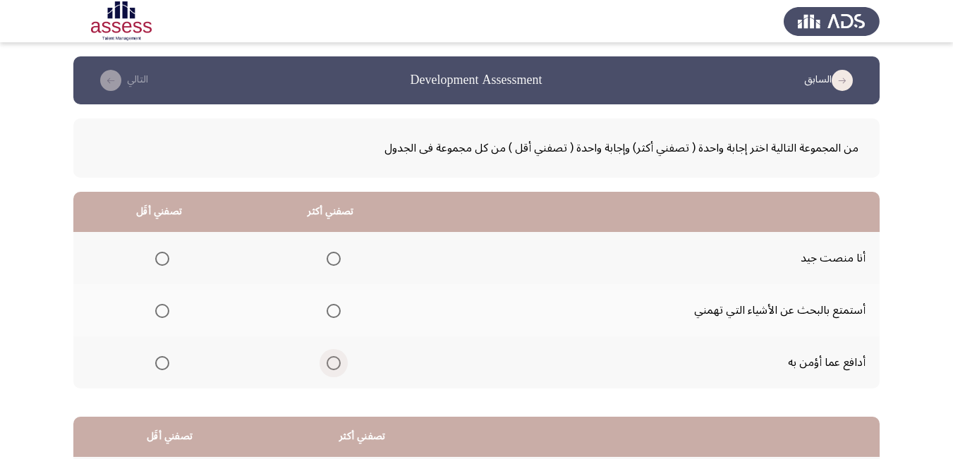
click at [329, 365] on span "Select an option" at bounding box center [334, 363] width 14 height 14
click at [329, 365] on input "Select an option" at bounding box center [334, 363] width 14 height 14
click at [161, 254] on span "Select an option" at bounding box center [162, 259] width 14 height 14
click at [161, 254] on input "Select an option" at bounding box center [162, 259] width 14 height 14
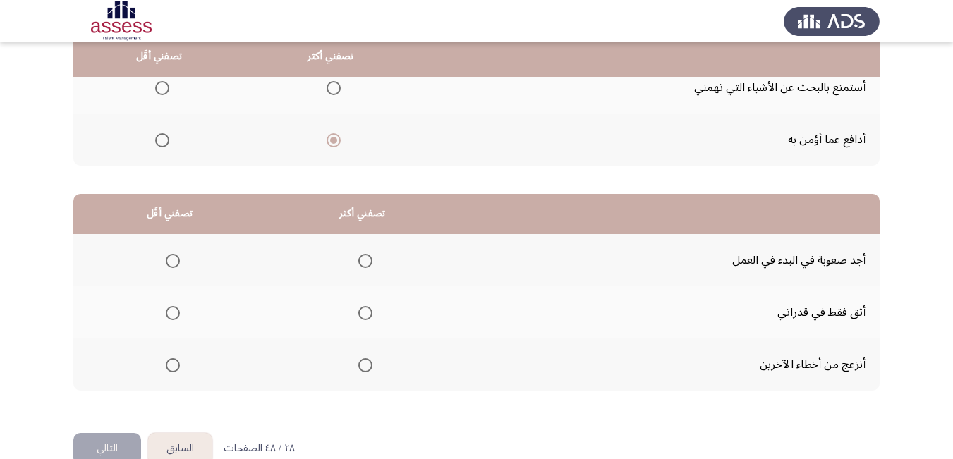
scroll to position [253, 0]
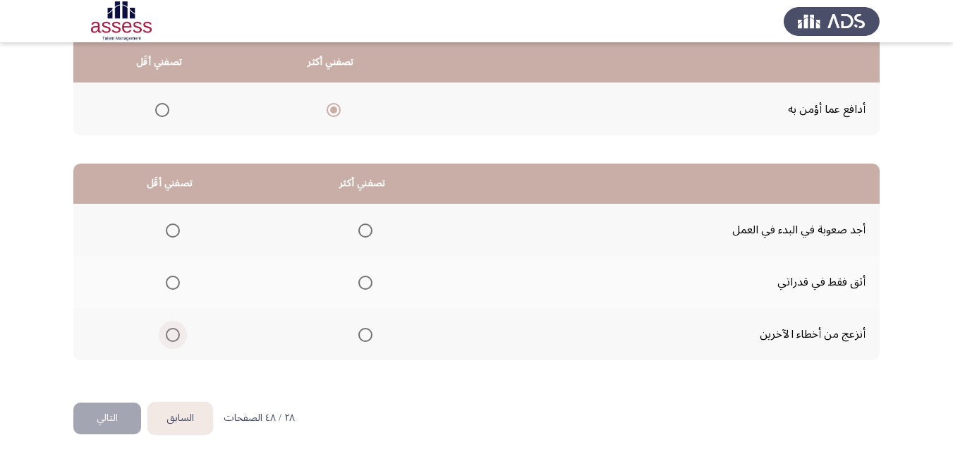
click at [173, 335] on span "Select an option" at bounding box center [173, 335] width 0 height 0
click at [171, 334] on input "Select an option" at bounding box center [173, 335] width 14 height 14
click at [365, 341] on span "Select an option" at bounding box center [365, 335] width 14 height 14
click at [365, 341] on input "Select an option" at bounding box center [365, 335] width 14 height 14
click at [167, 283] on span "Select an option" at bounding box center [173, 283] width 14 height 14
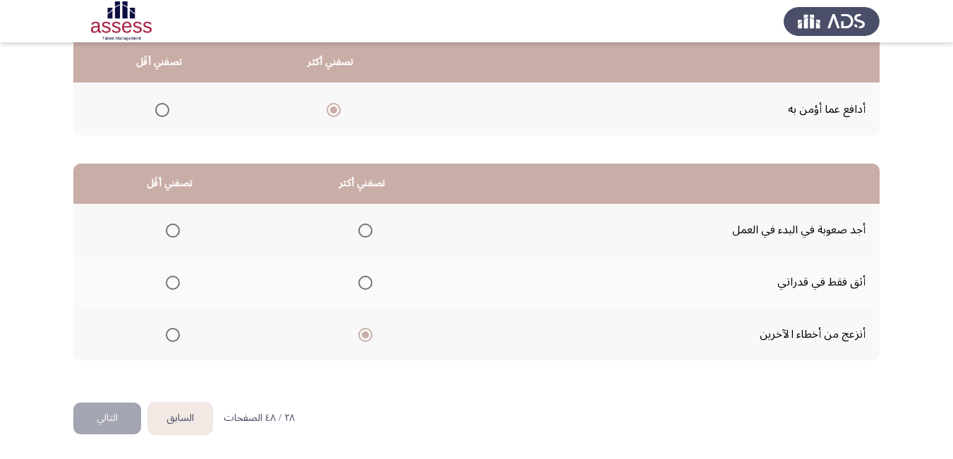
click at [167, 283] on input "Select an option" at bounding box center [173, 283] width 14 height 14
click at [106, 422] on button "التالي" at bounding box center [107, 419] width 68 height 32
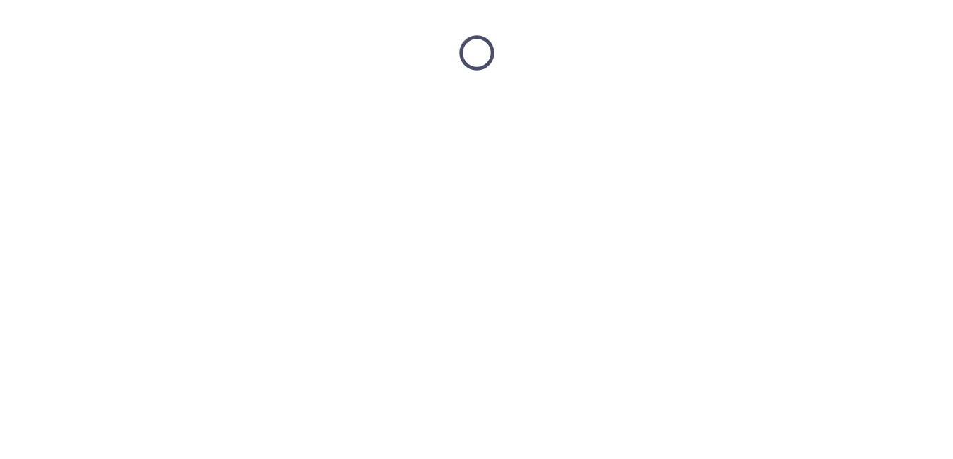
scroll to position [0, 0]
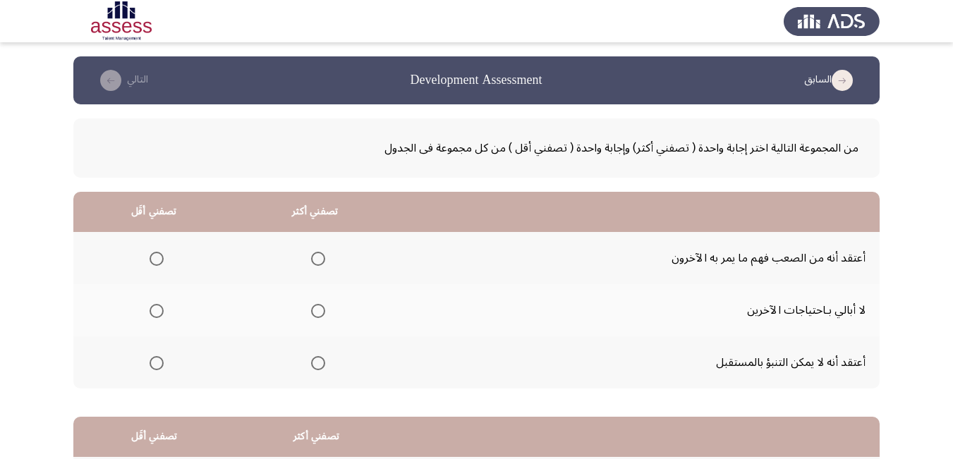
click at [162, 363] on span "Select an option" at bounding box center [157, 363] width 14 height 14
click at [162, 363] on input "Select an option" at bounding box center [157, 363] width 14 height 14
click at [322, 251] on mat-radio-button "Select an option" at bounding box center [315, 258] width 20 height 15
click at [320, 260] on span "Select an option" at bounding box center [318, 259] width 14 height 14
click at [320, 260] on input "Select an option" at bounding box center [318, 259] width 14 height 14
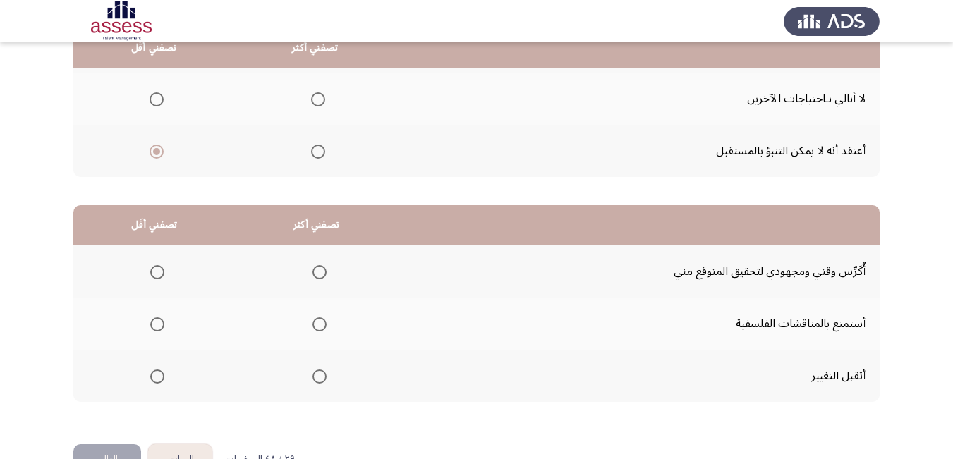
scroll to position [226, 0]
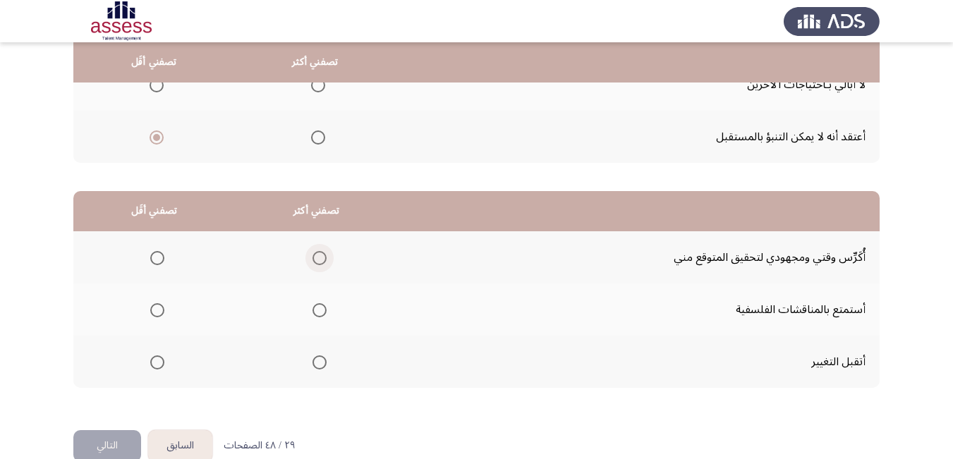
click at [322, 254] on span "Select an option" at bounding box center [319, 258] width 14 height 14
click at [322, 254] on input "Select an option" at bounding box center [319, 258] width 14 height 14
click at [157, 360] on span "Select an option" at bounding box center [157, 362] width 14 height 14
click at [157, 360] on input "Select an option" at bounding box center [157, 362] width 14 height 14
click at [115, 446] on button "التالي" at bounding box center [107, 446] width 68 height 32
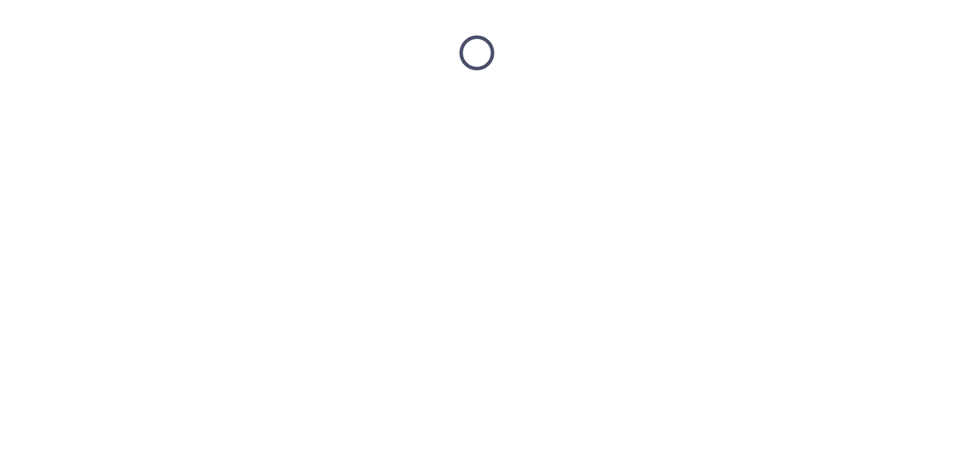
scroll to position [0, 0]
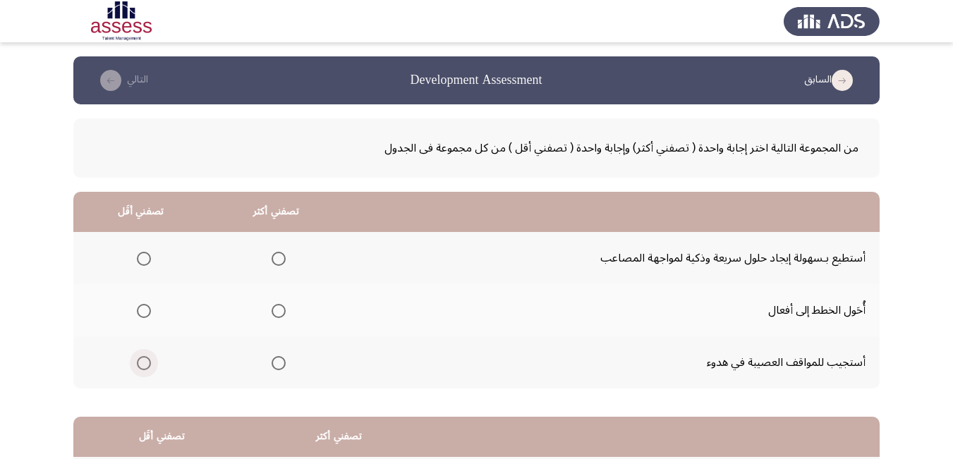
click at [140, 359] on span "Select an option" at bounding box center [144, 363] width 14 height 14
click at [140, 359] on input "Select an option" at bounding box center [144, 363] width 14 height 14
click at [280, 259] on span "Select an option" at bounding box center [279, 259] width 14 height 14
click at [280, 259] on input "Select an option" at bounding box center [279, 259] width 14 height 14
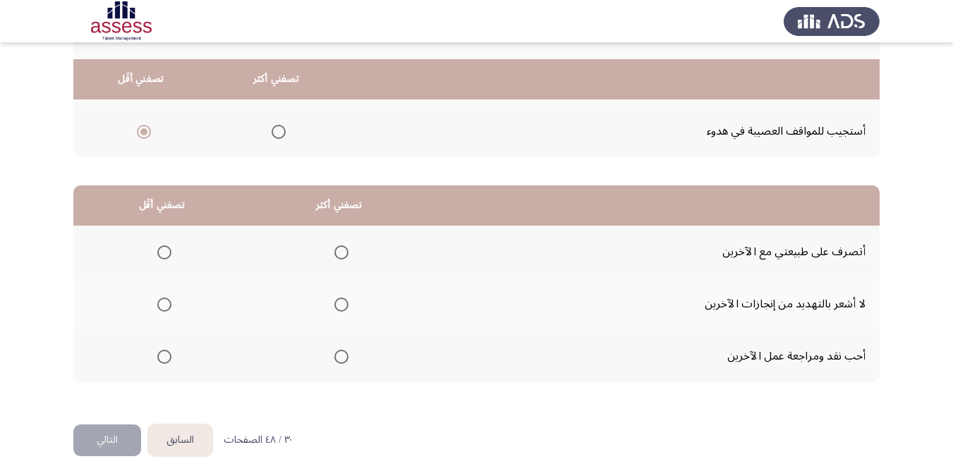
scroll to position [253, 0]
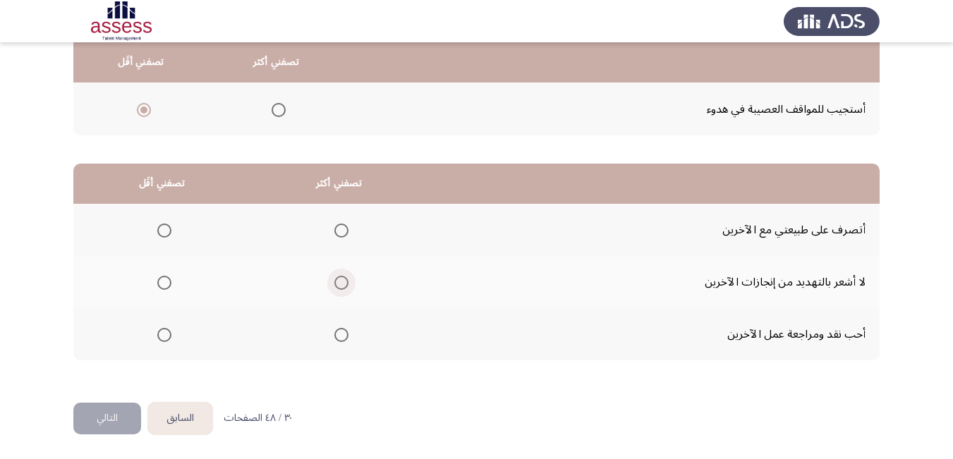
click at [343, 281] on span "Select an option" at bounding box center [341, 283] width 14 height 14
click at [343, 281] on input "Select an option" at bounding box center [341, 283] width 14 height 14
click at [169, 332] on span "Select an option" at bounding box center [164, 335] width 14 height 14
click at [169, 332] on input "Select an option" at bounding box center [164, 335] width 14 height 14
click at [106, 412] on button "التالي" at bounding box center [107, 419] width 68 height 32
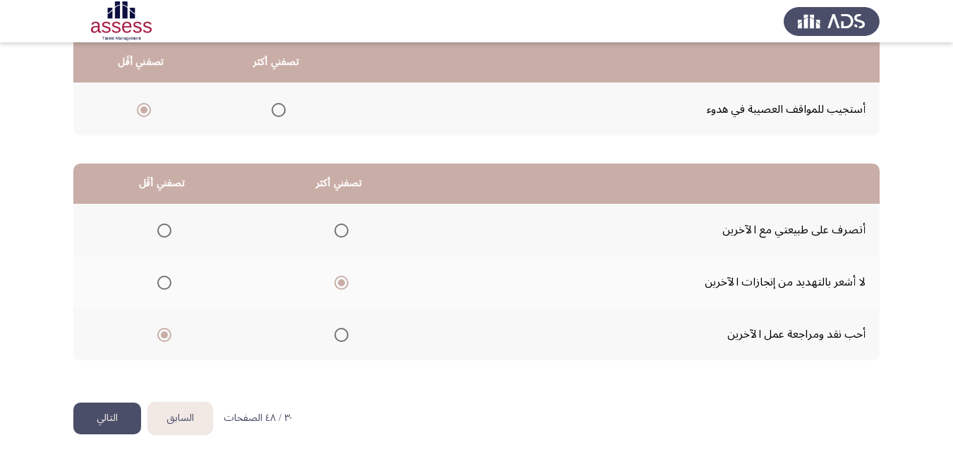
scroll to position [0, 0]
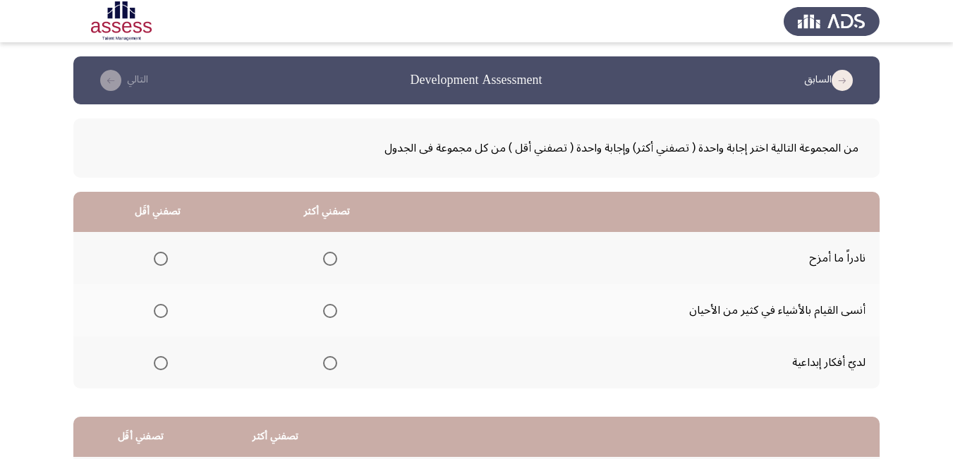
click at [157, 257] on span "Select an option" at bounding box center [161, 259] width 14 height 14
click at [157, 257] on input "Select an option" at bounding box center [161, 259] width 14 height 14
click at [327, 363] on span "Select an option" at bounding box center [330, 363] width 14 height 14
click at [327, 363] on input "Select an option" at bounding box center [330, 363] width 14 height 14
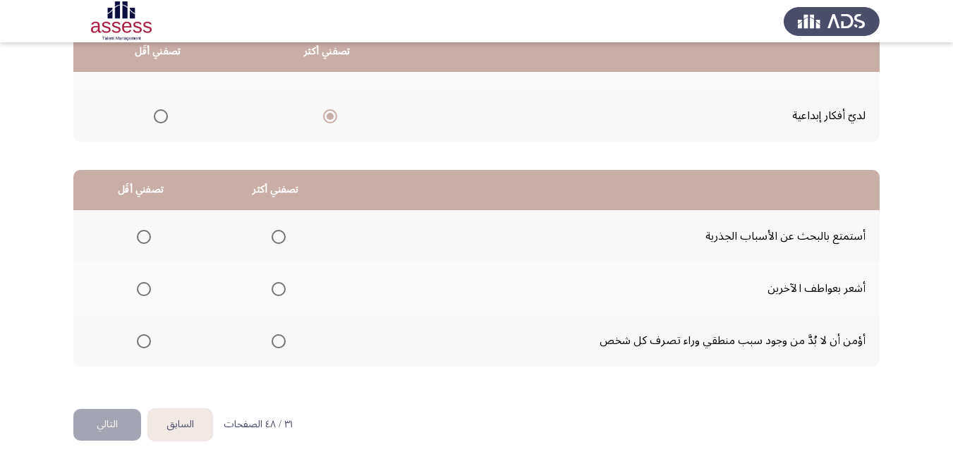
scroll to position [253, 0]
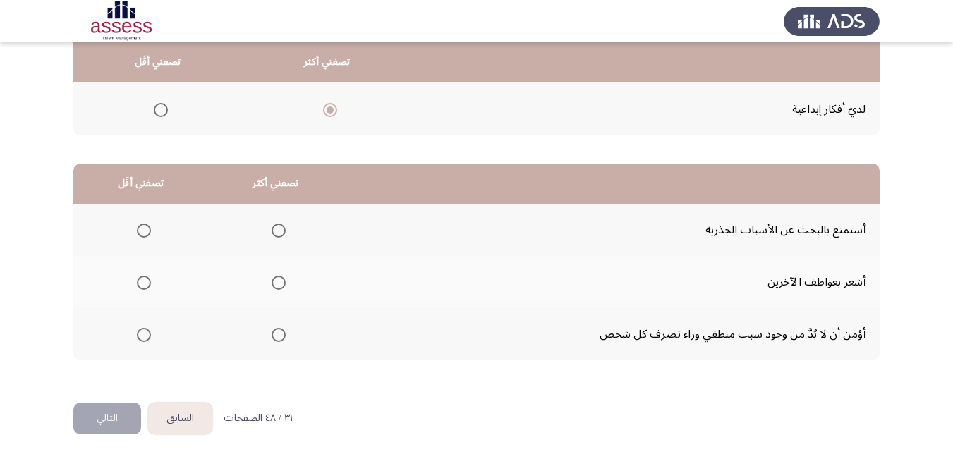
click at [278, 288] on span "Select an option" at bounding box center [279, 283] width 14 height 14
click at [278, 288] on input "Select an option" at bounding box center [279, 283] width 14 height 14
click at [147, 233] on span "Select an option" at bounding box center [144, 231] width 14 height 14
click at [147, 233] on input "Select an option" at bounding box center [144, 231] width 14 height 14
click at [107, 417] on button "التالي" at bounding box center [107, 419] width 68 height 32
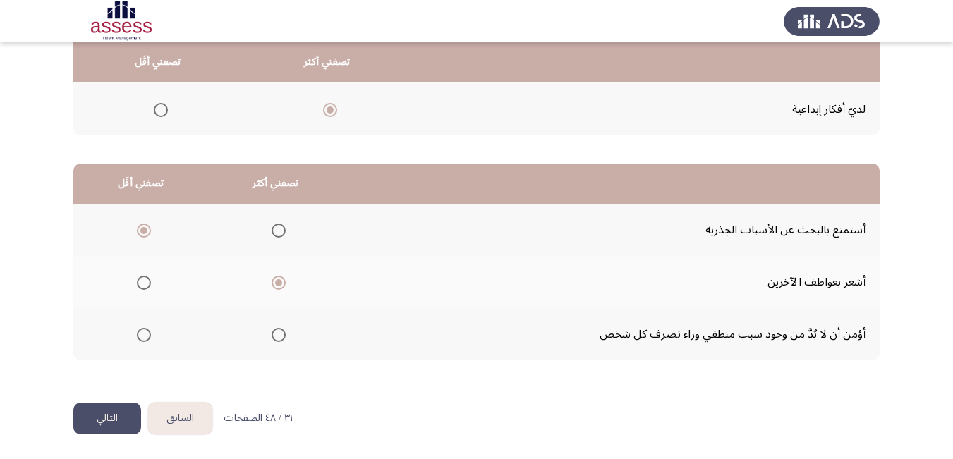
scroll to position [0, 0]
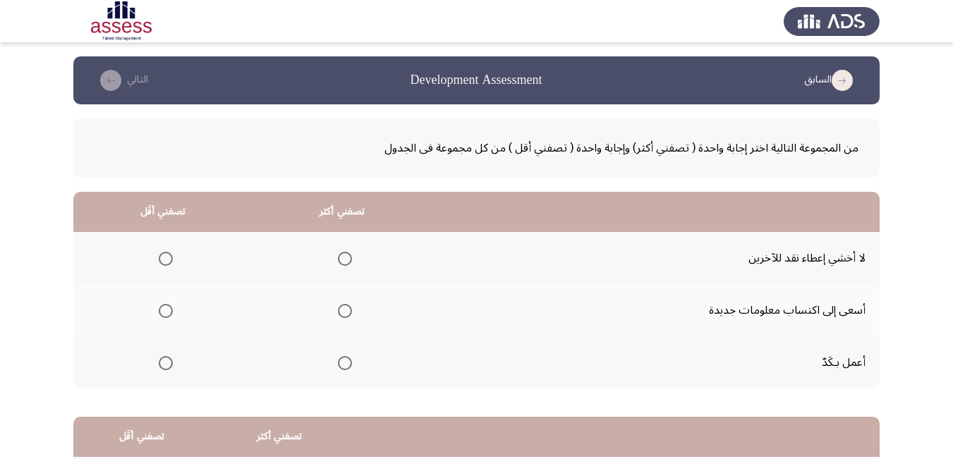
click at [344, 364] on span "Select an option" at bounding box center [345, 363] width 14 height 14
click at [344, 364] on input "Select an option" at bounding box center [345, 363] width 14 height 14
click at [344, 308] on span "Select an option" at bounding box center [345, 311] width 14 height 14
click at [344, 308] on input "Select an option" at bounding box center [345, 311] width 14 height 14
click at [342, 362] on span "Select an option" at bounding box center [345, 363] width 14 height 14
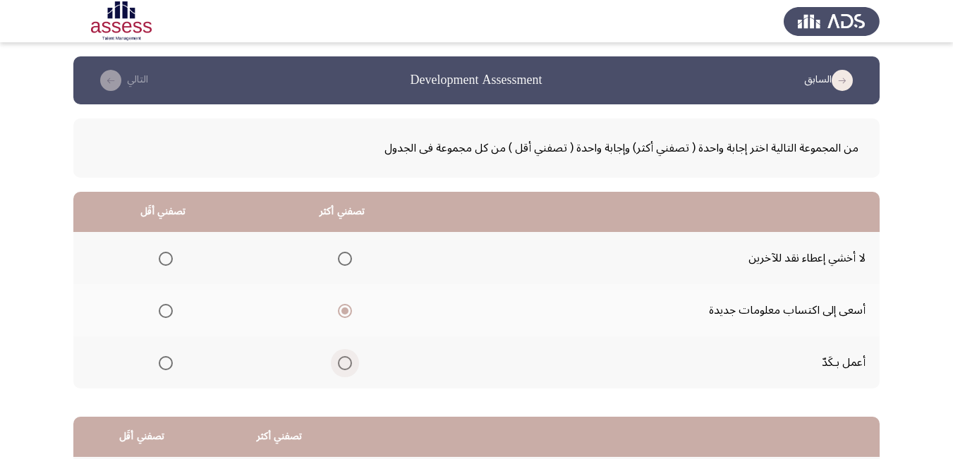
click at [342, 362] on input "Select an option" at bounding box center [345, 363] width 14 height 14
click at [165, 264] on span "Select an option" at bounding box center [166, 259] width 14 height 14
click at [165, 264] on input "Select an option" at bounding box center [166, 259] width 14 height 14
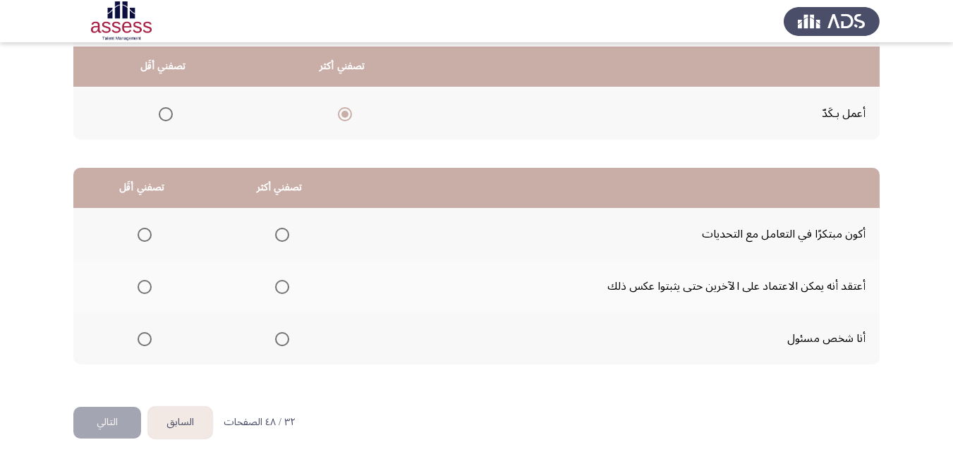
scroll to position [253, 0]
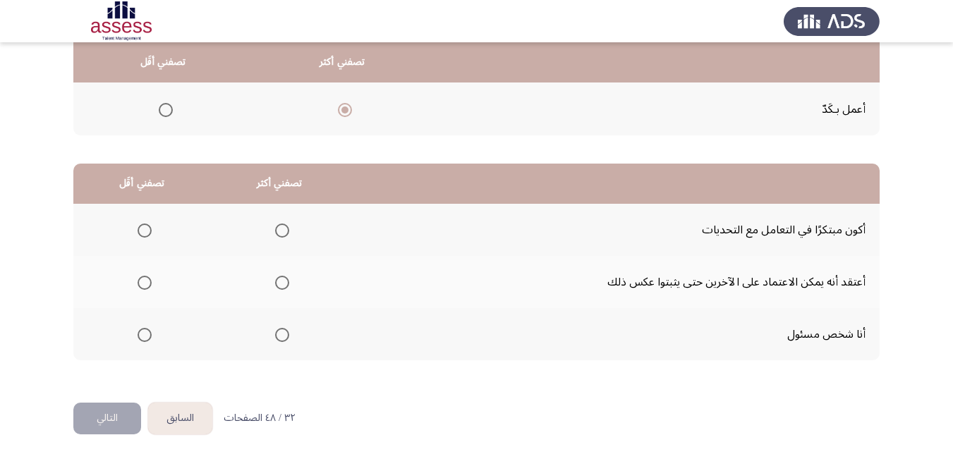
click at [281, 339] on span "Select an option" at bounding box center [282, 335] width 14 height 14
click at [281, 339] on input "Select an option" at bounding box center [282, 335] width 14 height 14
click at [147, 231] on span "Select an option" at bounding box center [145, 231] width 14 height 14
click at [147, 231] on input "Select an option" at bounding box center [145, 231] width 14 height 14
click at [113, 419] on button "التالي" at bounding box center [107, 419] width 68 height 32
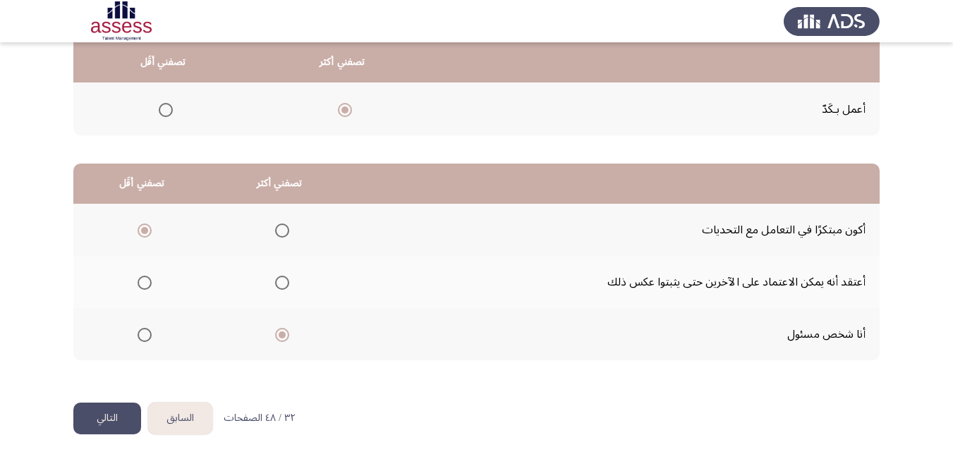
scroll to position [0, 0]
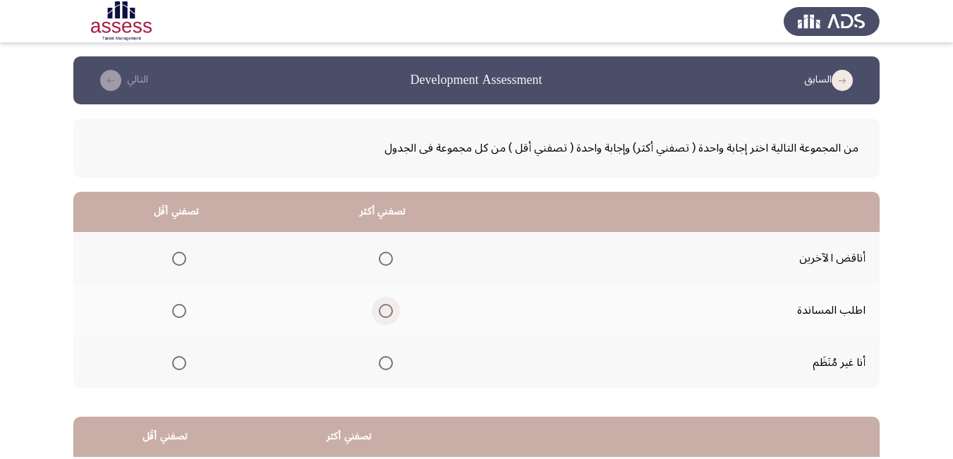
click at [384, 314] on span "Select an option" at bounding box center [386, 311] width 14 height 14
click at [384, 314] on input "Select an option" at bounding box center [386, 311] width 14 height 14
click at [179, 363] on span "Select an option" at bounding box center [179, 363] width 14 height 14
click at [179, 363] on input "Select an option" at bounding box center [179, 363] width 14 height 14
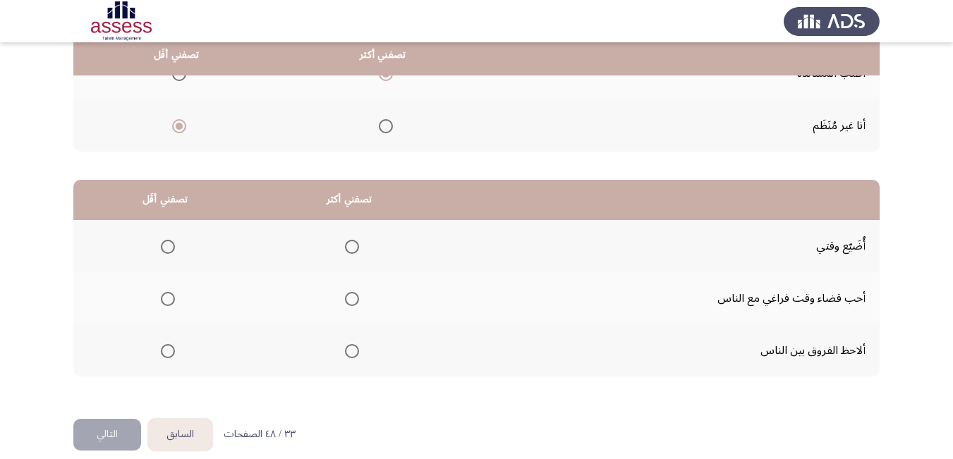
scroll to position [253, 0]
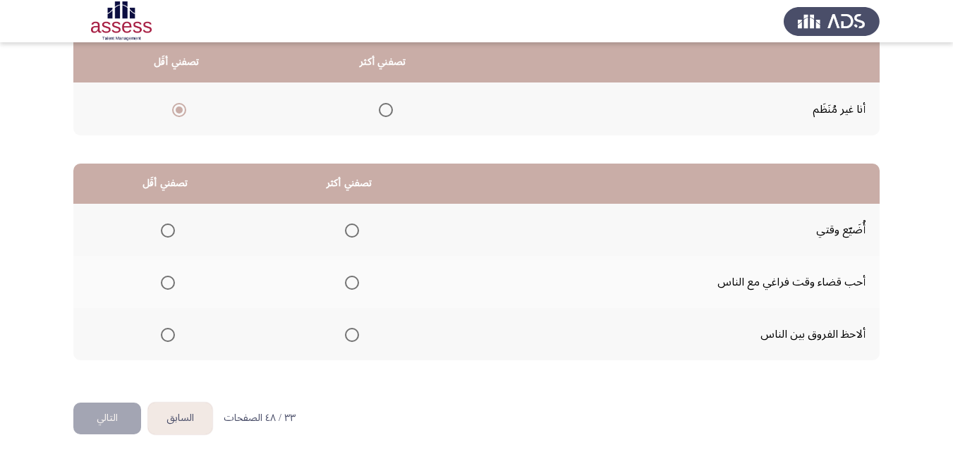
click at [350, 340] on span "Select an option" at bounding box center [352, 335] width 14 height 14
click at [350, 340] on input "Select an option" at bounding box center [352, 335] width 14 height 14
click at [166, 231] on span "Select an option" at bounding box center [168, 231] width 14 height 14
click at [166, 231] on input "Select an option" at bounding box center [168, 231] width 14 height 14
click at [114, 417] on button "التالي" at bounding box center [107, 419] width 68 height 32
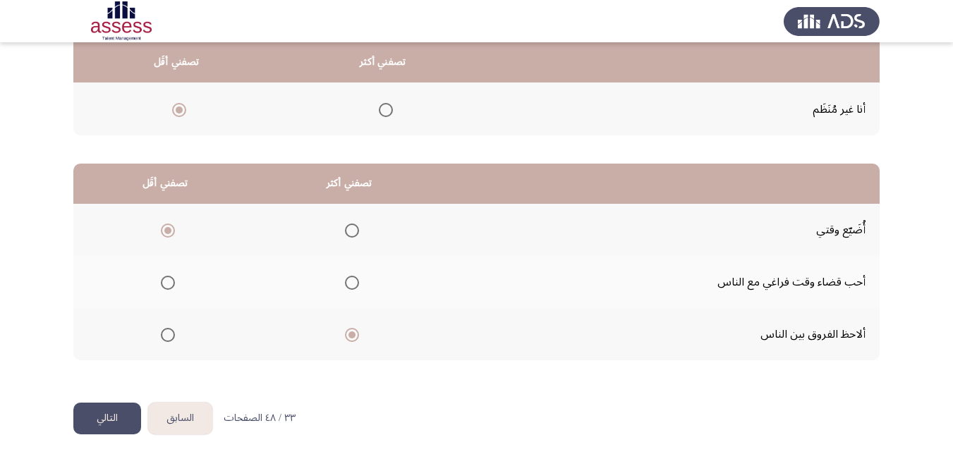
scroll to position [0, 0]
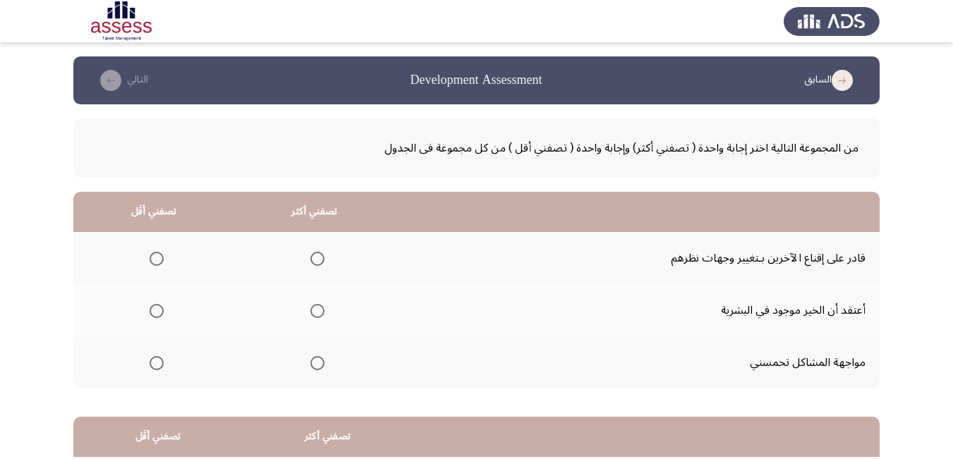
click at [317, 258] on span "Select an option" at bounding box center [317, 259] width 14 height 14
click at [317, 258] on input "Select an option" at bounding box center [317, 259] width 14 height 14
click at [153, 312] on span "Select an option" at bounding box center [157, 311] width 14 height 14
click at [153, 312] on input "Select an option" at bounding box center [157, 311] width 14 height 14
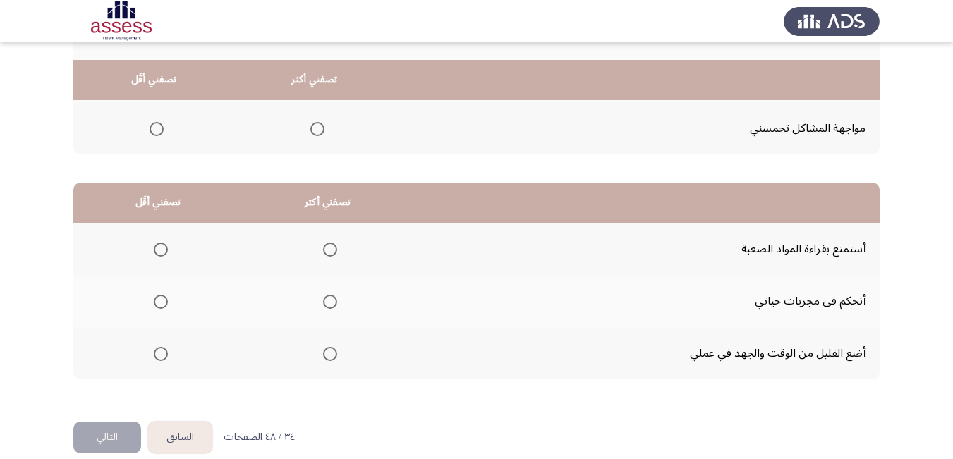
scroll to position [253, 0]
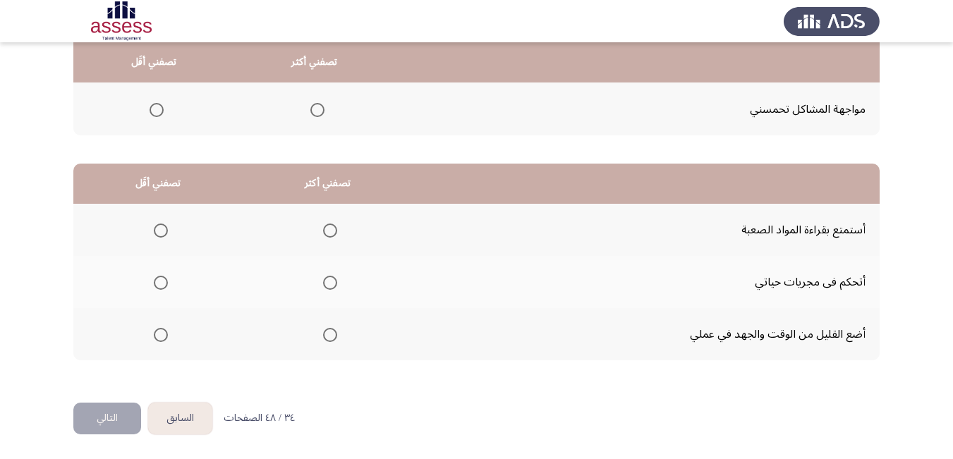
click at [162, 338] on span "Select an option" at bounding box center [161, 335] width 14 height 14
click at [162, 338] on input "Select an option" at bounding box center [161, 335] width 14 height 14
click at [334, 231] on span "Select an option" at bounding box center [330, 231] width 14 height 14
click at [334, 231] on input "Select an option" at bounding box center [330, 231] width 14 height 14
click at [109, 416] on button "التالي" at bounding box center [107, 419] width 68 height 32
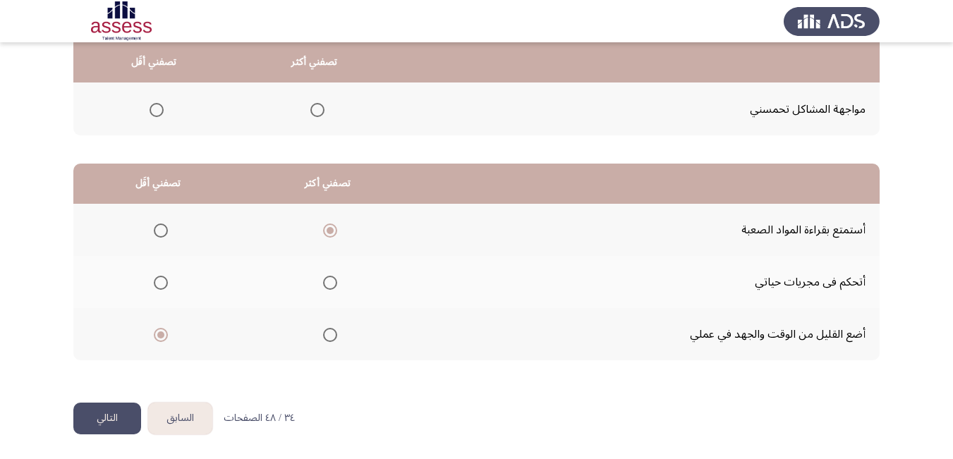
scroll to position [0, 0]
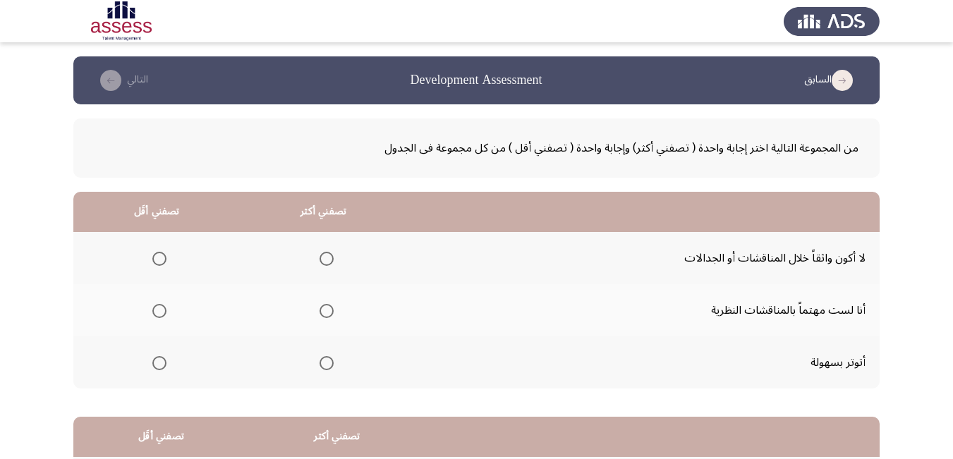
click at [159, 260] on span "Select an option" at bounding box center [159, 259] width 14 height 14
click at [159, 260] on input "Select an option" at bounding box center [159, 259] width 14 height 14
click at [321, 315] on span "Select an option" at bounding box center [326, 311] width 14 height 14
click at [321, 315] on input "Select an option" at bounding box center [326, 311] width 14 height 14
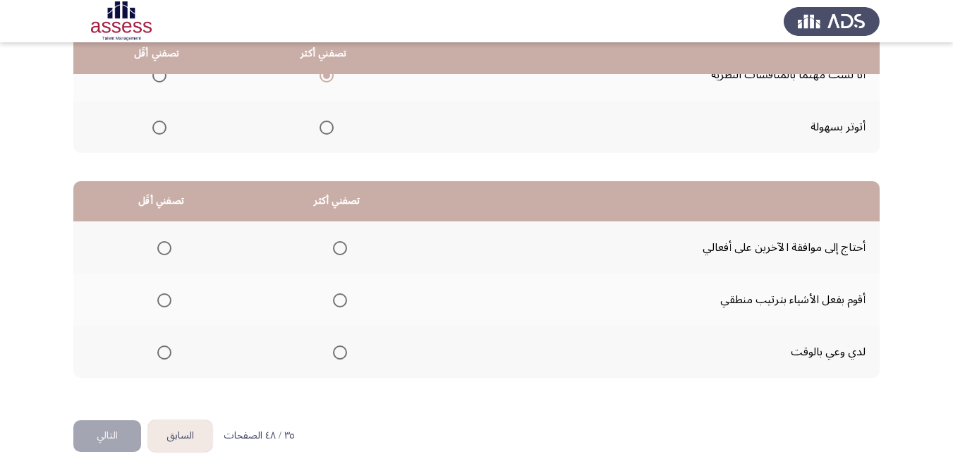
scroll to position [253, 0]
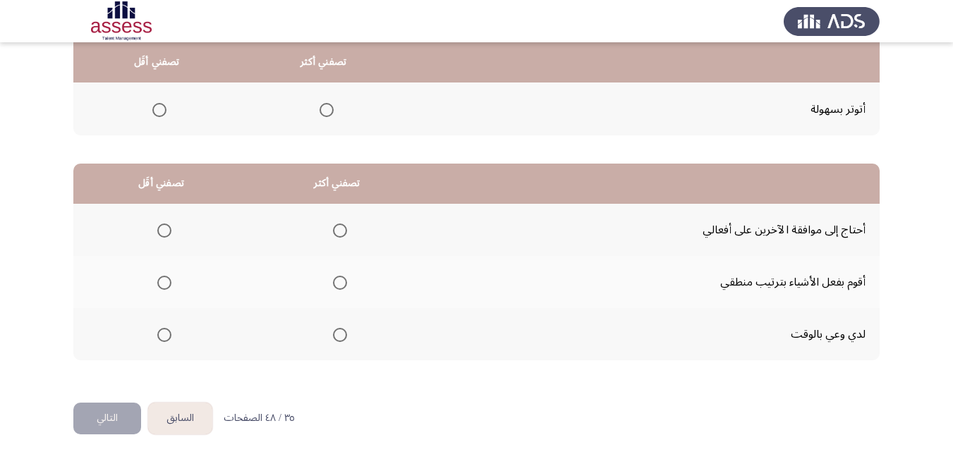
click at [334, 330] on span "Select an option" at bounding box center [340, 335] width 14 height 14
click at [334, 330] on input "Select an option" at bounding box center [340, 335] width 14 height 14
click at [162, 284] on span "Select an option" at bounding box center [164, 283] width 14 height 14
click at [162, 284] on input "Select an option" at bounding box center [164, 283] width 14 height 14
click at [109, 414] on button "التالي" at bounding box center [107, 419] width 68 height 32
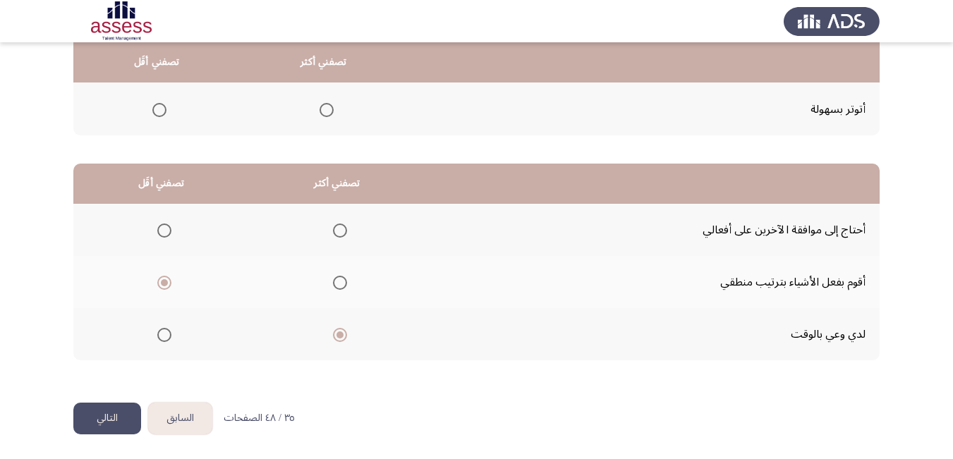
scroll to position [0, 0]
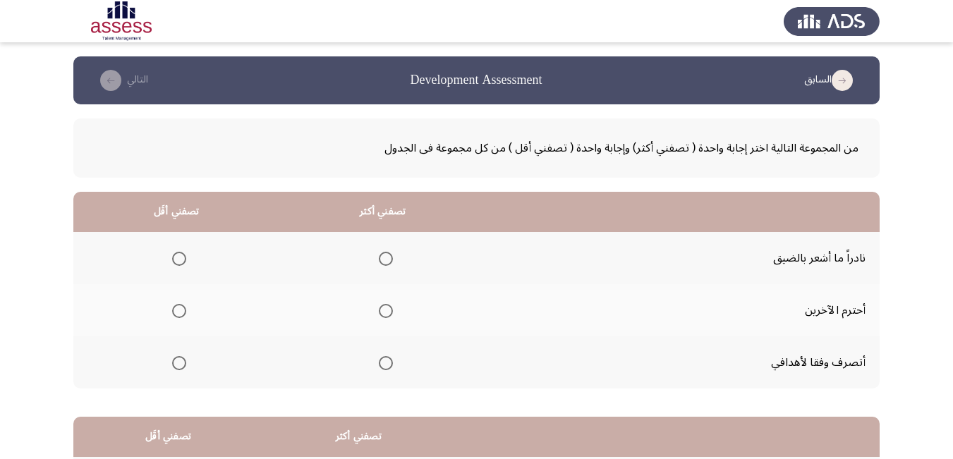
click at [385, 311] on span "Select an option" at bounding box center [386, 311] width 14 height 14
click at [385, 311] on input "Select an option" at bounding box center [386, 311] width 14 height 14
click at [176, 254] on span "Select an option" at bounding box center [179, 259] width 14 height 14
click at [176, 254] on input "Select an option" at bounding box center [179, 259] width 14 height 14
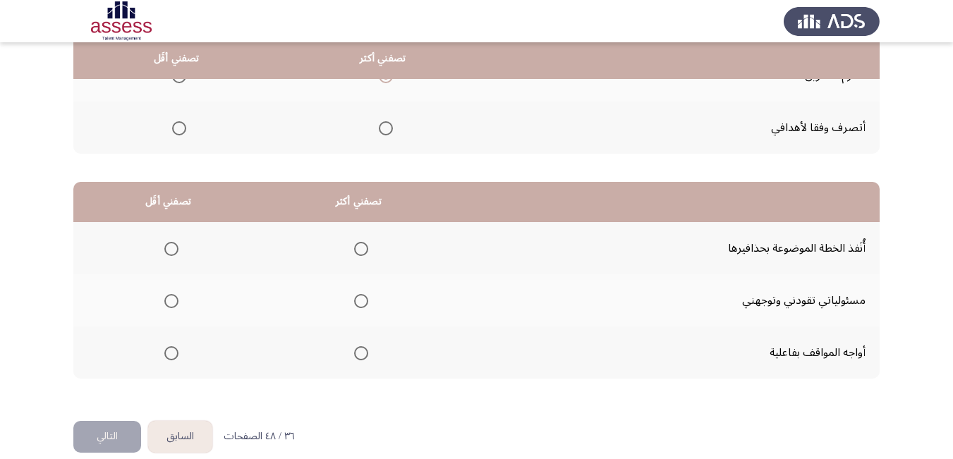
scroll to position [253, 0]
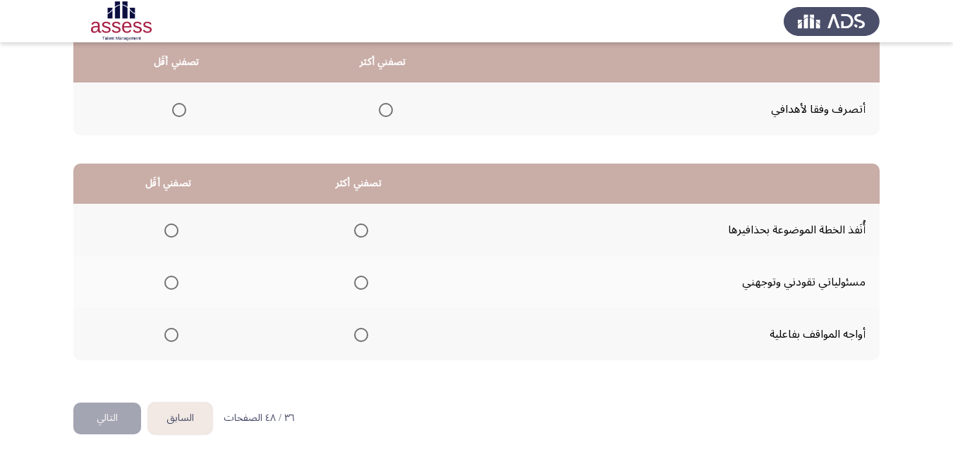
click at [169, 231] on span "Select an option" at bounding box center [171, 231] width 14 height 14
click at [169, 231] on input "Select an option" at bounding box center [171, 231] width 14 height 14
click at [357, 286] on span "Select an option" at bounding box center [361, 283] width 14 height 14
click at [357, 286] on input "Select an option" at bounding box center [361, 283] width 14 height 14
click at [111, 416] on button "التالي" at bounding box center [107, 419] width 68 height 32
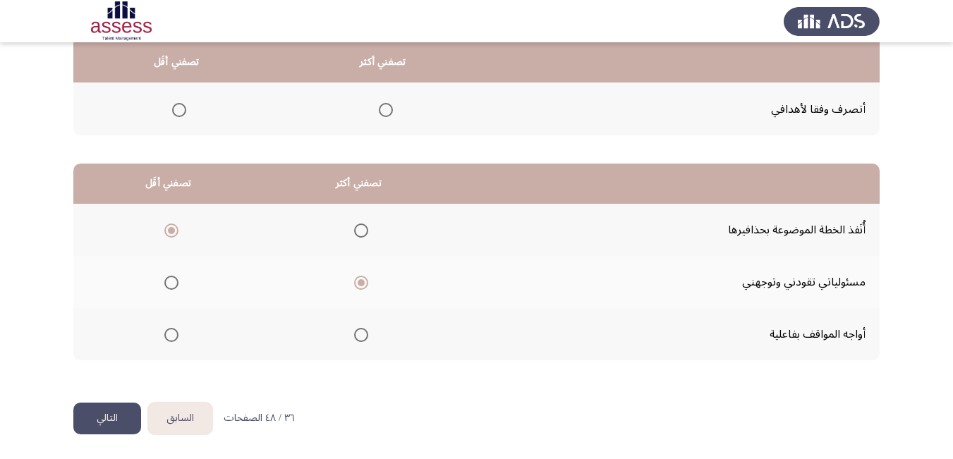
scroll to position [0, 0]
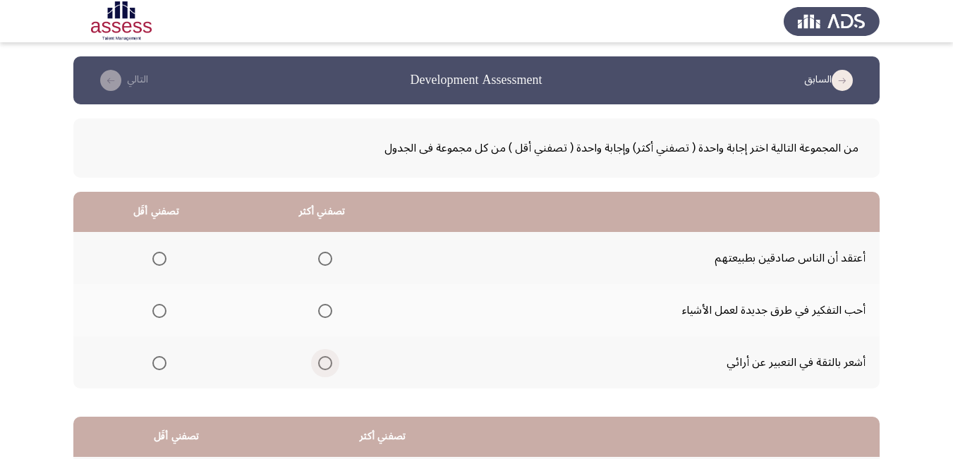
click at [324, 363] on span "Select an option" at bounding box center [325, 363] width 14 height 14
click at [324, 363] on input "Select an option" at bounding box center [325, 363] width 14 height 14
click at [161, 258] on span "Select an option" at bounding box center [159, 259] width 14 height 14
click at [161, 258] on input "Select an option" at bounding box center [159, 259] width 14 height 14
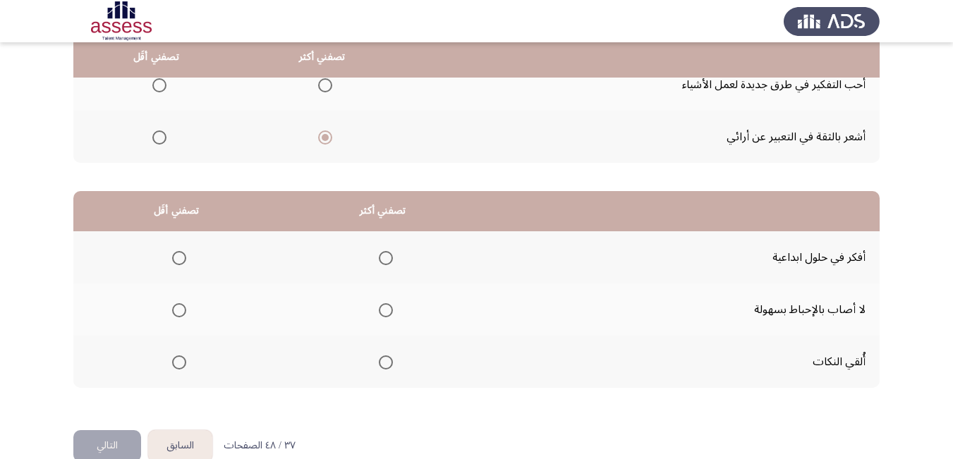
scroll to position [253, 0]
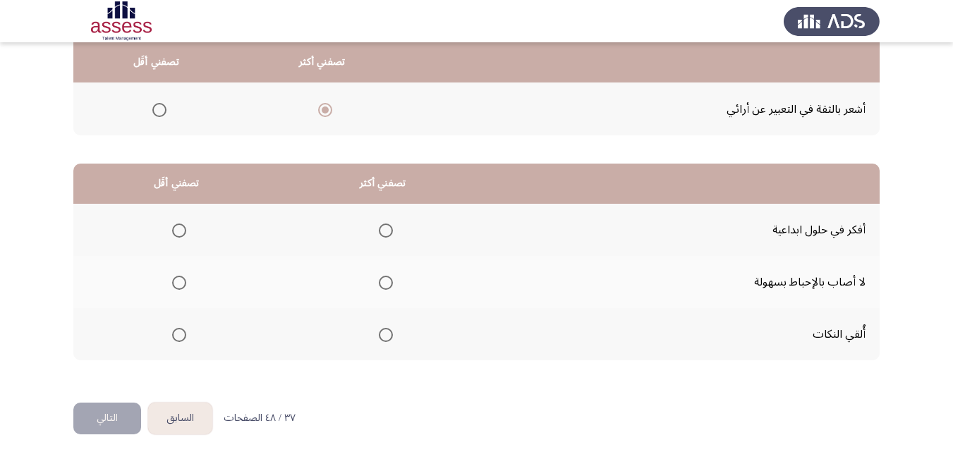
click at [178, 338] on span "Select an option" at bounding box center [179, 335] width 14 height 14
click at [178, 338] on input "Select an option" at bounding box center [179, 335] width 14 height 14
click at [383, 281] on span "Select an option" at bounding box center [386, 283] width 14 height 14
click at [383, 281] on input "Select an option" at bounding box center [386, 283] width 14 height 14
click at [105, 415] on button "التالي" at bounding box center [107, 419] width 68 height 32
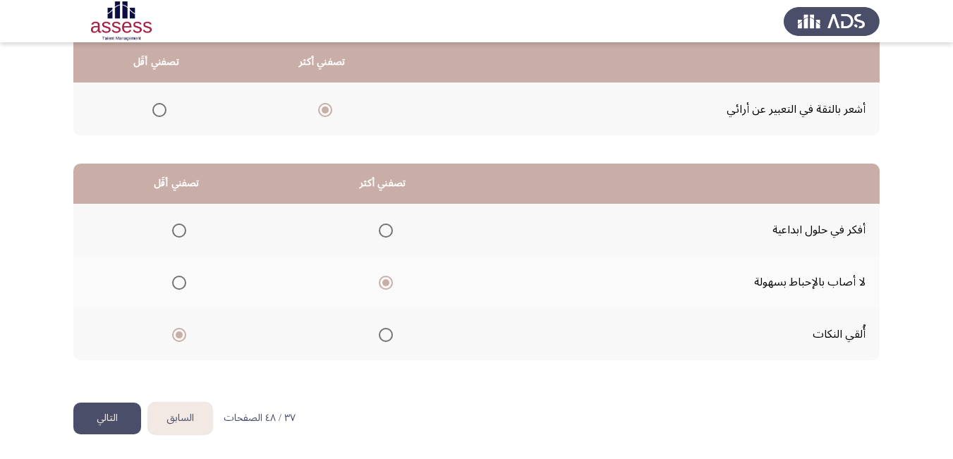
scroll to position [0, 0]
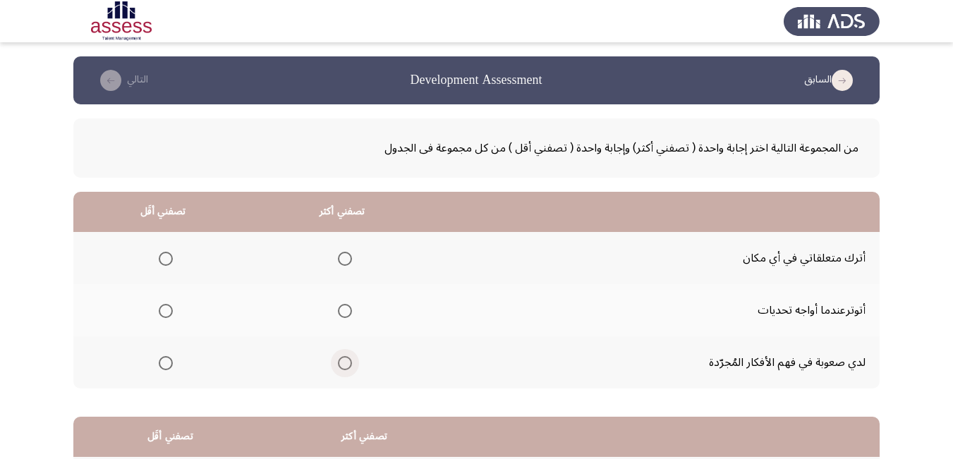
click at [347, 362] on span "Select an option" at bounding box center [345, 363] width 14 height 14
click at [347, 362] on input "Select an option" at bounding box center [345, 363] width 14 height 14
click at [168, 312] on span "Select an option" at bounding box center [166, 311] width 14 height 14
click at [168, 312] on input "Select an option" at bounding box center [166, 311] width 14 height 14
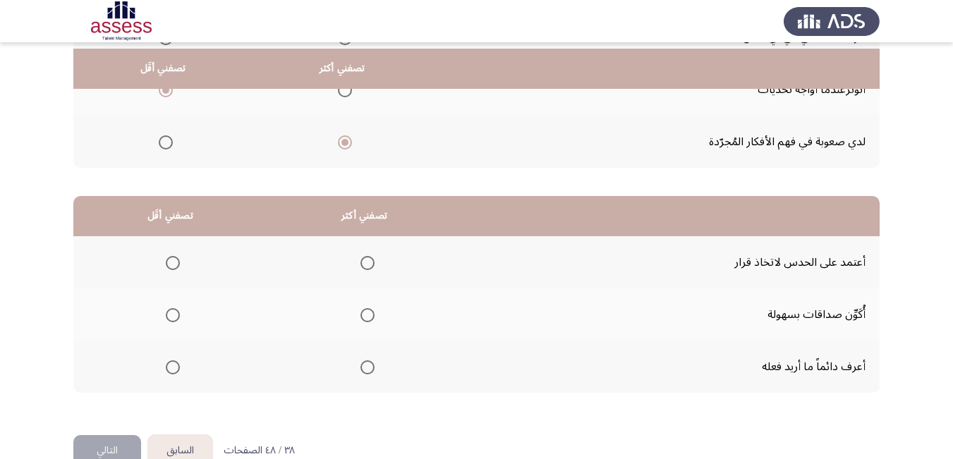
scroll to position [253, 0]
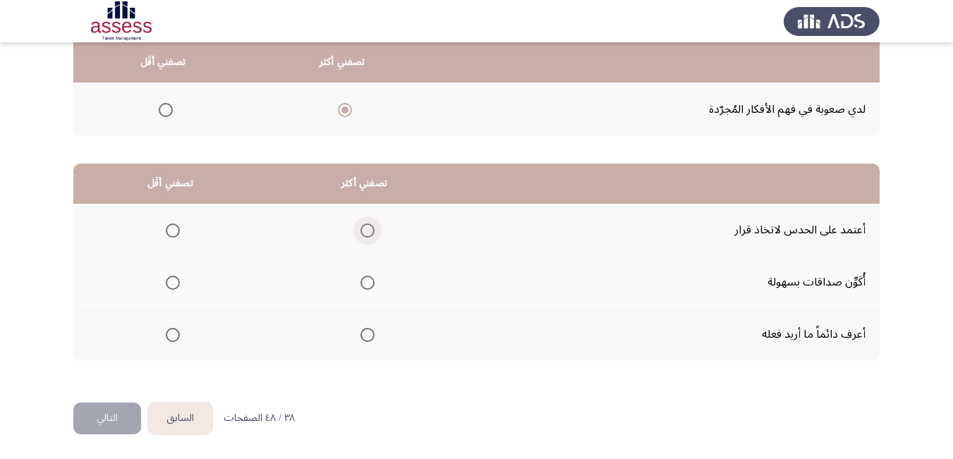
click at [368, 234] on span "Select an option" at bounding box center [367, 231] width 14 height 14
click at [368, 234] on input "Select an option" at bounding box center [367, 231] width 14 height 14
click at [169, 280] on span "Select an option" at bounding box center [173, 283] width 14 height 14
click at [169, 280] on input "Select an option" at bounding box center [173, 283] width 14 height 14
click at [113, 420] on button "التالي" at bounding box center [107, 419] width 68 height 32
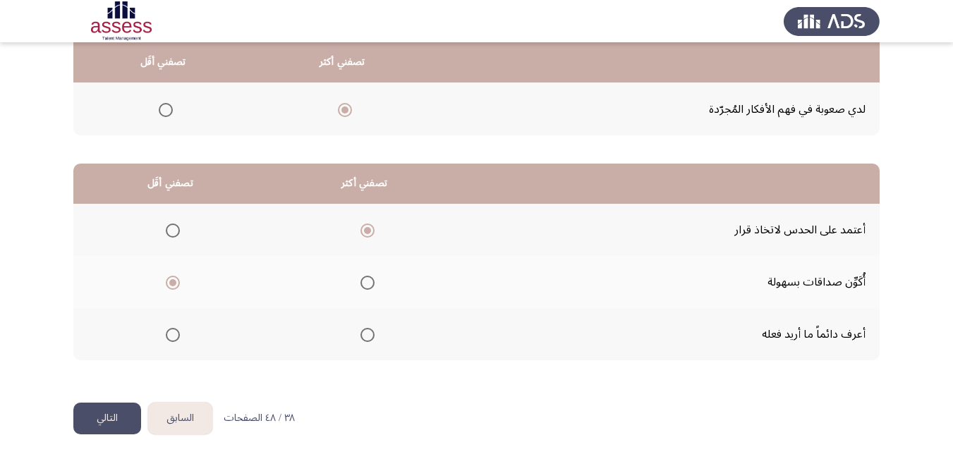
scroll to position [0, 0]
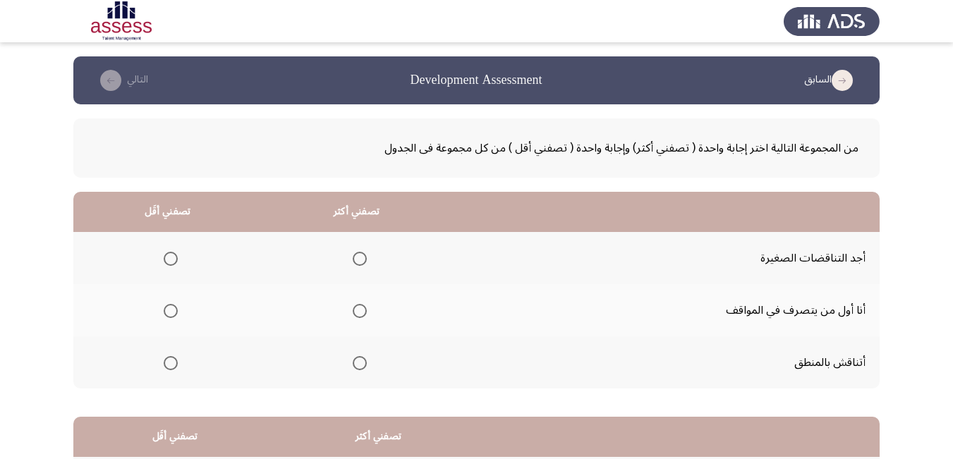
click at [357, 312] on span "Select an option" at bounding box center [360, 311] width 14 height 14
click at [357, 312] on input "Select an option" at bounding box center [360, 311] width 14 height 14
click at [165, 363] on span "Select an option" at bounding box center [171, 363] width 14 height 14
click at [165, 363] on input "Select an option" at bounding box center [171, 363] width 14 height 14
click at [170, 265] on span "Select an option" at bounding box center [171, 259] width 14 height 14
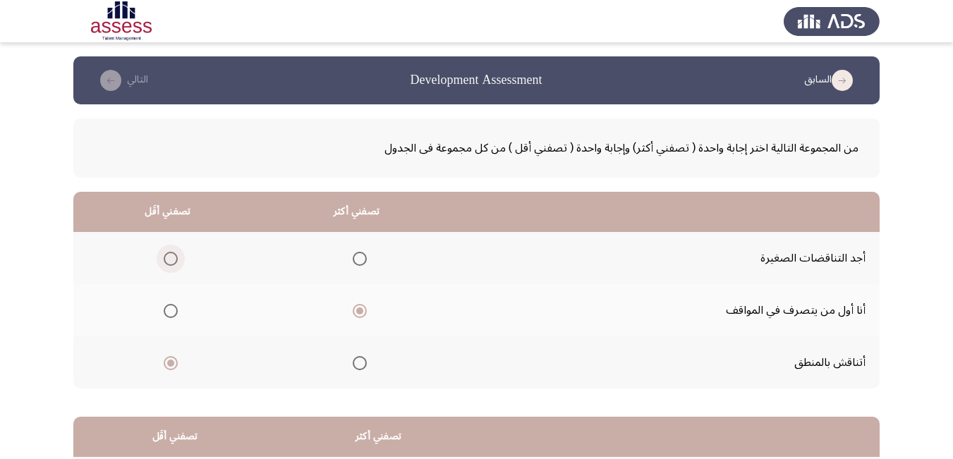
click at [170, 265] on input "Select an option" at bounding box center [171, 259] width 14 height 14
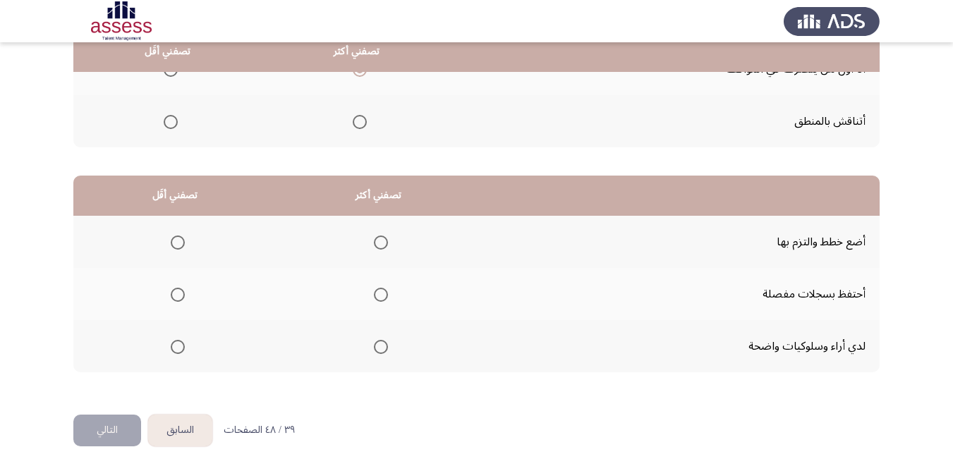
scroll to position [253, 0]
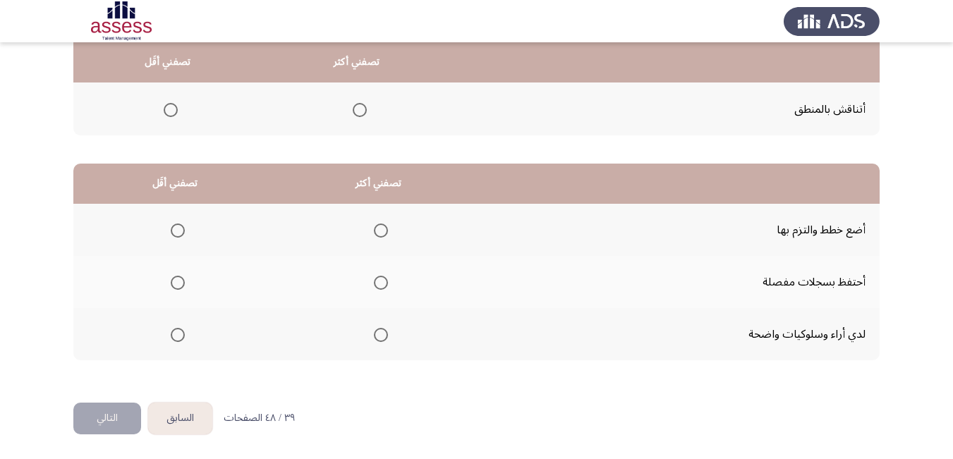
click at [178, 280] on span "Select an option" at bounding box center [178, 283] width 14 height 14
click at [178, 280] on input "Select an option" at bounding box center [178, 283] width 14 height 14
click at [384, 334] on span "Select an option" at bounding box center [381, 335] width 14 height 14
click at [384, 334] on input "Select an option" at bounding box center [381, 335] width 14 height 14
click at [103, 420] on button "التالي" at bounding box center [107, 419] width 68 height 32
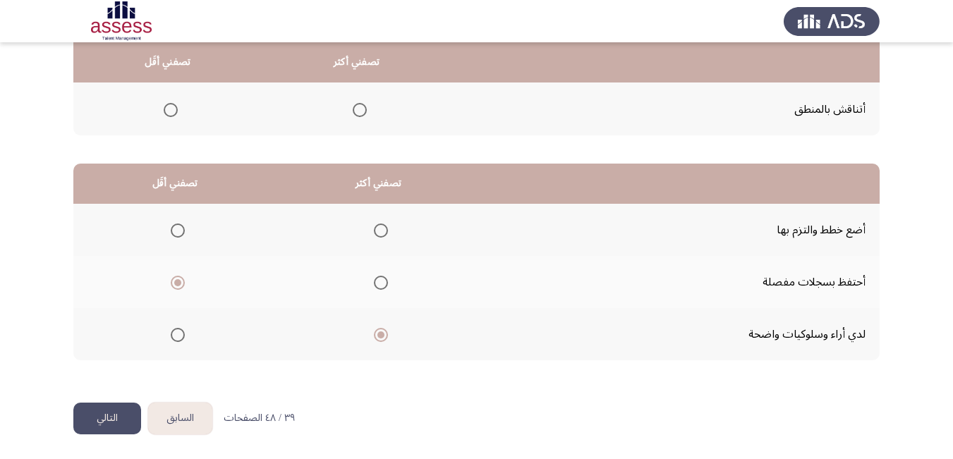
scroll to position [0, 0]
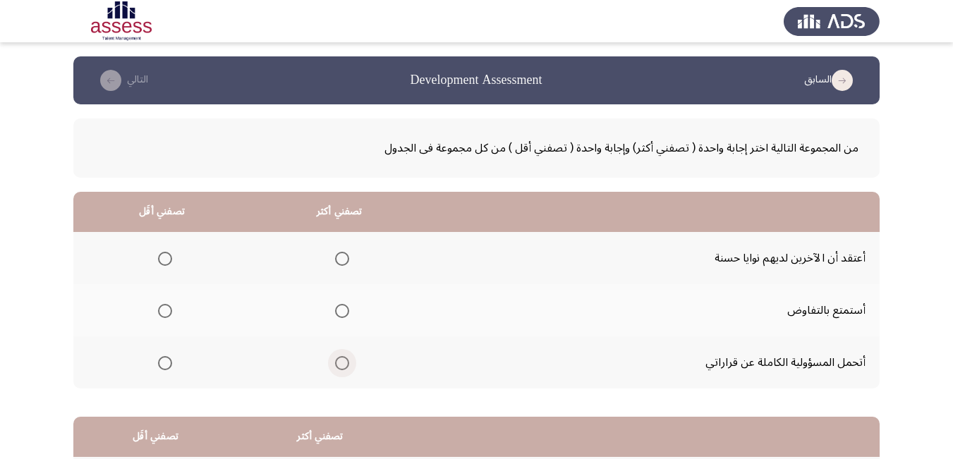
click at [343, 365] on span "Select an option" at bounding box center [342, 363] width 14 height 14
click at [343, 365] on input "Select an option" at bounding box center [342, 363] width 14 height 14
click at [164, 309] on span "Select an option" at bounding box center [165, 311] width 14 height 14
click at [164, 309] on input "Select an option" at bounding box center [165, 311] width 14 height 14
click at [162, 258] on span "Select an option" at bounding box center [165, 259] width 14 height 14
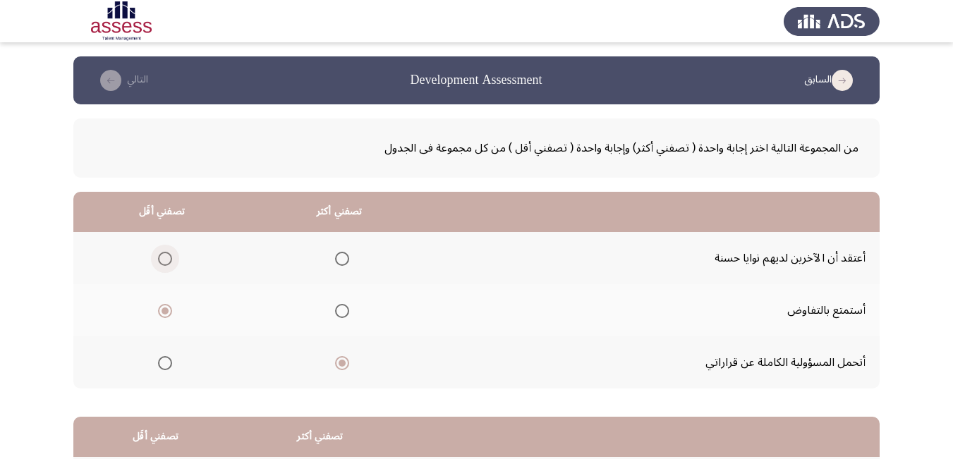
click at [162, 258] on input "Select an option" at bounding box center [165, 259] width 14 height 14
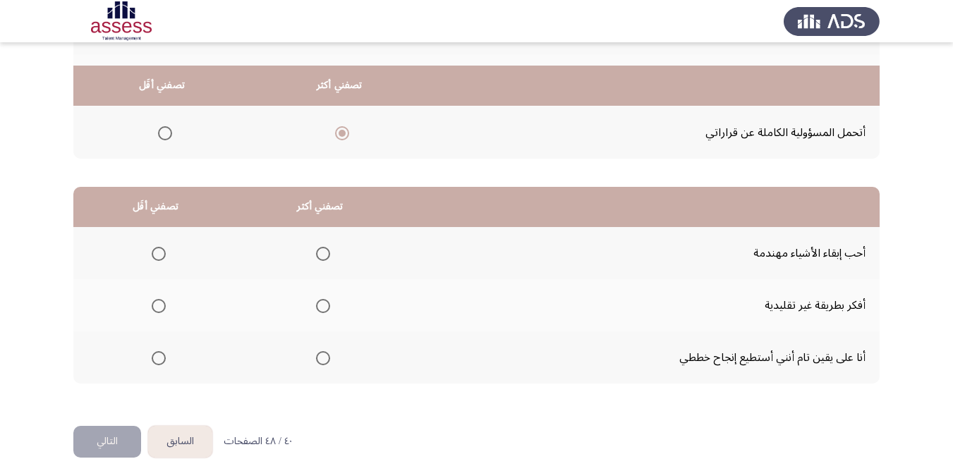
scroll to position [253, 0]
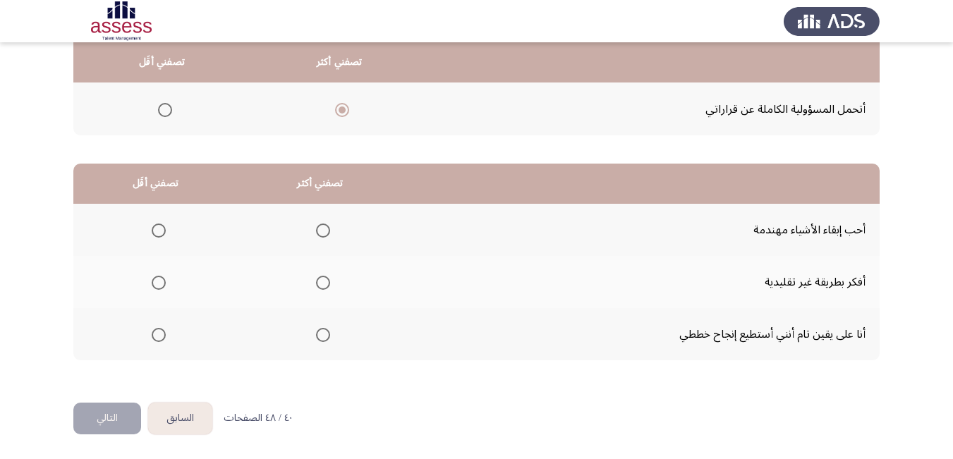
click at [323, 283] on span "Select an option" at bounding box center [323, 283] width 0 height 0
click at [319, 283] on input "Select an option" at bounding box center [323, 283] width 14 height 14
click at [154, 226] on span "Select an option" at bounding box center [159, 231] width 14 height 14
click at [154, 226] on input "Select an option" at bounding box center [159, 231] width 14 height 14
click at [113, 417] on button "التالي" at bounding box center [107, 419] width 68 height 32
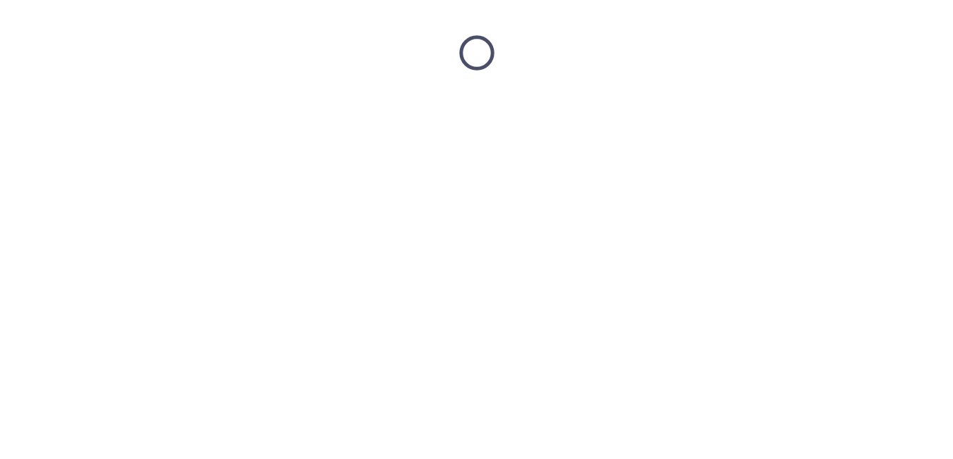
scroll to position [0, 0]
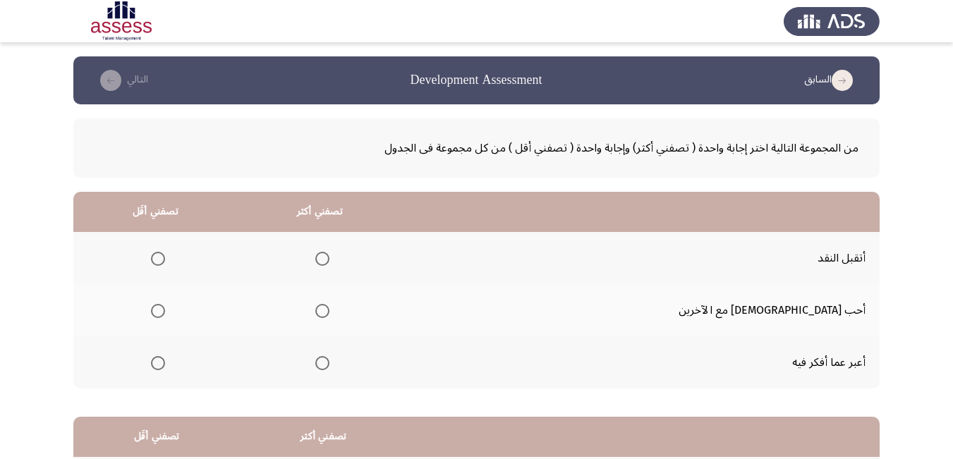
click at [329, 307] on span "Select an option" at bounding box center [322, 311] width 14 height 14
click at [329, 307] on input "Select an option" at bounding box center [322, 311] width 14 height 14
click at [165, 253] on span "Select an option" at bounding box center [158, 259] width 14 height 14
click at [165, 253] on input "Select an option" at bounding box center [158, 259] width 14 height 14
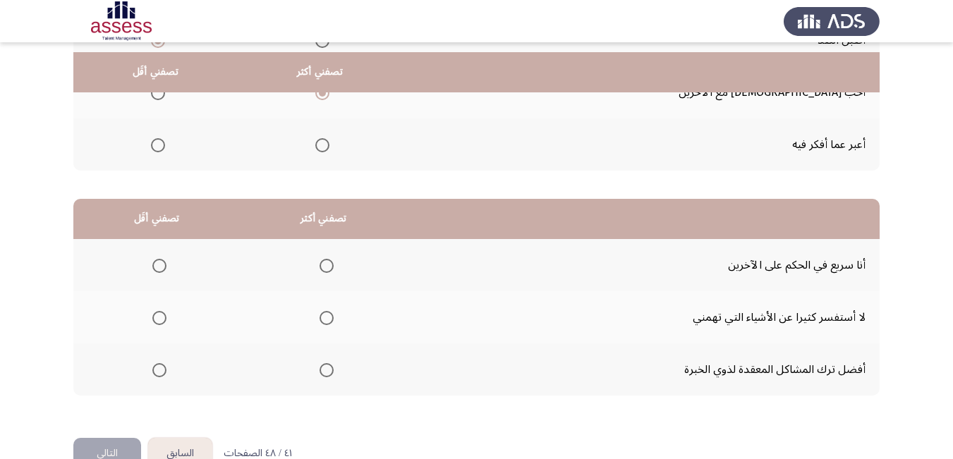
scroll to position [253, 0]
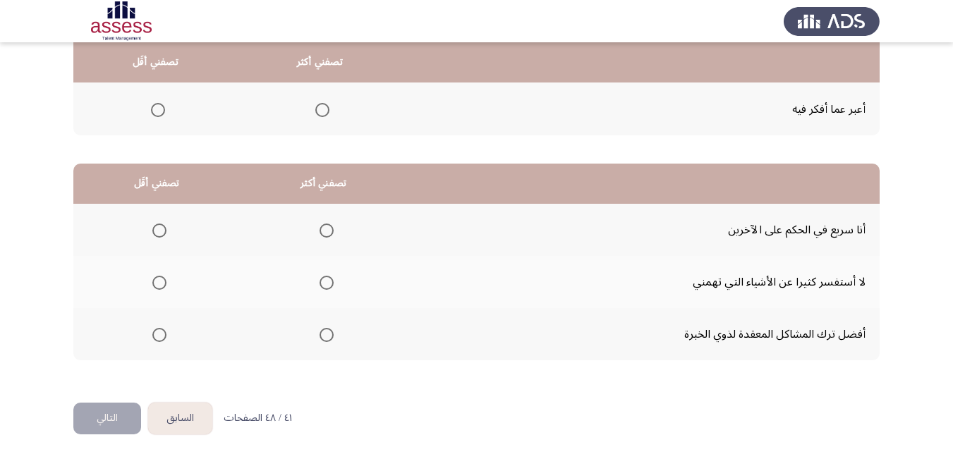
click at [160, 340] on span "Select an option" at bounding box center [159, 335] width 14 height 14
click at [160, 340] on input "Select an option" at bounding box center [159, 335] width 14 height 14
click at [327, 232] on span "Select an option" at bounding box center [326, 231] width 14 height 14
click at [327, 232] on input "Select an option" at bounding box center [326, 231] width 14 height 14
click at [107, 415] on button "التالي" at bounding box center [107, 419] width 68 height 32
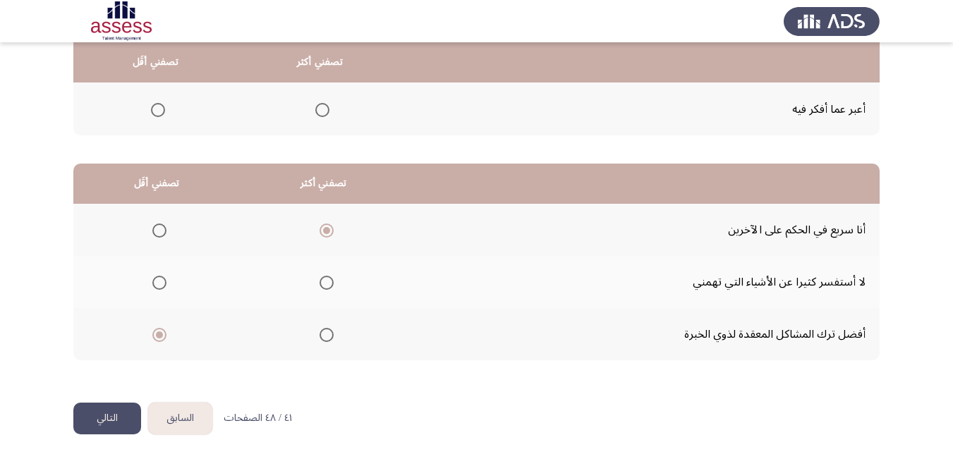
scroll to position [0, 0]
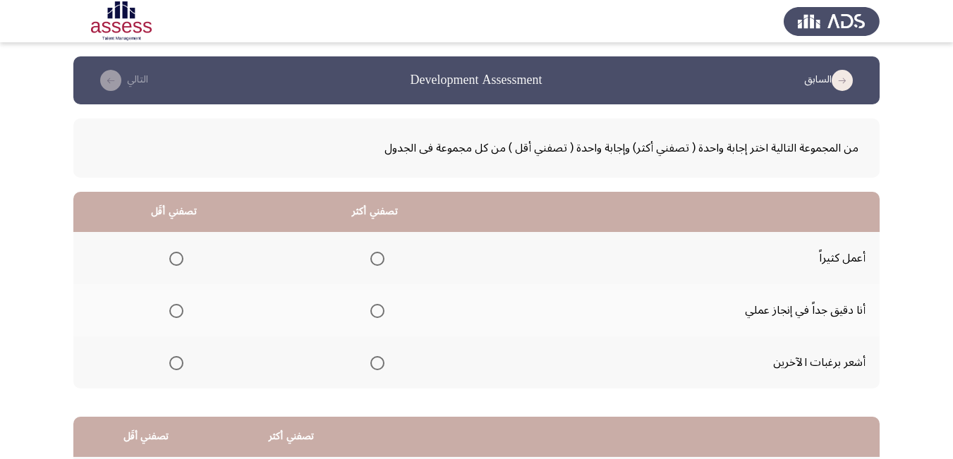
click at [374, 260] on span "Select an option" at bounding box center [377, 259] width 14 height 14
click at [374, 260] on input "Select an option" at bounding box center [377, 259] width 14 height 14
click at [374, 310] on span "Select an option" at bounding box center [377, 311] width 14 height 14
click at [374, 310] on input "Select an option" at bounding box center [377, 311] width 14 height 14
click at [179, 363] on span "Select an option" at bounding box center [176, 363] width 14 height 14
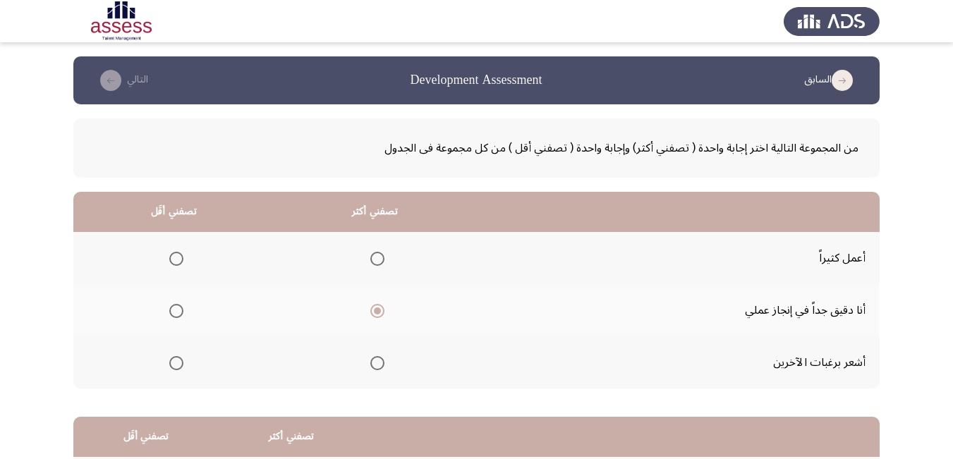
click at [179, 363] on input "Select an option" at bounding box center [176, 363] width 14 height 14
click at [371, 366] on span "Select an option" at bounding box center [377, 363] width 14 height 14
click at [371, 366] on input "Select an option" at bounding box center [377, 363] width 14 height 14
click at [175, 266] on mat-radio-group "Select an option" at bounding box center [174, 258] width 20 height 24
click at [175, 264] on span "Select an option" at bounding box center [176, 259] width 14 height 14
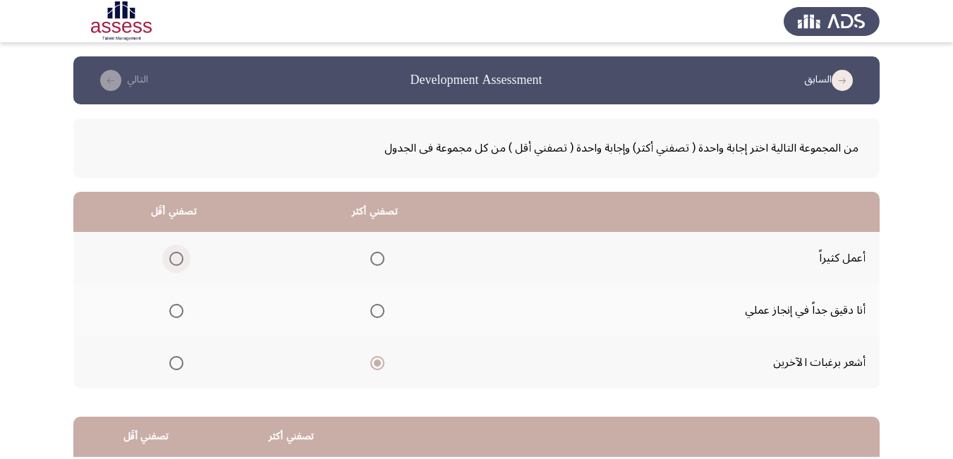
click at [175, 264] on input "Select an option" at bounding box center [176, 259] width 14 height 14
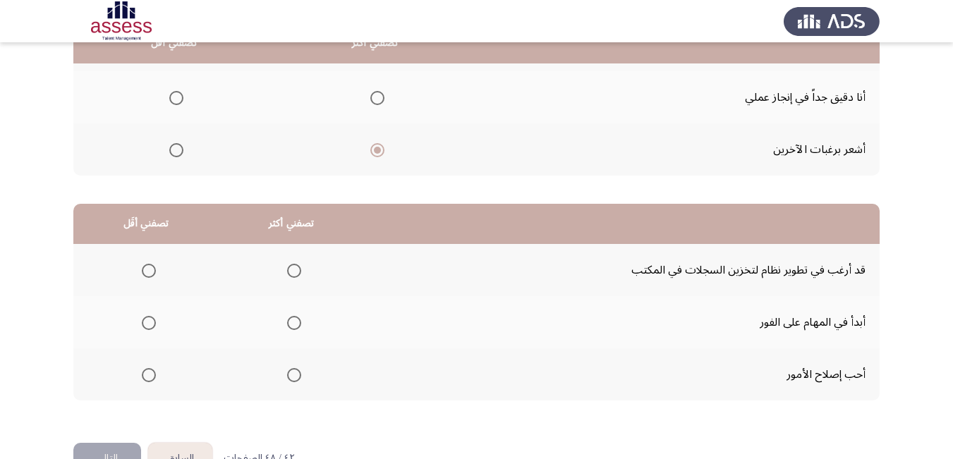
scroll to position [226, 0]
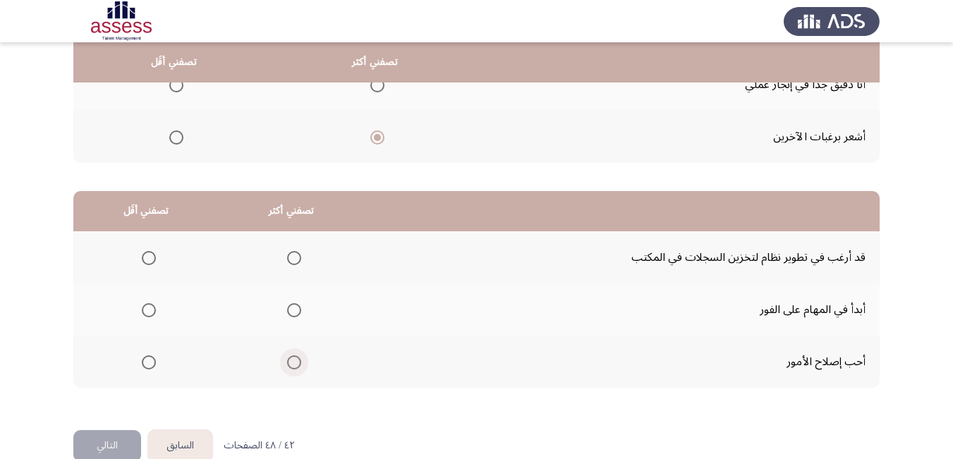
click at [291, 366] on span "Select an option" at bounding box center [294, 362] width 14 height 14
click at [291, 366] on input "Select an option" at bounding box center [294, 362] width 14 height 14
click at [146, 312] on span "Select an option" at bounding box center [149, 310] width 14 height 14
click at [146, 312] on input "Select an option" at bounding box center [149, 310] width 14 height 14
click at [109, 441] on button "التالي" at bounding box center [107, 446] width 68 height 32
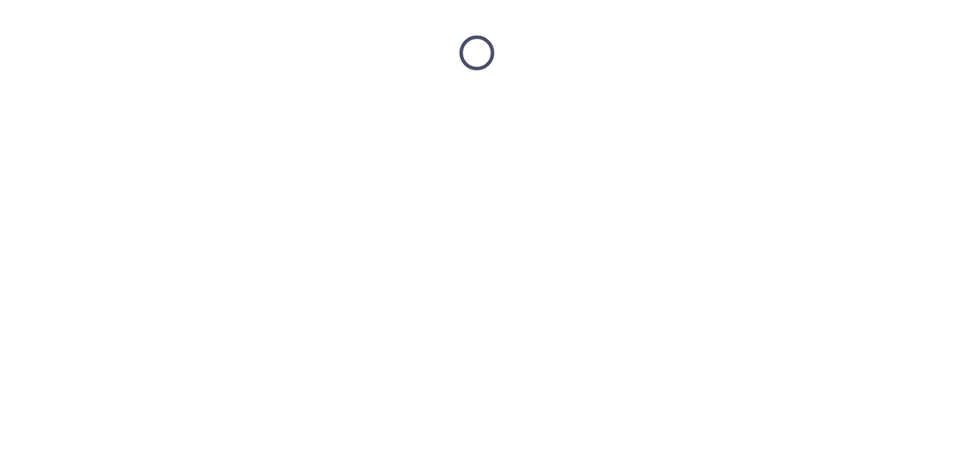
scroll to position [0, 0]
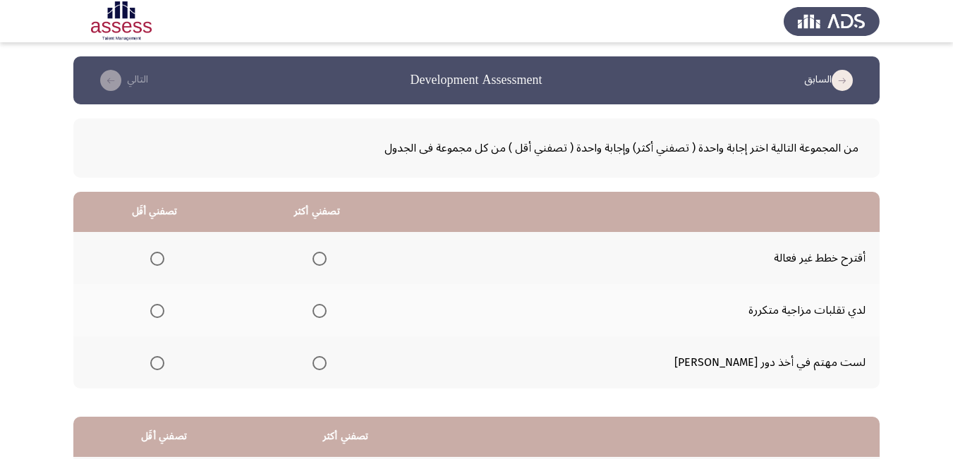
click at [164, 312] on span "Select an option" at bounding box center [157, 311] width 14 height 14
click at [164, 312] on input "Select an option" at bounding box center [157, 311] width 14 height 14
drag, startPoint x: 351, startPoint y: 370, endPoint x: 360, endPoint y: 363, distance: 11.6
click at [327, 363] on mat-radio-group "Select an option" at bounding box center [317, 363] width 20 height 24
click at [327, 363] on span "Select an option" at bounding box center [319, 363] width 14 height 14
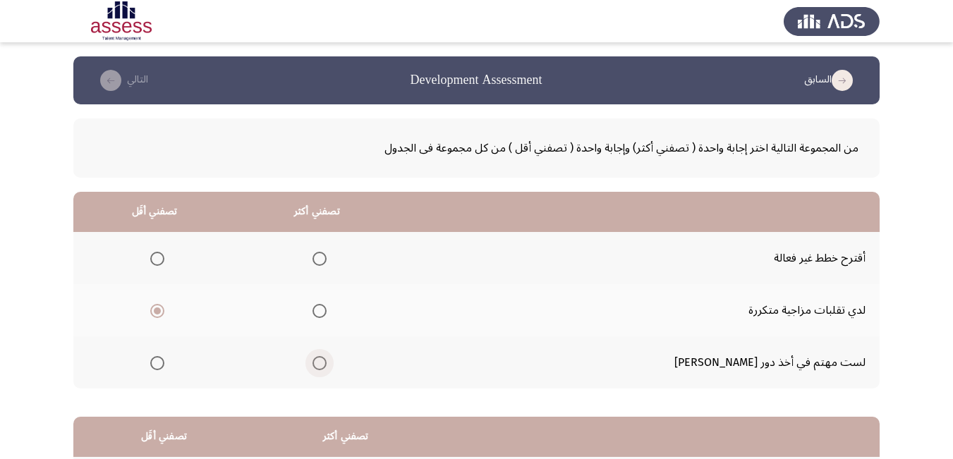
click at [327, 363] on input "Select an option" at bounding box center [319, 363] width 14 height 14
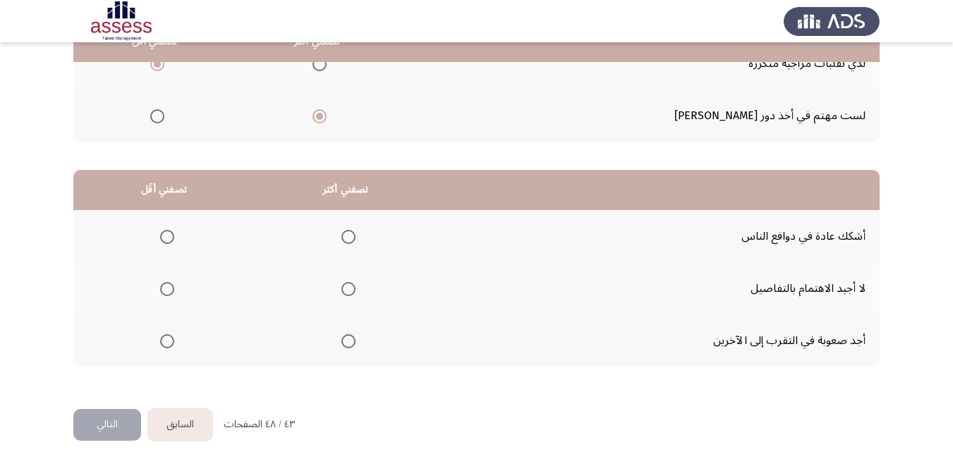
scroll to position [253, 0]
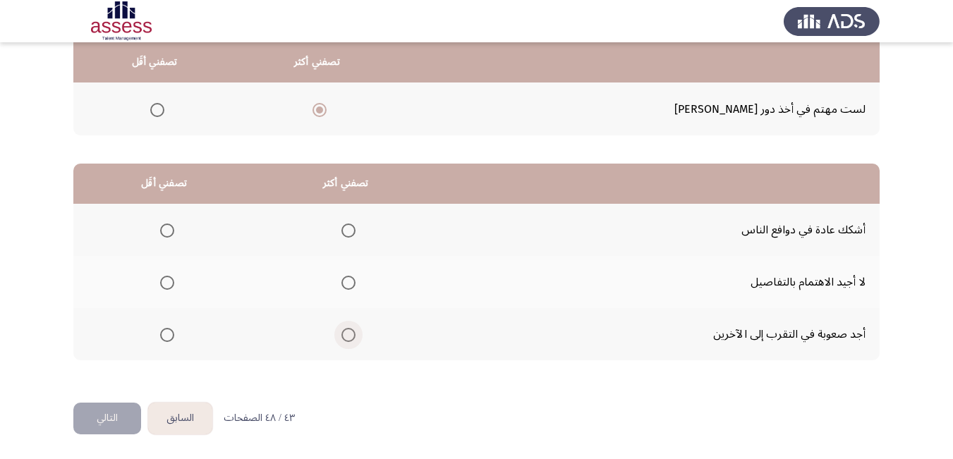
click at [348, 335] on span "Select an option" at bounding box center [348, 335] width 0 height 0
click at [346, 335] on input "Select an option" at bounding box center [348, 335] width 14 height 14
click at [167, 283] on span "Select an option" at bounding box center [167, 283] width 14 height 14
click at [167, 283] on input "Select an option" at bounding box center [167, 283] width 14 height 14
click at [112, 414] on button "التالي" at bounding box center [107, 419] width 68 height 32
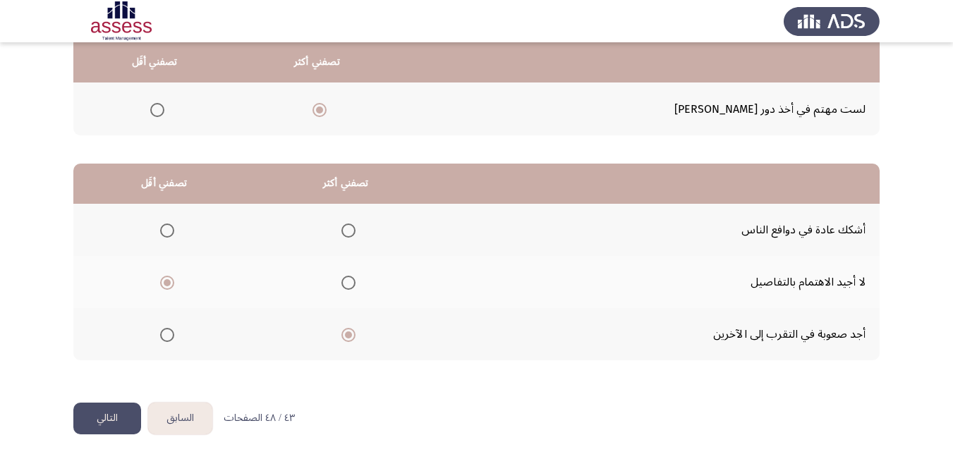
scroll to position [0, 0]
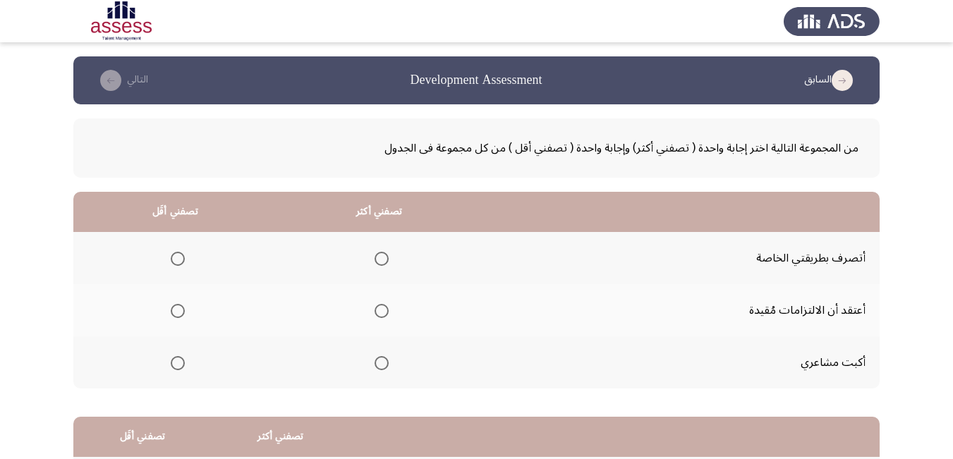
click at [180, 314] on span "Select an option" at bounding box center [178, 311] width 14 height 14
click at [180, 314] on input "Select an option" at bounding box center [178, 311] width 14 height 14
click at [379, 259] on span "Select an option" at bounding box center [382, 259] width 14 height 14
click at [379, 259] on input "Select an option" at bounding box center [382, 259] width 14 height 14
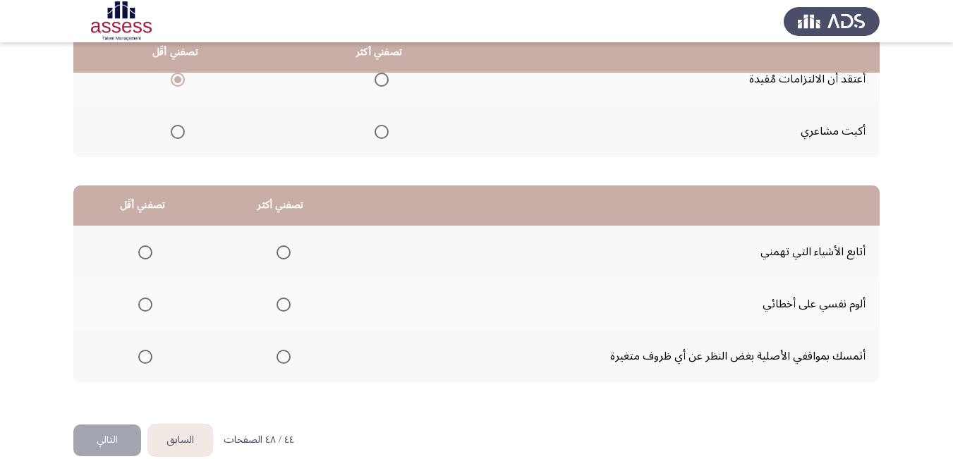
scroll to position [253, 0]
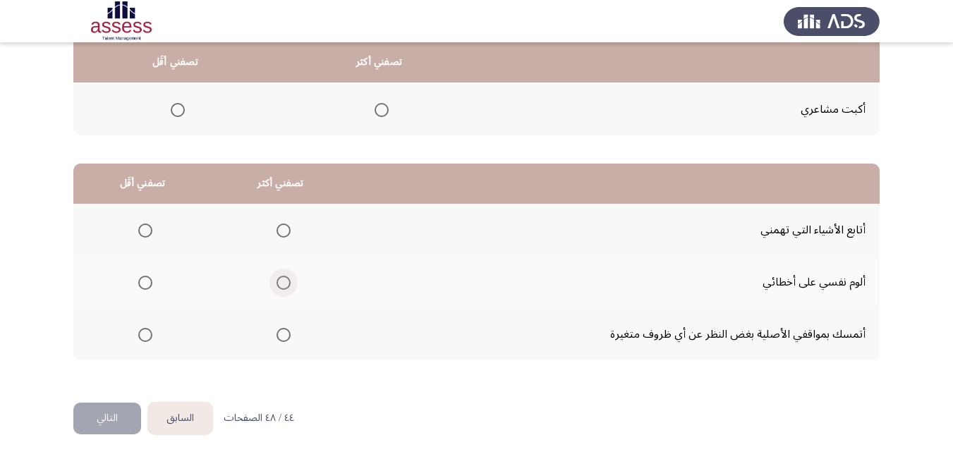
click at [283, 283] on span "Select an option" at bounding box center [283, 283] width 14 height 14
click at [283, 283] on input "Select an option" at bounding box center [283, 283] width 14 height 14
click at [144, 336] on span "Select an option" at bounding box center [145, 335] width 14 height 14
click at [144, 336] on input "Select an option" at bounding box center [145, 335] width 14 height 14
click at [109, 409] on button "التالي" at bounding box center [107, 419] width 68 height 32
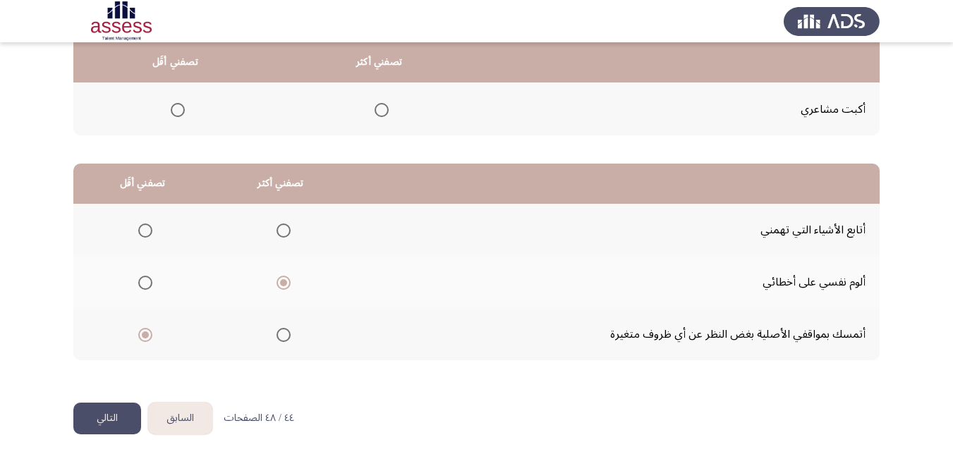
scroll to position [0, 0]
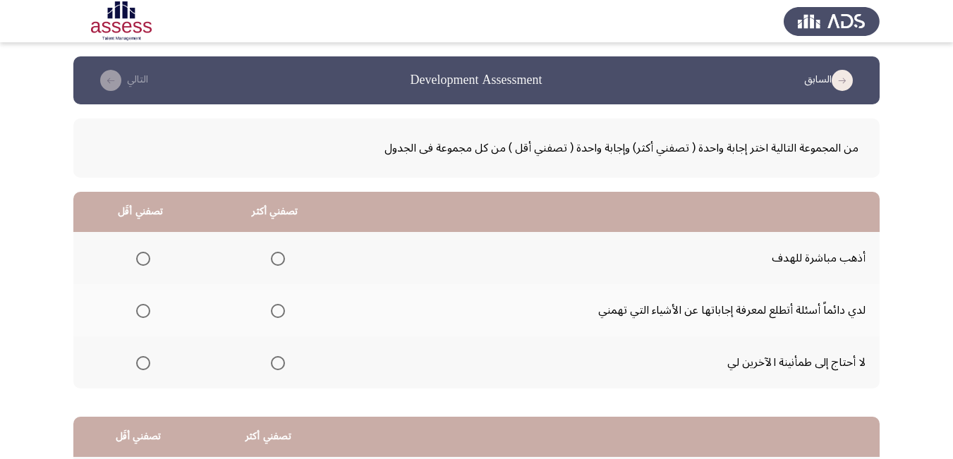
click at [277, 312] on span "Select an option" at bounding box center [278, 311] width 14 height 14
click at [277, 312] on input "Select an option" at bounding box center [278, 311] width 14 height 14
click at [143, 361] on span "Select an option" at bounding box center [143, 363] width 14 height 14
click at [143, 361] on input "Select an option" at bounding box center [143, 363] width 14 height 14
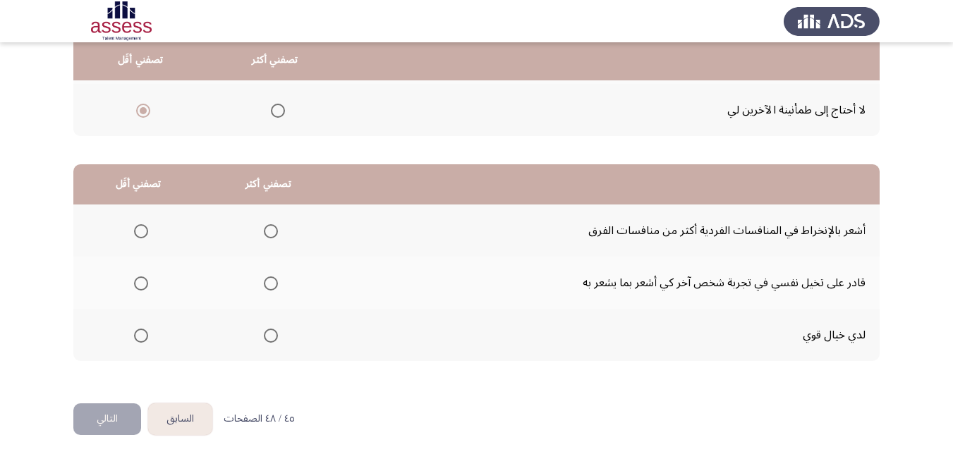
scroll to position [253, 0]
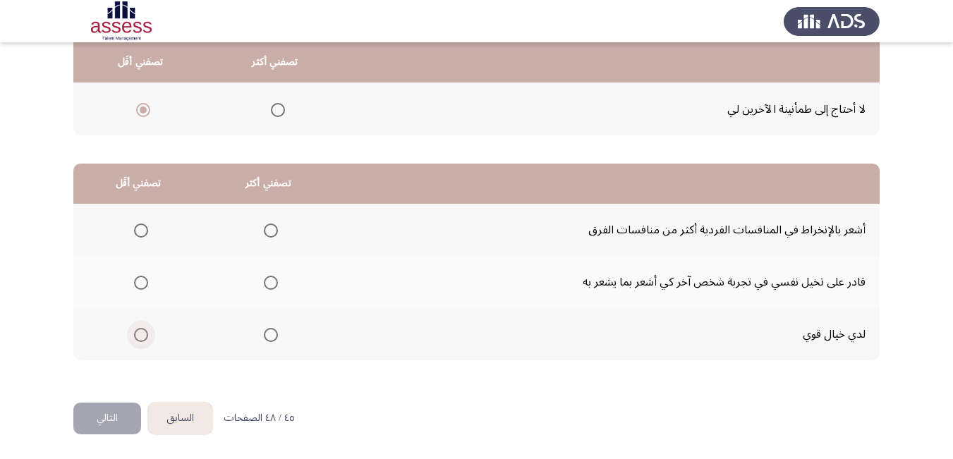
click at [140, 337] on span "Select an option" at bounding box center [141, 335] width 14 height 14
click at [140, 337] on input "Select an option" at bounding box center [141, 335] width 14 height 14
click at [268, 230] on span "Select an option" at bounding box center [271, 231] width 14 height 14
click at [268, 230] on input "Select an option" at bounding box center [271, 231] width 14 height 14
click at [106, 415] on button "التالي" at bounding box center [107, 419] width 68 height 32
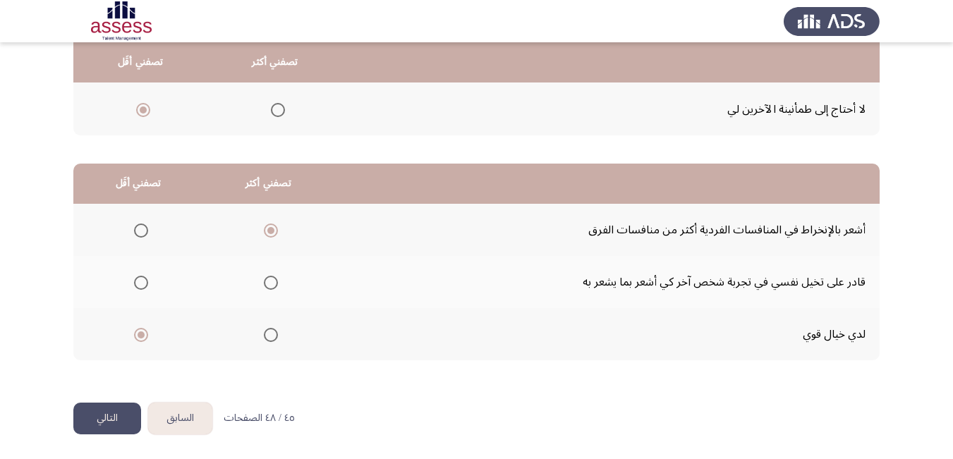
scroll to position [0, 0]
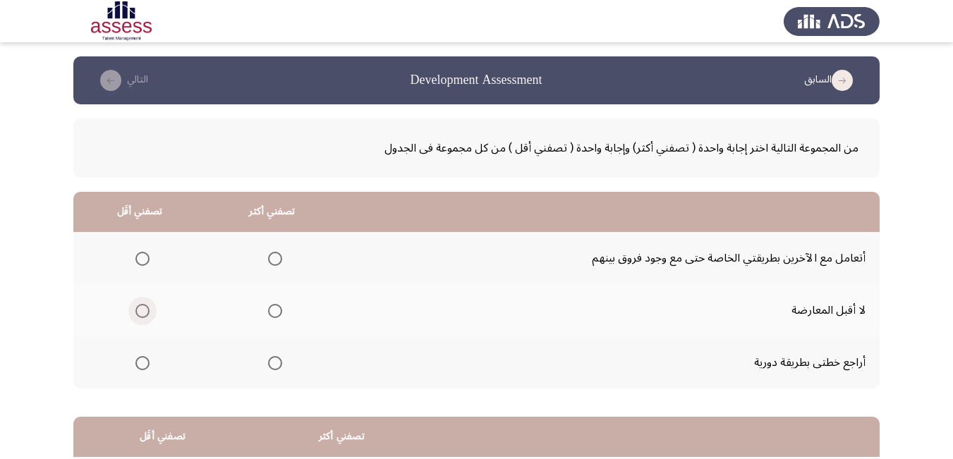
click at [143, 313] on span "Select an option" at bounding box center [142, 311] width 14 height 14
click at [143, 313] on input "Select an option" at bounding box center [142, 311] width 14 height 14
click at [274, 256] on span "Select an option" at bounding box center [275, 259] width 14 height 14
click at [274, 256] on input "Select an option" at bounding box center [275, 259] width 14 height 14
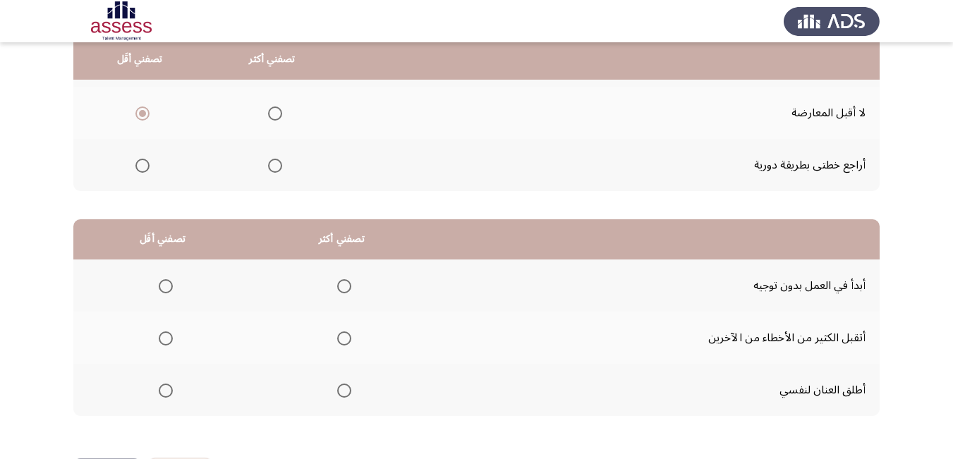
scroll to position [226, 0]
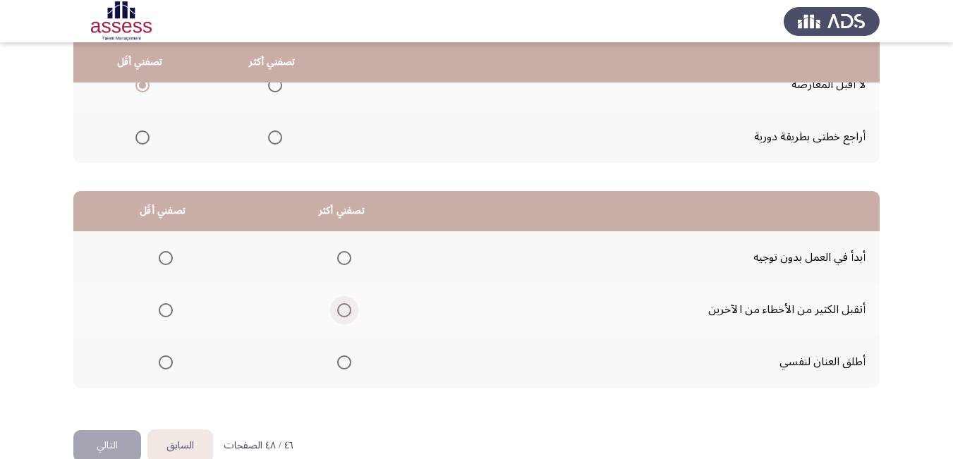
click at [342, 313] on span "Select an option" at bounding box center [344, 310] width 14 height 14
click at [342, 313] on input "Select an option" at bounding box center [344, 310] width 14 height 14
click at [166, 315] on span "Select an option" at bounding box center [166, 310] width 14 height 14
click at [166, 315] on input "Select an option" at bounding box center [166, 310] width 14 height 14
click at [341, 260] on span "Select an option" at bounding box center [344, 258] width 14 height 14
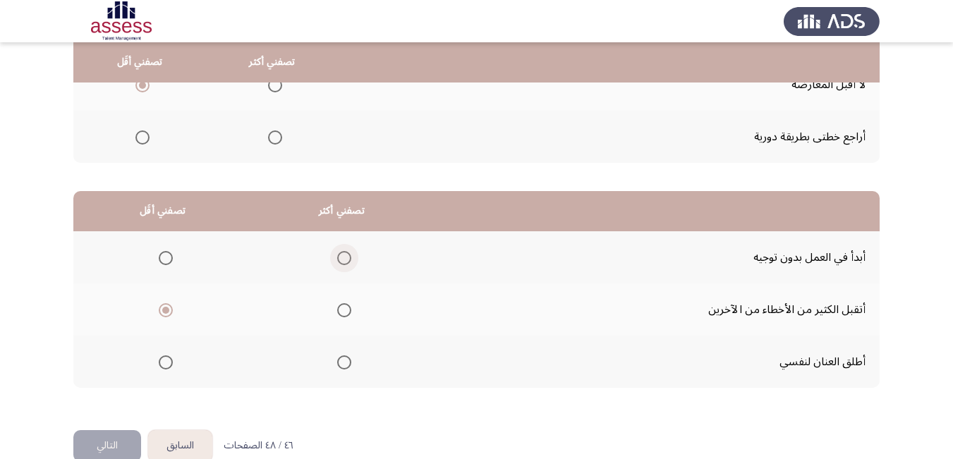
click at [341, 260] on input "Select an option" at bounding box center [344, 258] width 14 height 14
click at [111, 445] on button "التالي" at bounding box center [107, 446] width 68 height 32
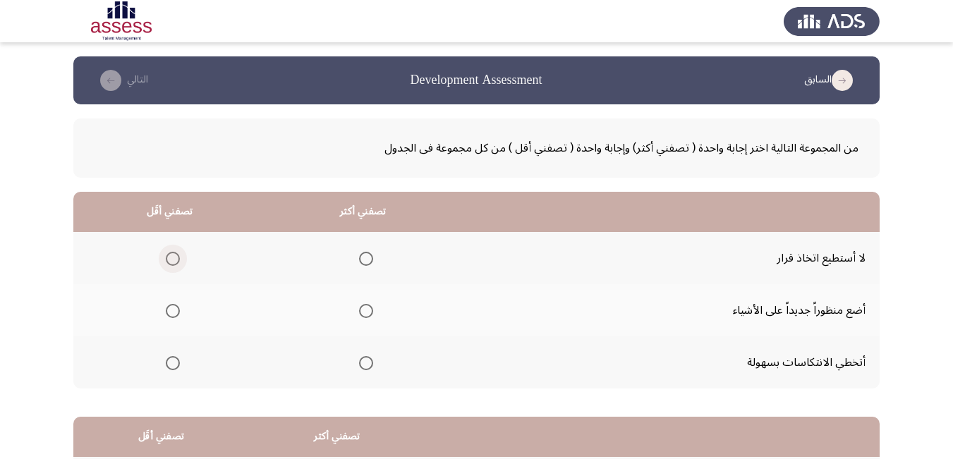
click at [171, 256] on span "Select an option" at bounding box center [173, 259] width 14 height 14
click at [171, 256] on input "Select an option" at bounding box center [173, 259] width 14 height 14
click at [361, 362] on span "Select an option" at bounding box center [366, 363] width 14 height 14
click at [361, 362] on input "Select an option" at bounding box center [366, 363] width 14 height 14
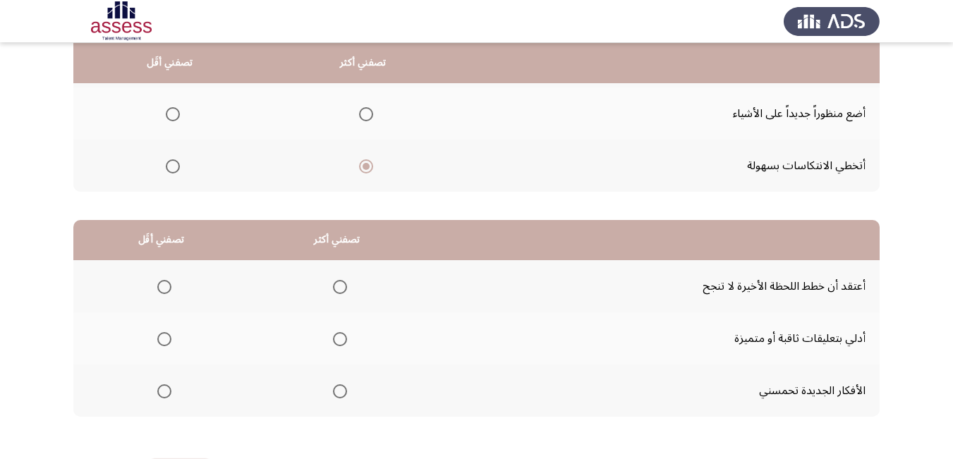
scroll to position [197, 0]
click at [340, 339] on span "Select an option" at bounding box center [340, 338] width 14 height 14
click at [340, 339] on input "Select an option" at bounding box center [340, 338] width 14 height 14
click at [161, 287] on span "Select an option" at bounding box center [164, 286] width 14 height 14
click at [161, 287] on input "Select an option" at bounding box center [164, 286] width 14 height 14
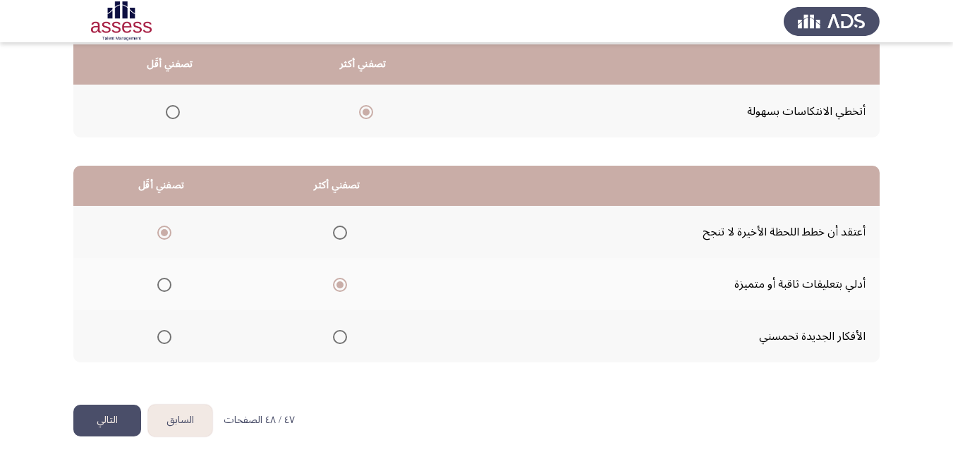
scroll to position [253, 0]
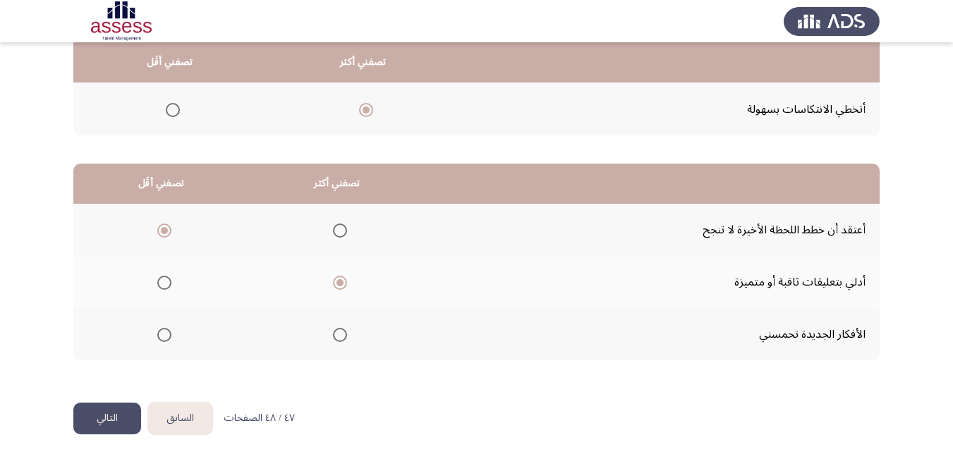
click at [112, 418] on button "التالي" at bounding box center [107, 419] width 68 height 32
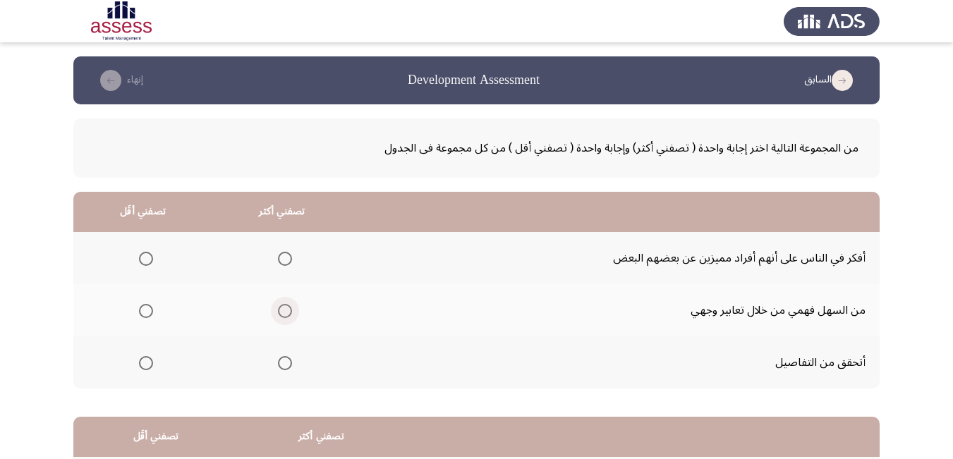
click at [283, 310] on span "Select an option" at bounding box center [285, 311] width 14 height 14
click at [283, 310] on input "Select an option" at bounding box center [285, 311] width 14 height 14
click at [157, 361] on th at bounding box center [142, 362] width 139 height 52
click at [147, 363] on span "Select an option" at bounding box center [146, 363] width 14 height 14
click at [147, 363] on input "Select an option" at bounding box center [146, 363] width 14 height 14
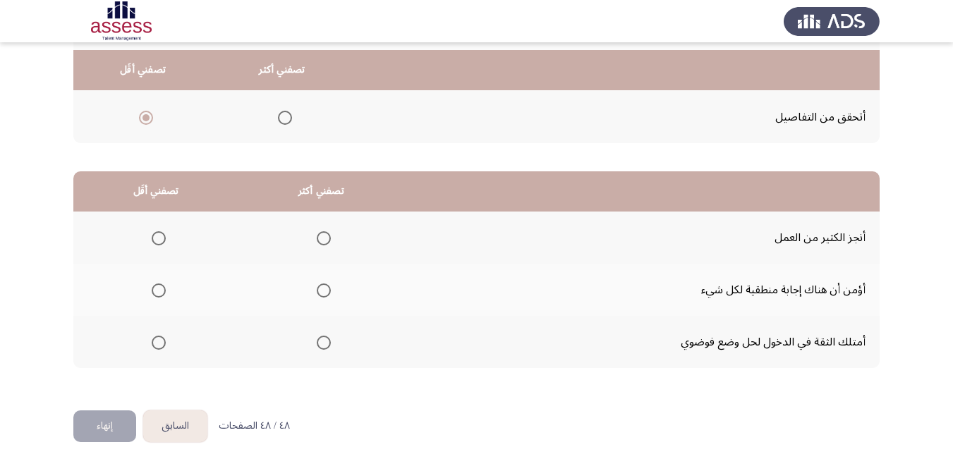
scroll to position [253, 0]
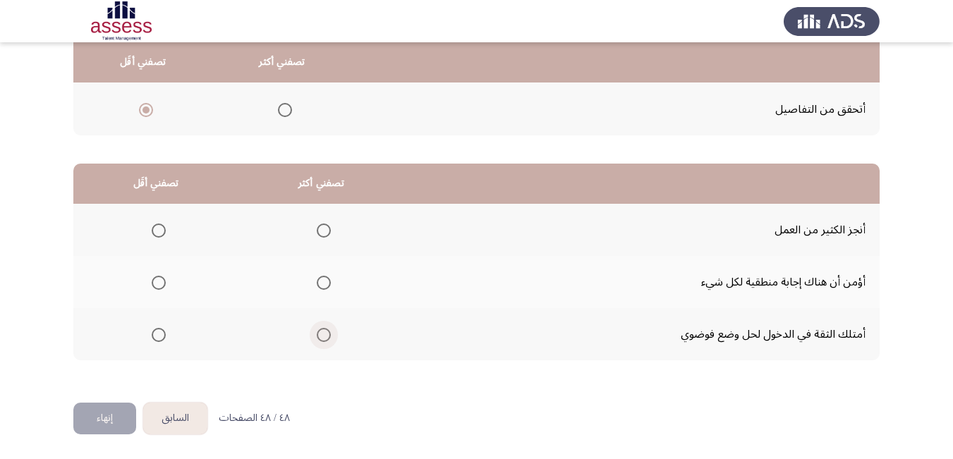
click at [321, 338] on span "Select an option" at bounding box center [324, 335] width 14 height 14
click at [321, 338] on input "Select an option" at bounding box center [324, 335] width 14 height 14
click at [159, 279] on span "Select an option" at bounding box center [159, 283] width 14 height 14
click at [159, 279] on input "Select an option" at bounding box center [159, 283] width 14 height 14
click at [112, 412] on button "إنهاء" at bounding box center [104, 419] width 63 height 32
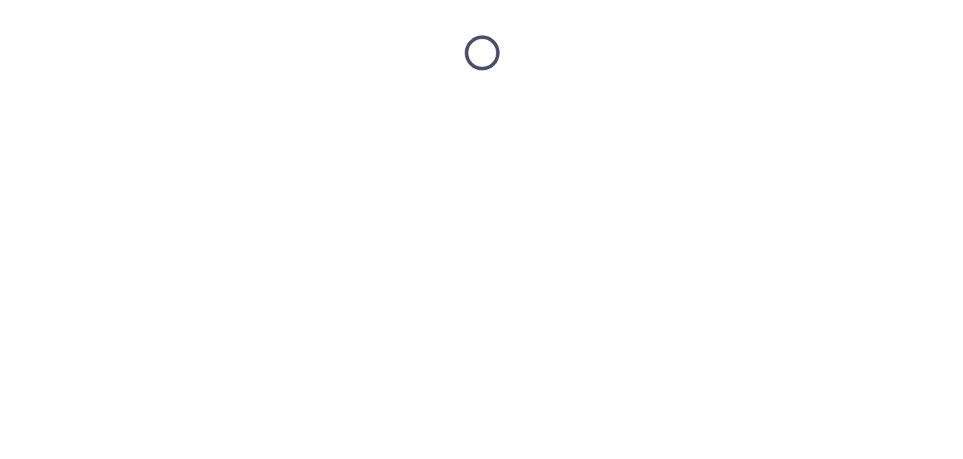
scroll to position [0, 0]
